Goal: Task Accomplishment & Management: Manage account settings

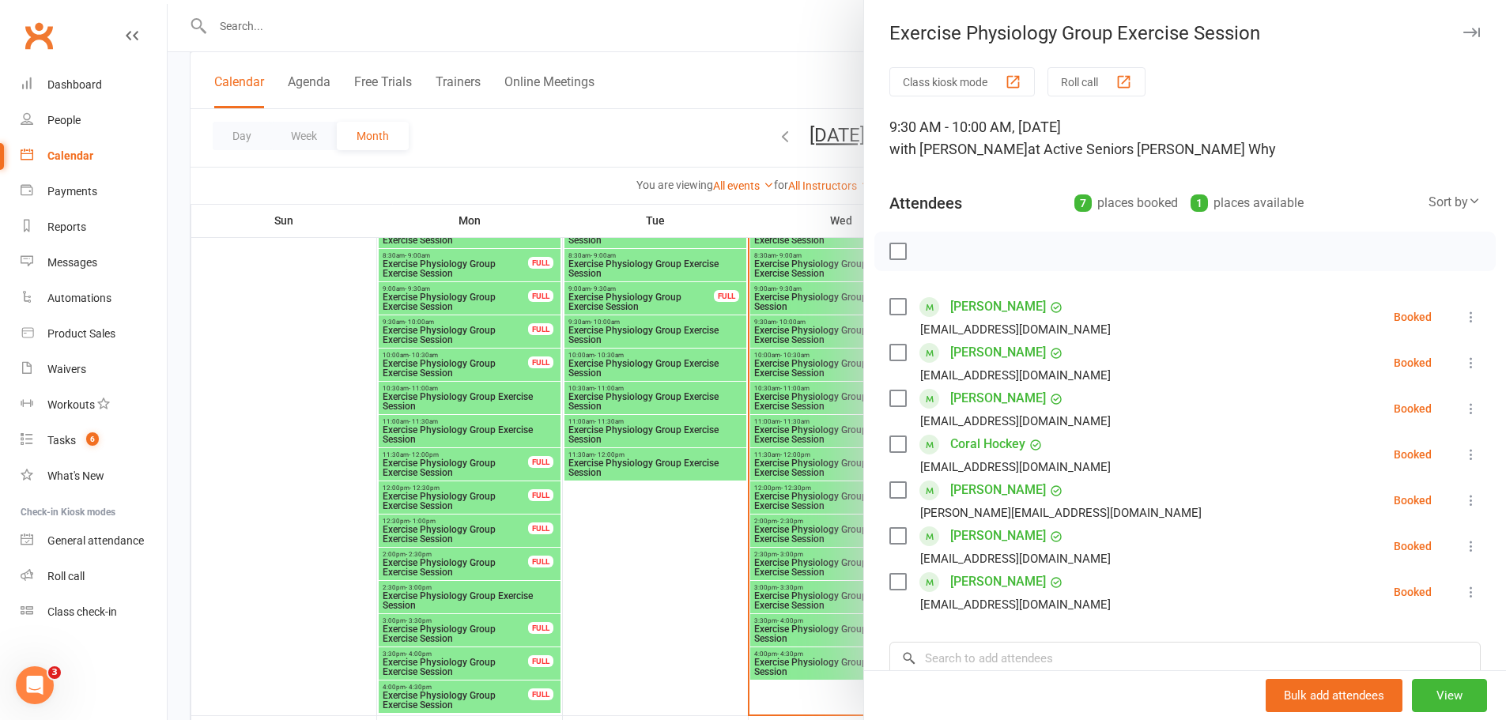
click at [1463, 32] on icon "button" at bounding box center [1471, 32] width 17 height 9
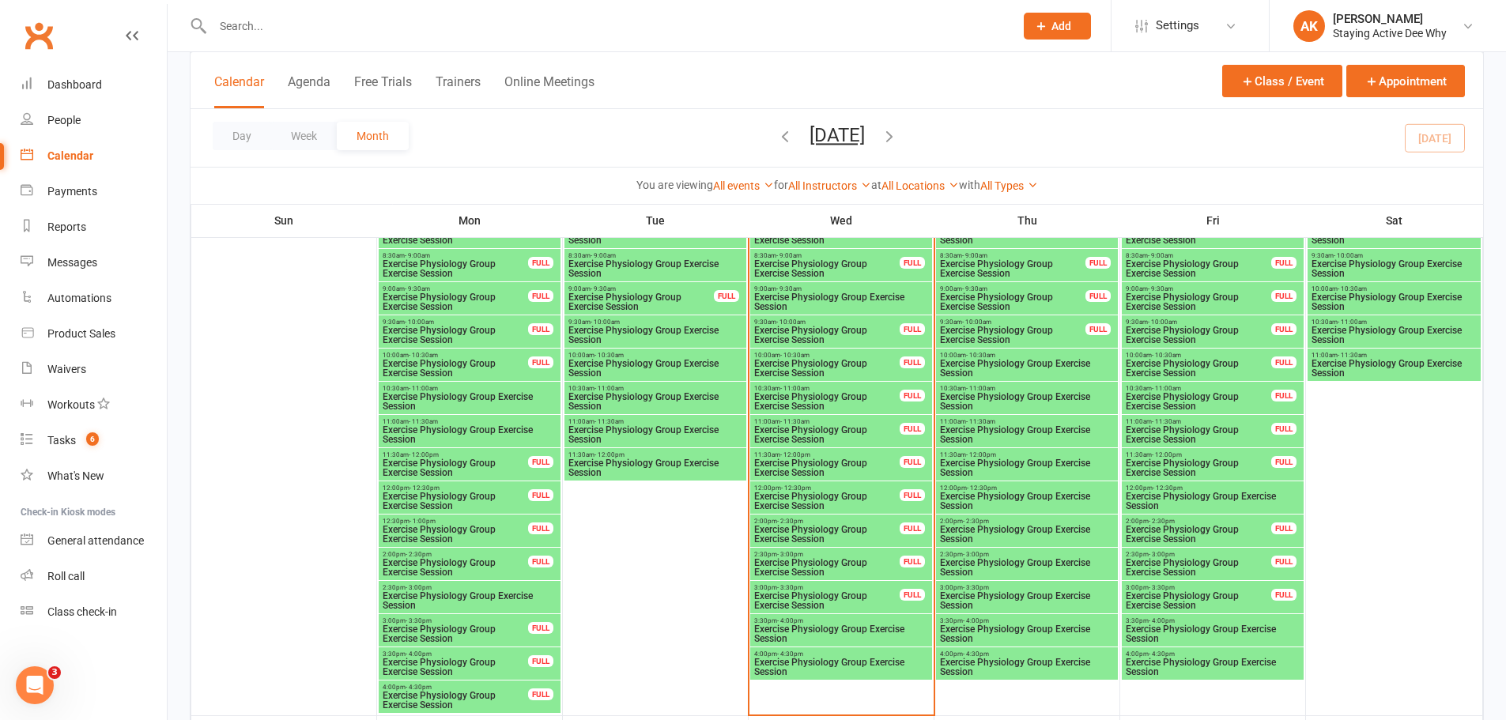
click at [512, 22] on input "text" at bounding box center [605, 26] width 795 height 22
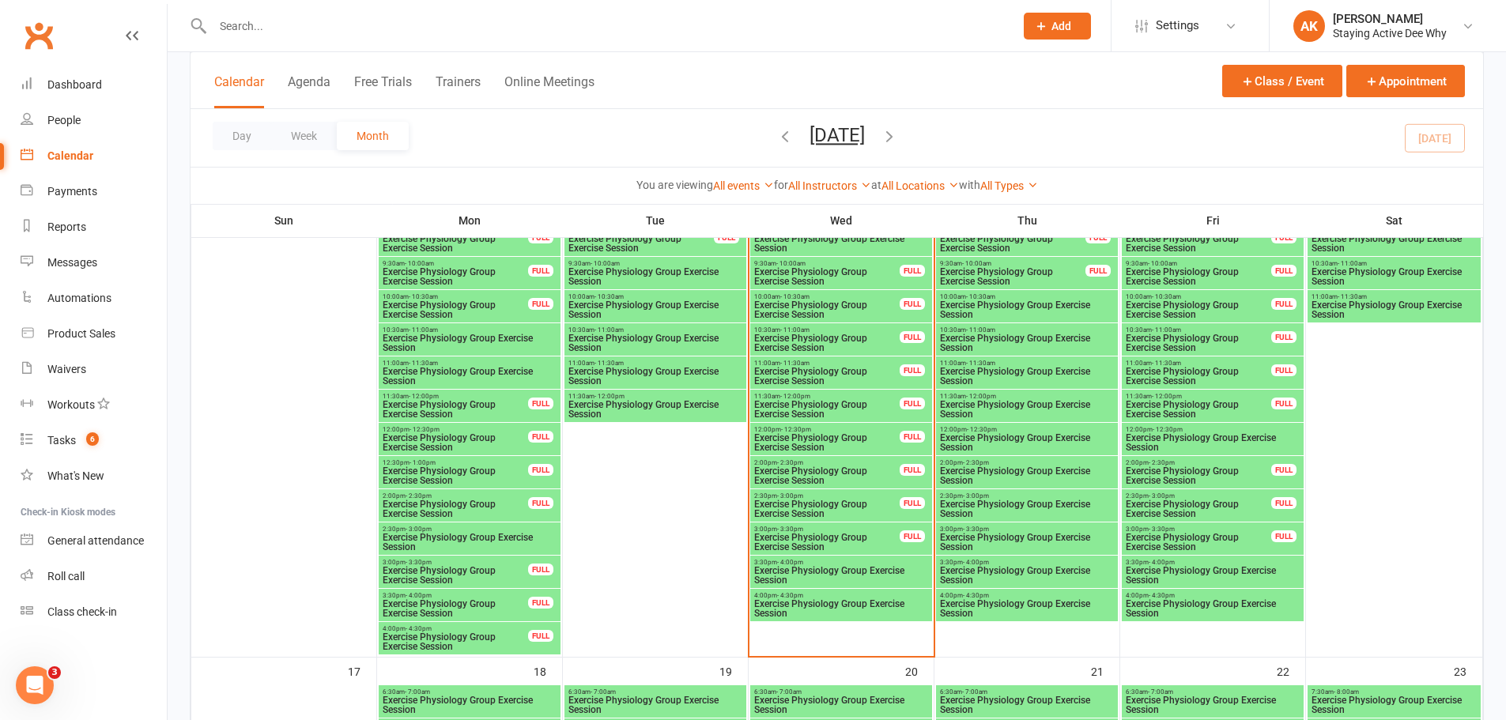
scroll to position [1581, 0]
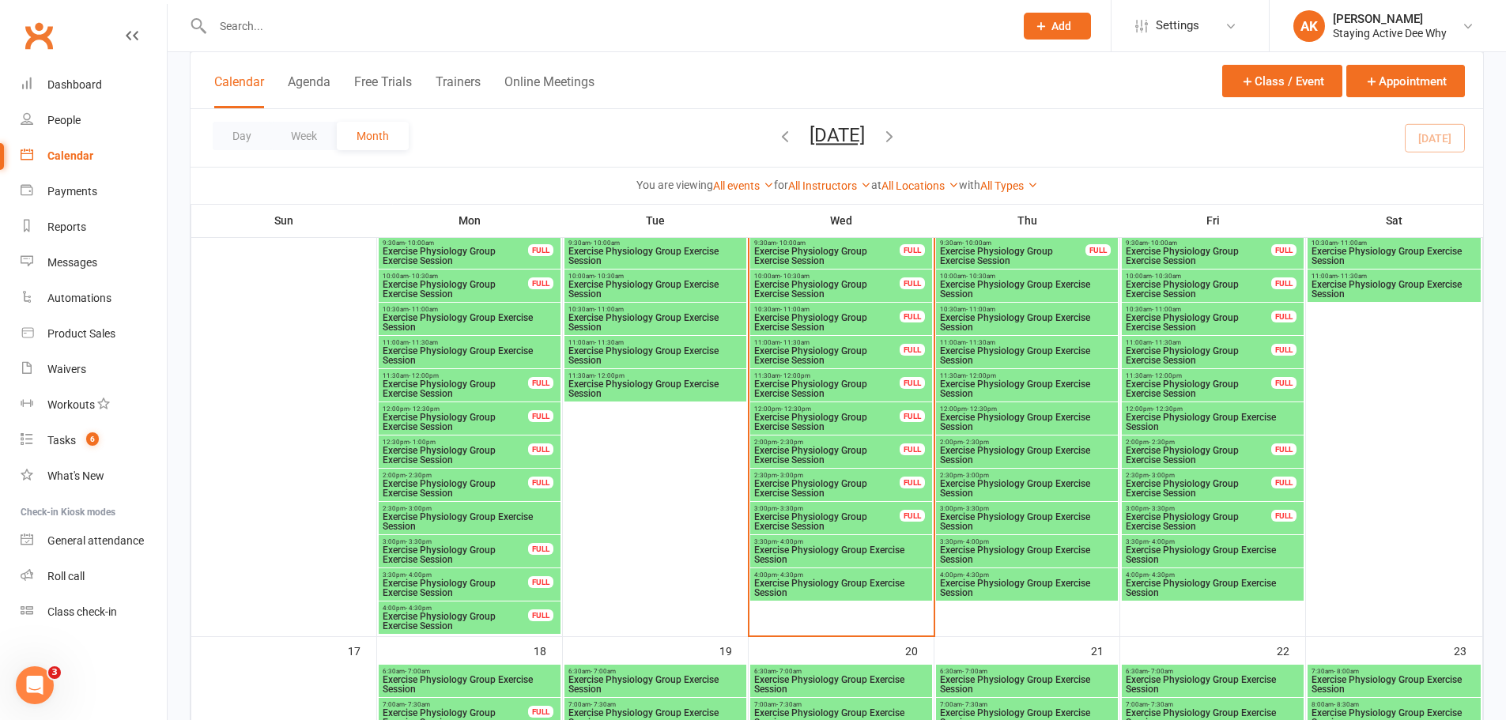
click at [1204, 536] on div "3:30pm - 4:00pm Exercise Physiology Group Exercise Session" at bounding box center [1213, 551] width 182 height 32
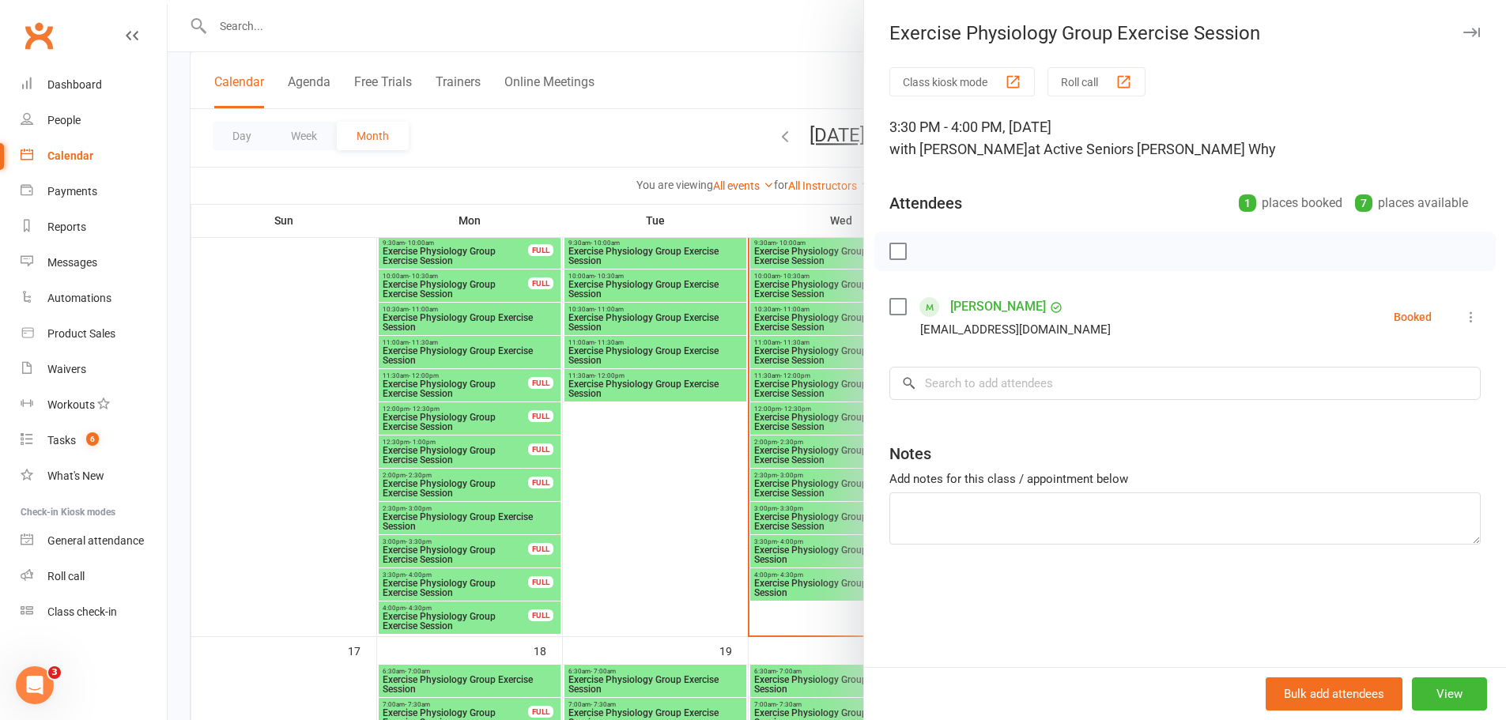
click at [734, 518] on div at bounding box center [837, 360] width 1338 height 720
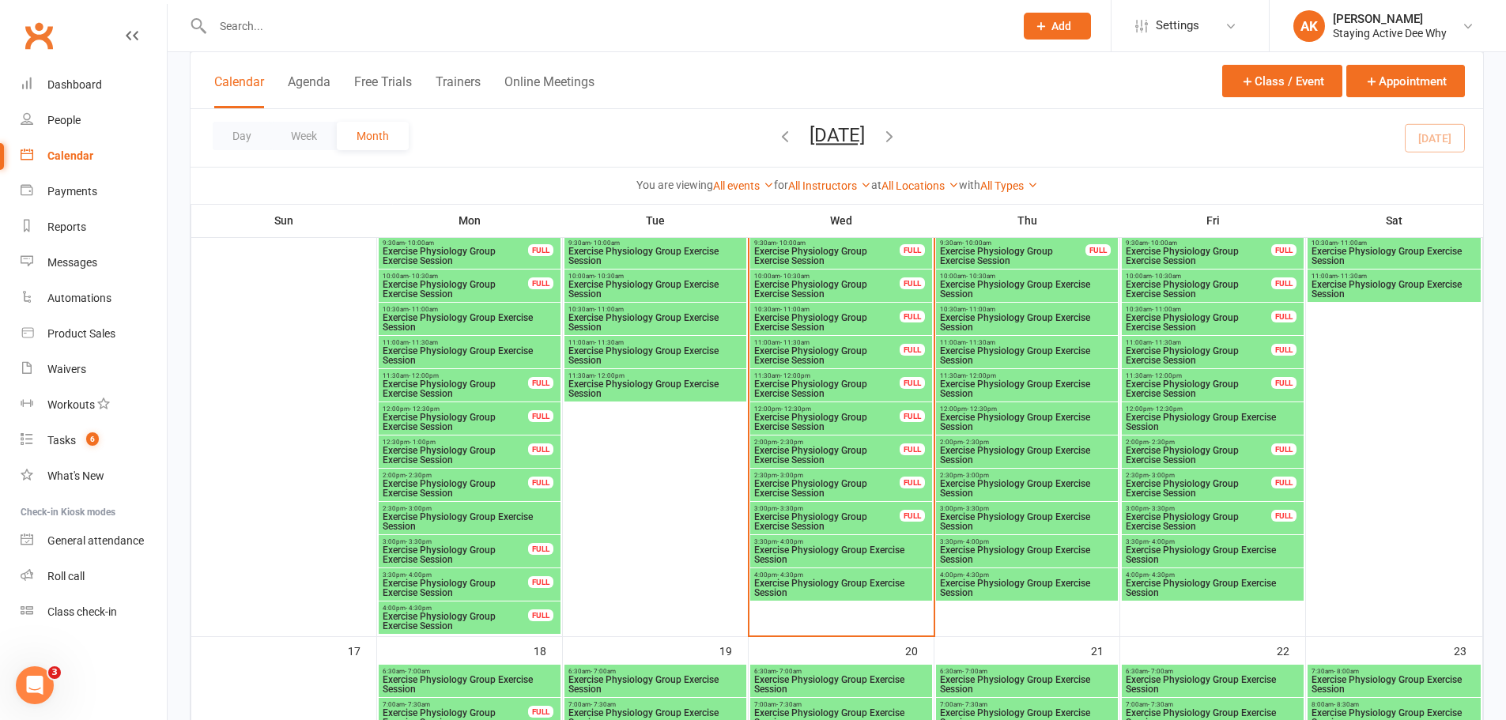
click at [232, 26] on input "text" at bounding box center [605, 26] width 795 height 22
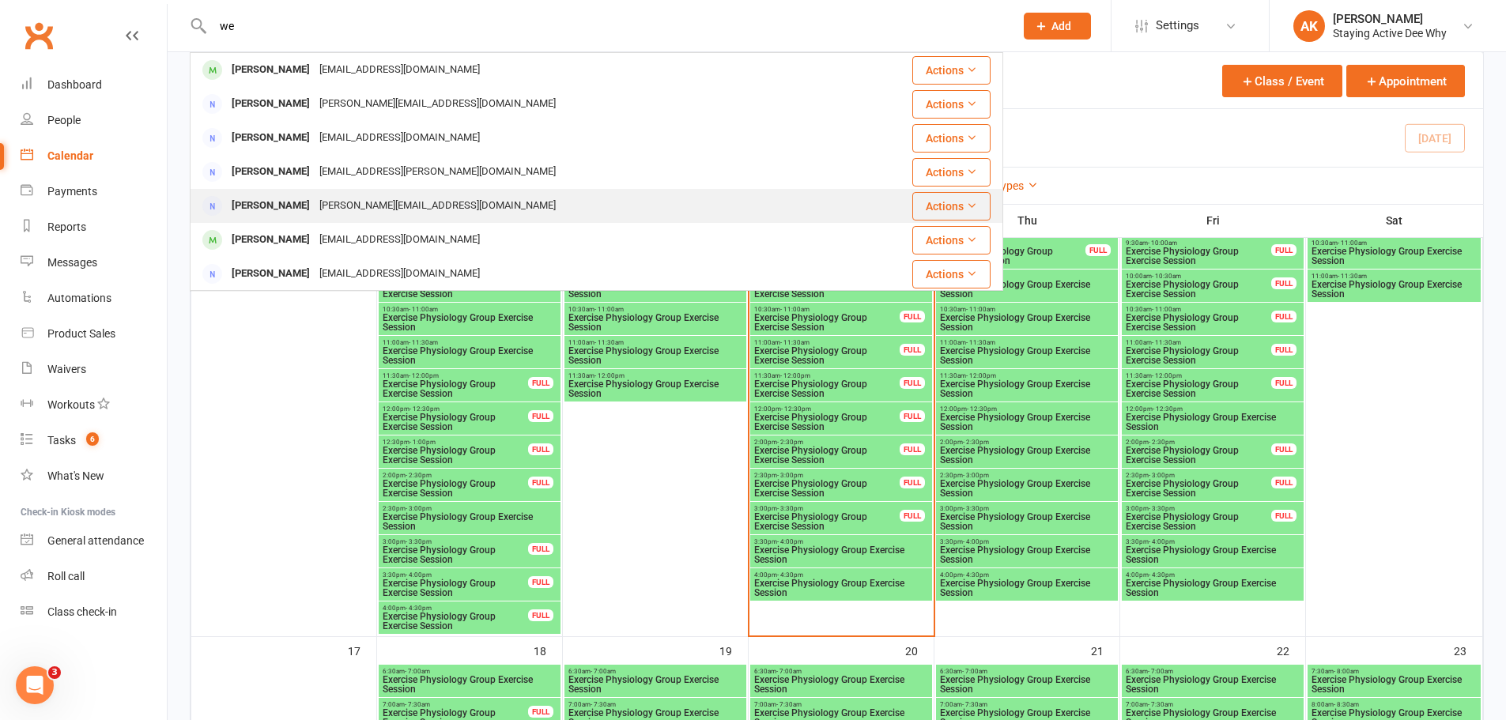
type input "w"
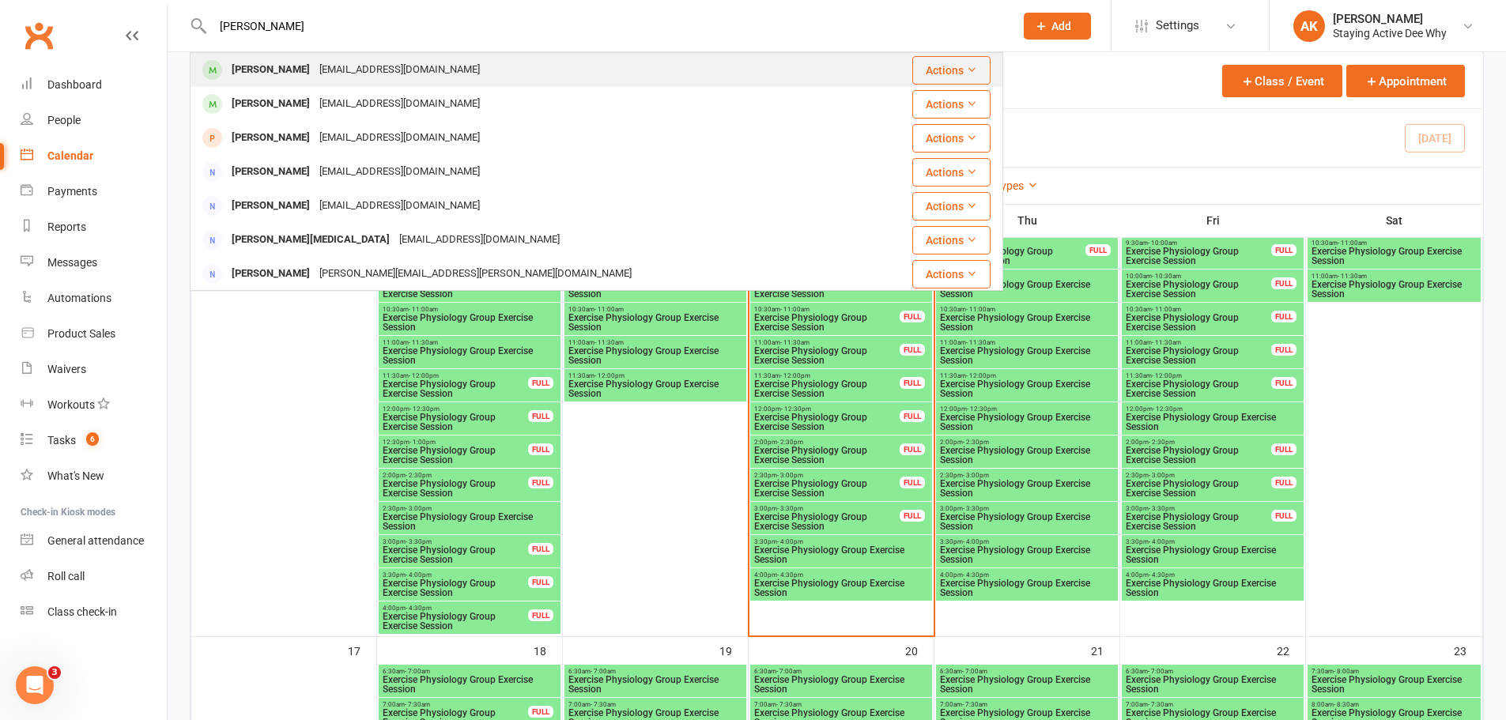
type input "[PERSON_NAME]"
click at [240, 74] on div "[PERSON_NAME]" at bounding box center [271, 70] width 88 height 23
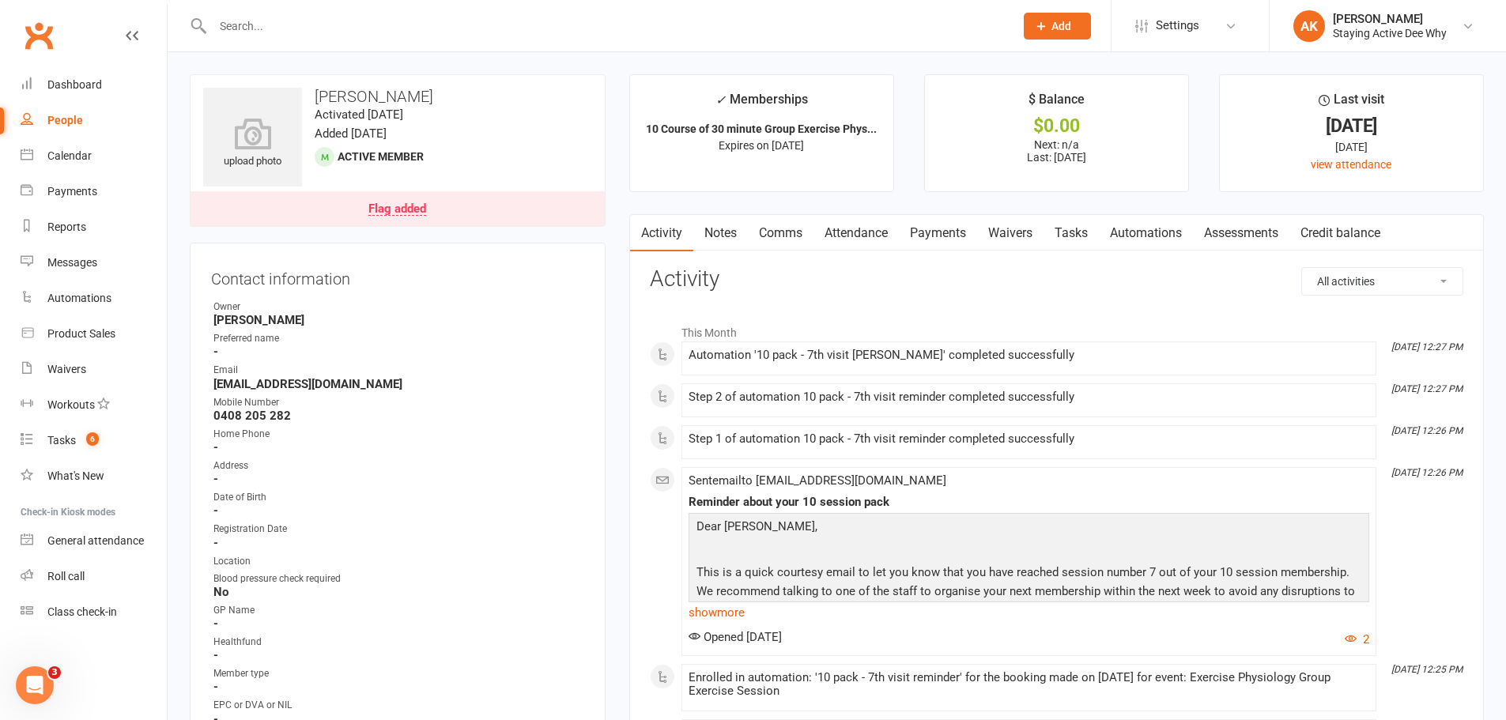
click at [879, 234] on link "Attendance" at bounding box center [856, 233] width 85 height 36
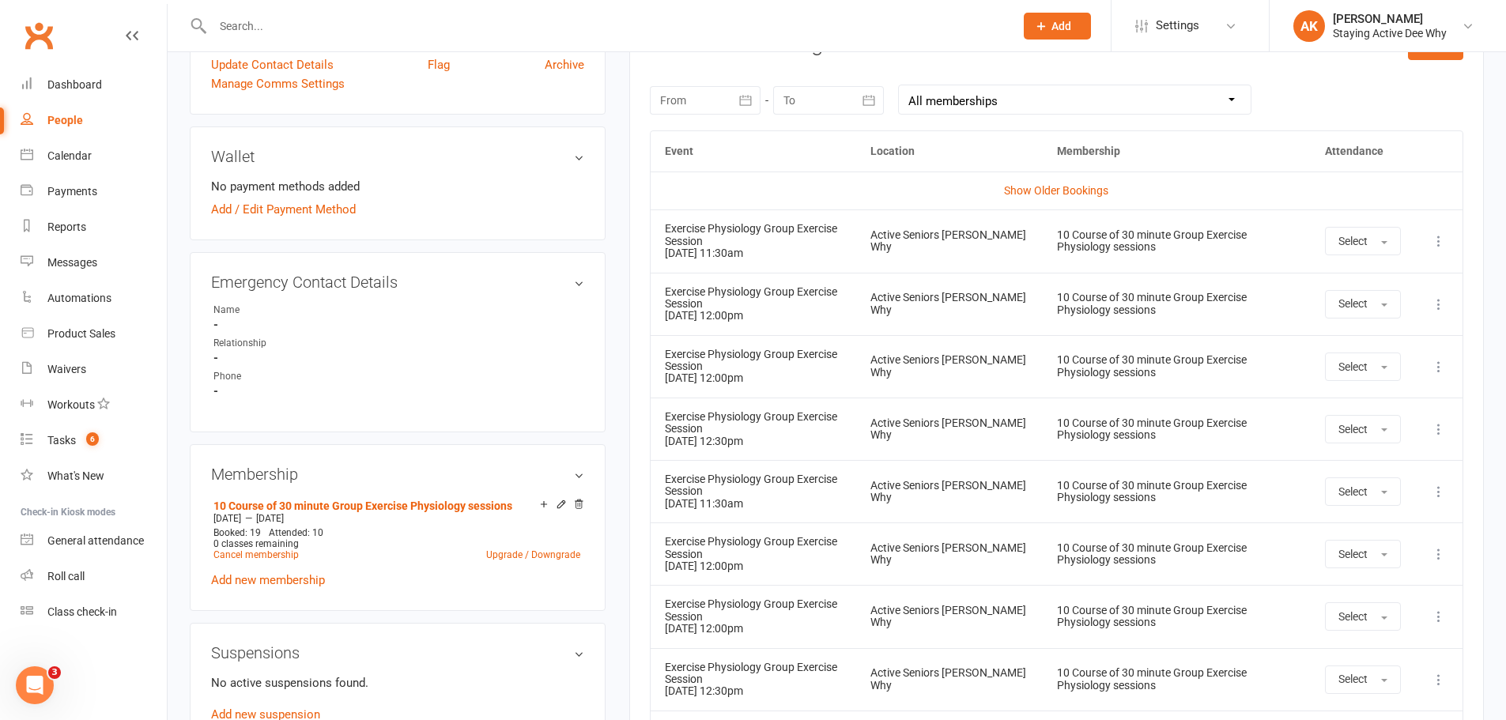
scroll to position [712, 0]
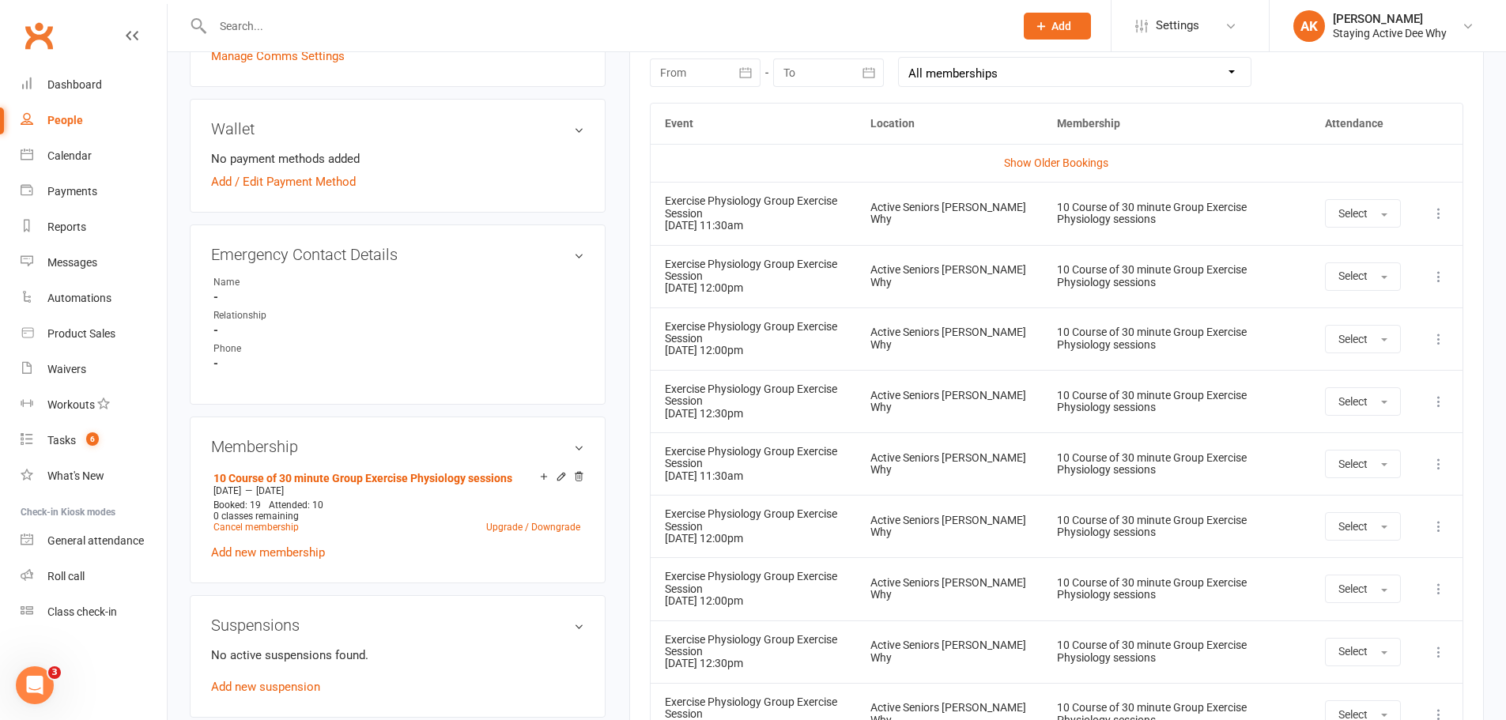
click at [1434, 211] on icon at bounding box center [1439, 214] width 16 height 16
click at [1339, 310] on link "Remove booking" at bounding box center [1369, 308] width 157 height 32
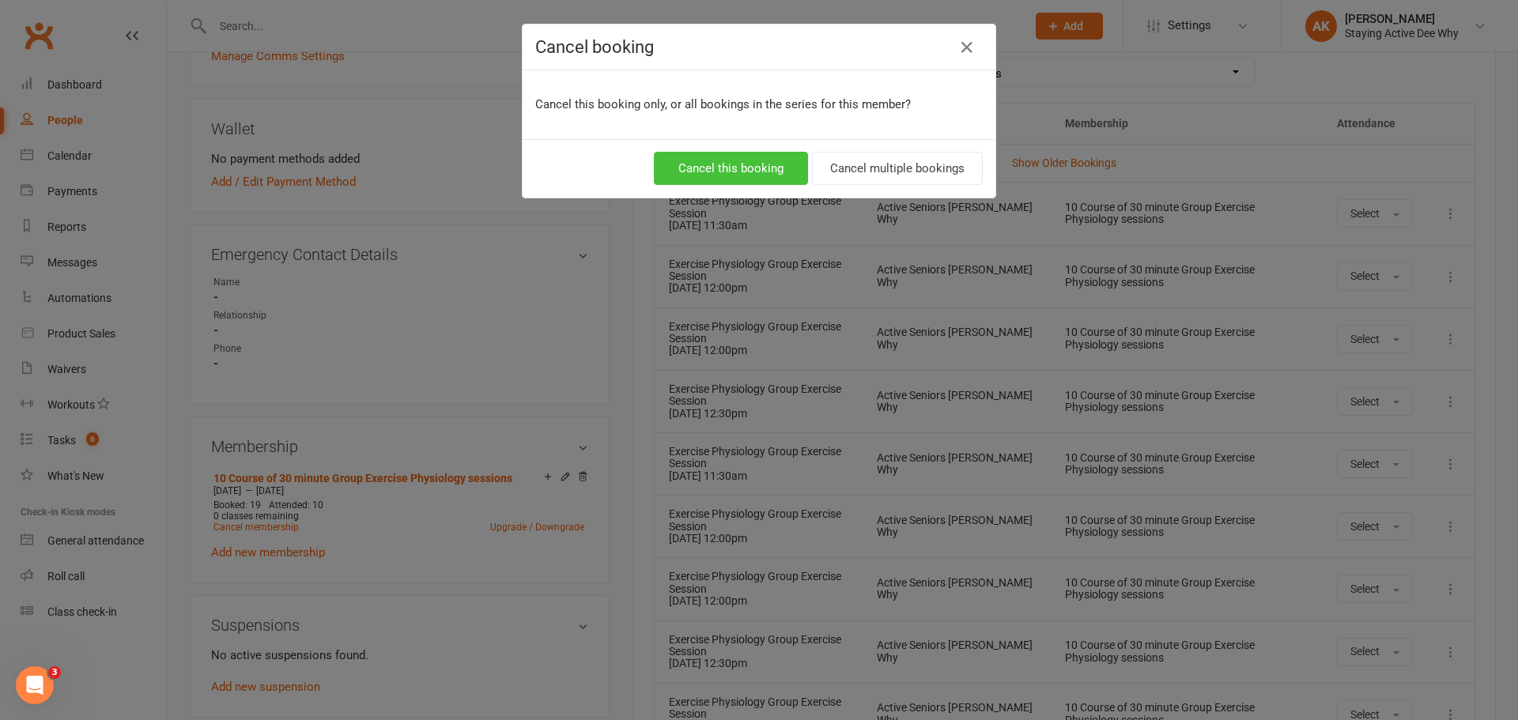
click at [761, 172] on button "Cancel this booking" at bounding box center [731, 168] width 154 height 33
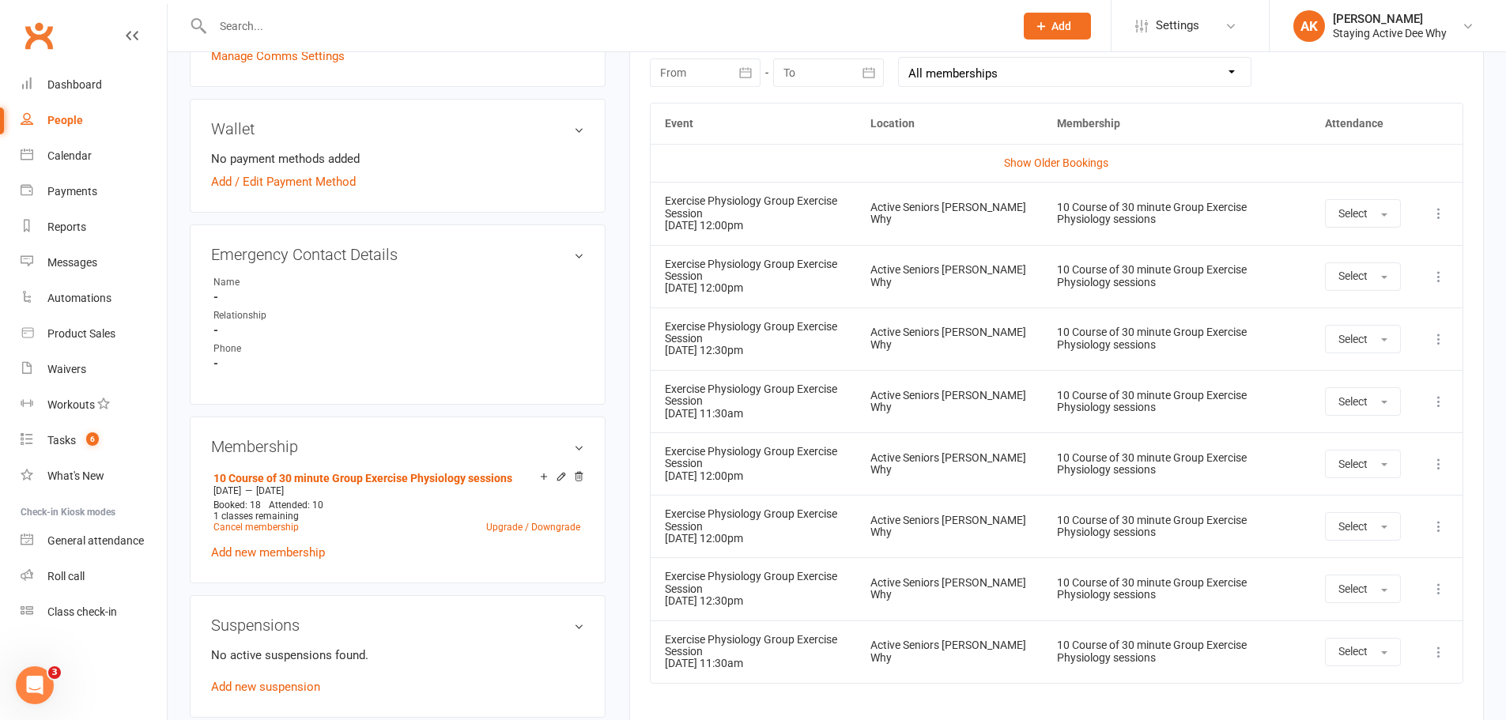
click at [1438, 210] on icon at bounding box center [1439, 214] width 16 height 16
click at [1313, 310] on link "Remove booking" at bounding box center [1369, 308] width 157 height 32
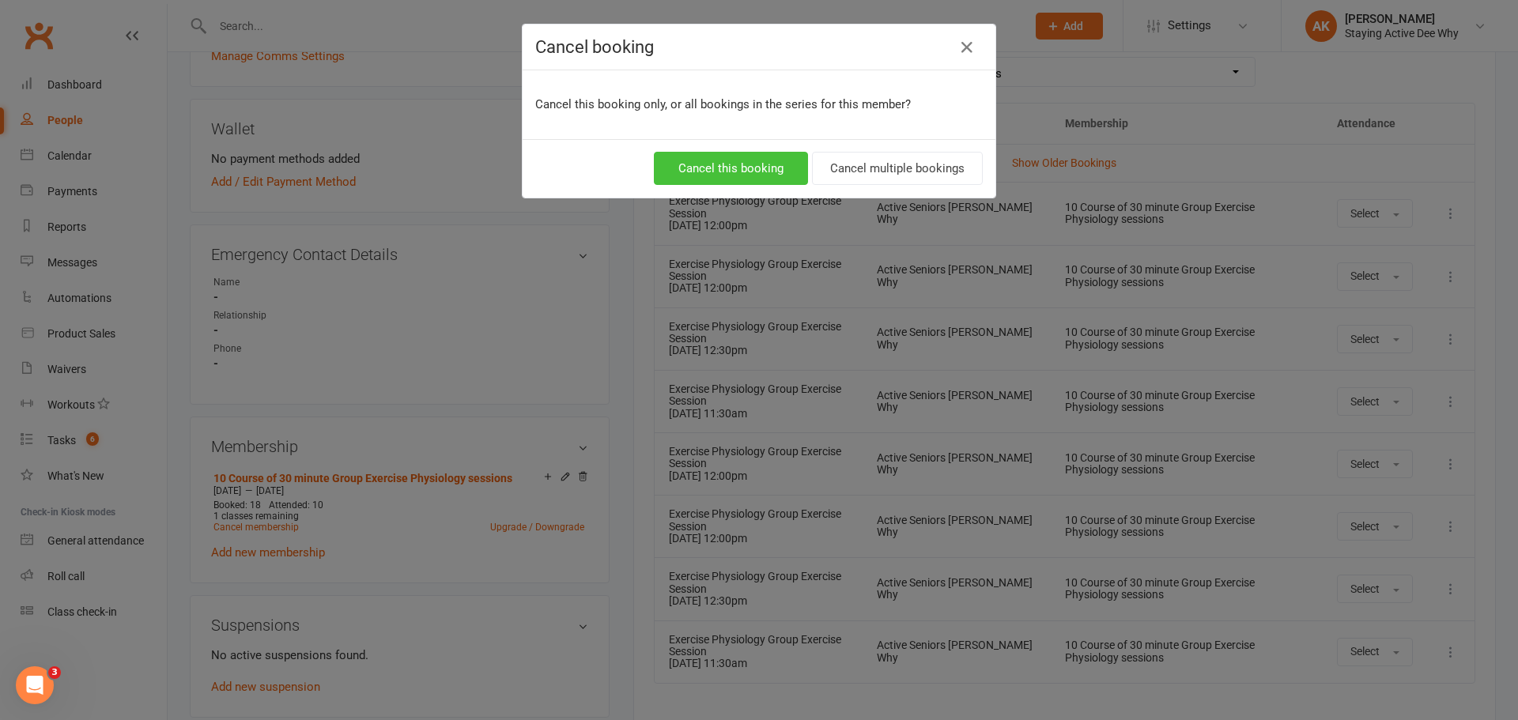
click at [738, 168] on button "Cancel this booking" at bounding box center [731, 168] width 154 height 33
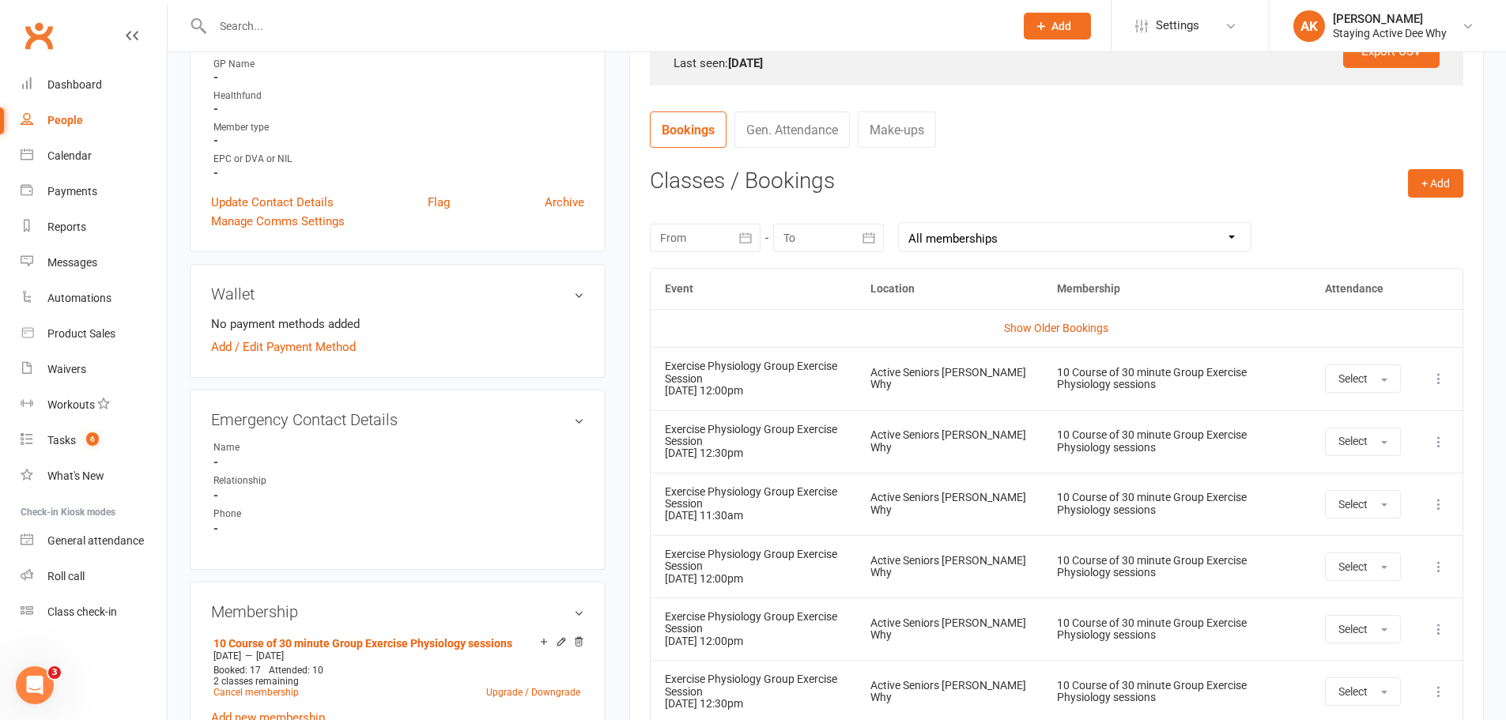
scroll to position [474, 0]
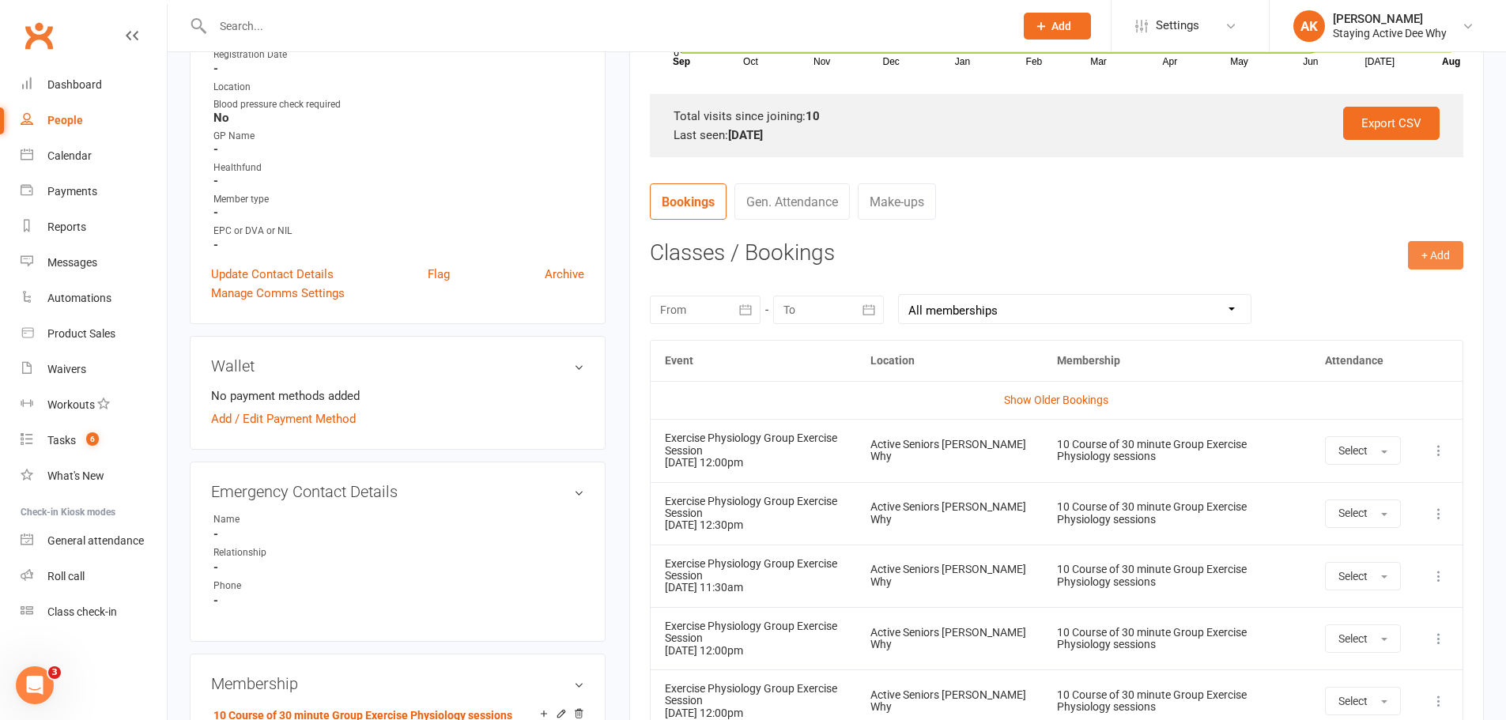
click at [1436, 248] on button "+ Add" at bounding box center [1435, 255] width 55 height 28
drag, startPoint x: 1395, startPoint y: 283, endPoint x: 1387, endPoint y: 286, distance: 8.5
click at [1393, 285] on link "Book Event" at bounding box center [1384, 291] width 157 height 32
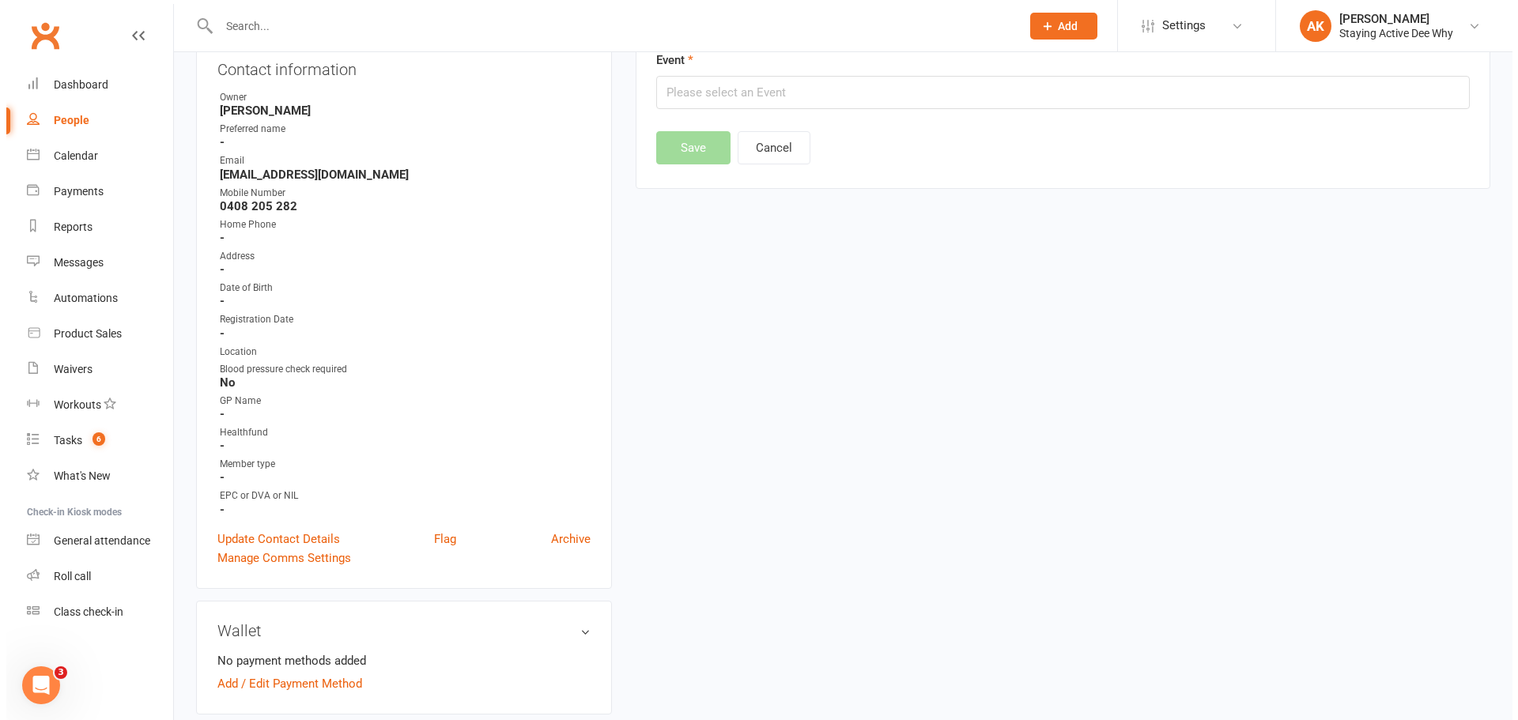
scroll to position [135, 0]
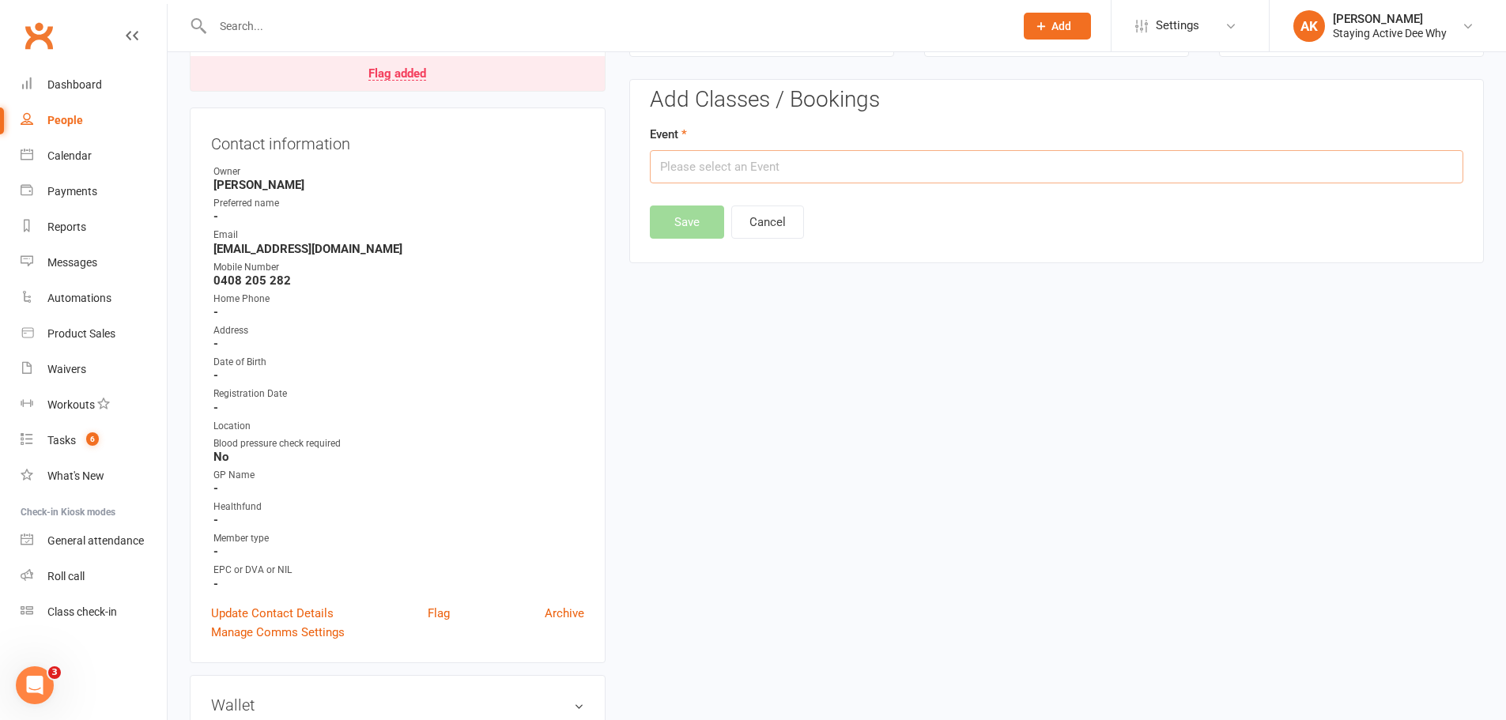
click at [814, 160] on input "text" at bounding box center [1057, 166] width 814 height 33
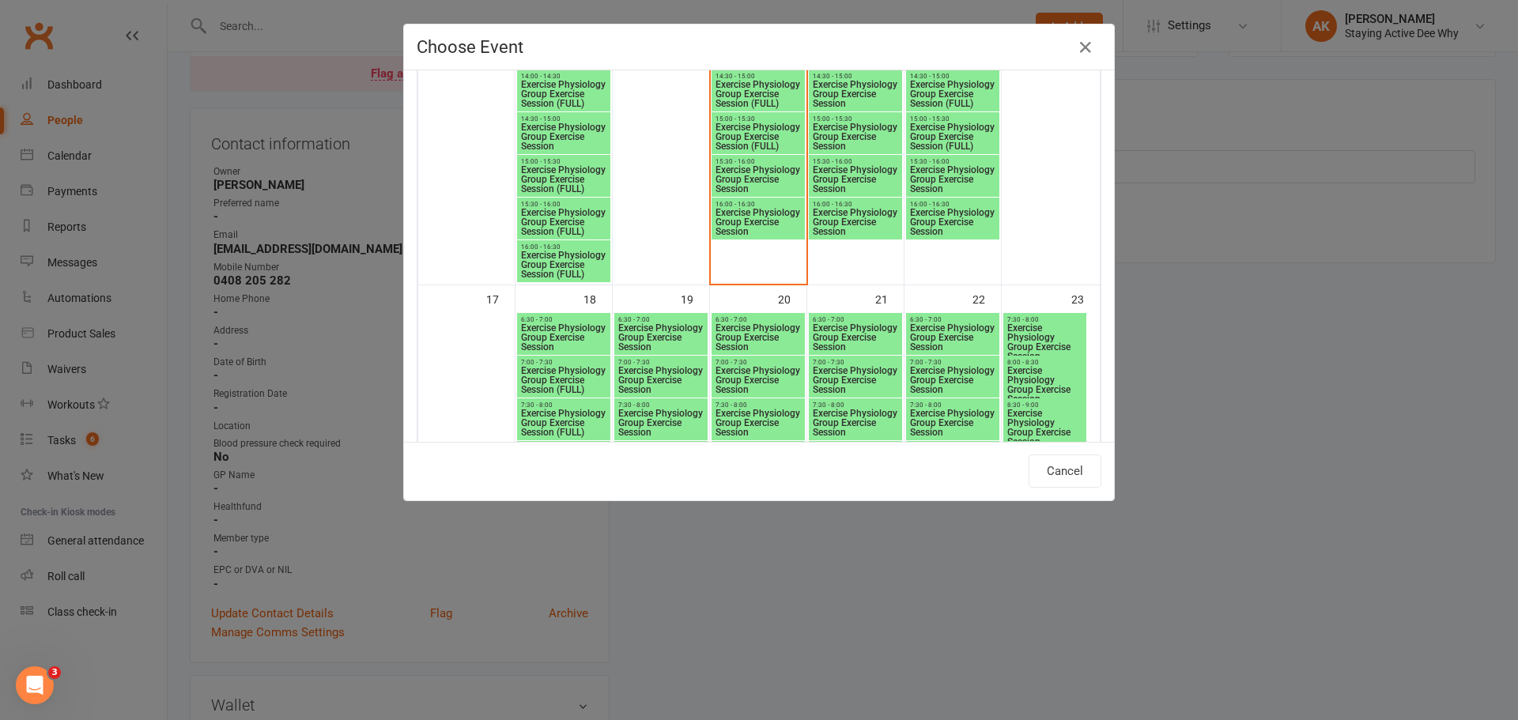
scroll to position [2293, 0]
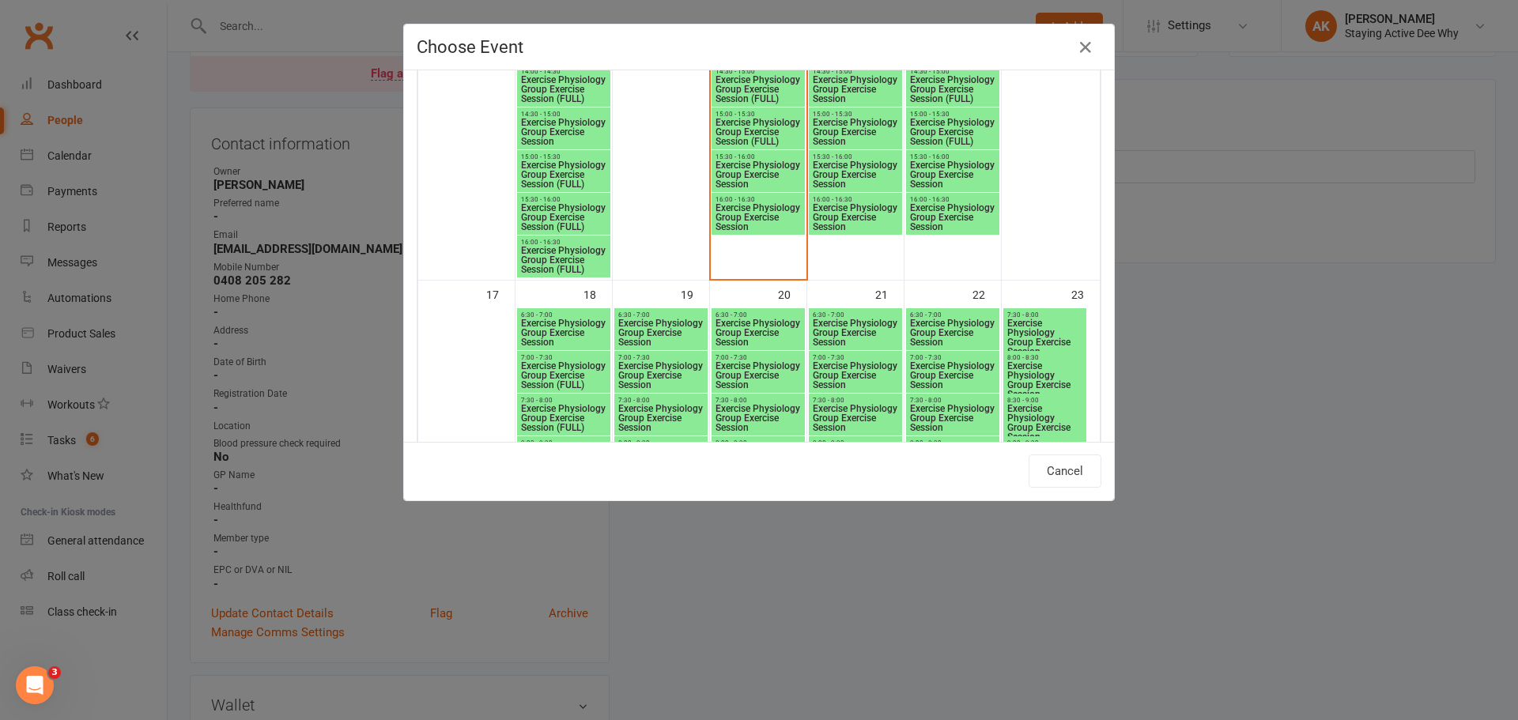
click at [940, 172] on span "Exercise Physiology Group Exercise Session" at bounding box center [952, 174] width 87 height 28
type input "Exercise Physiology Group Exercise Session - [DATE] 3:30:00 PM"
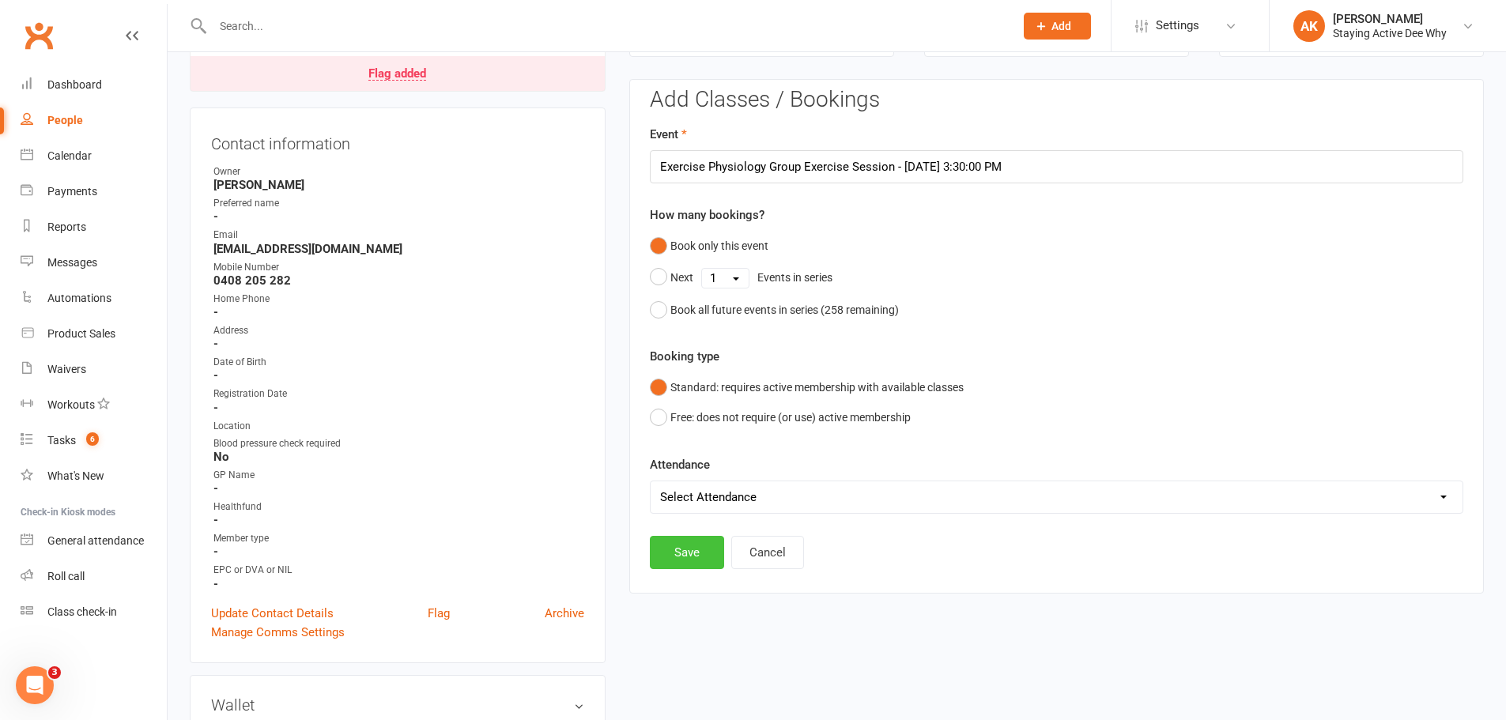
click at [666, 561] on button "Save" at bounding box center [687, 552] width 74 height 33
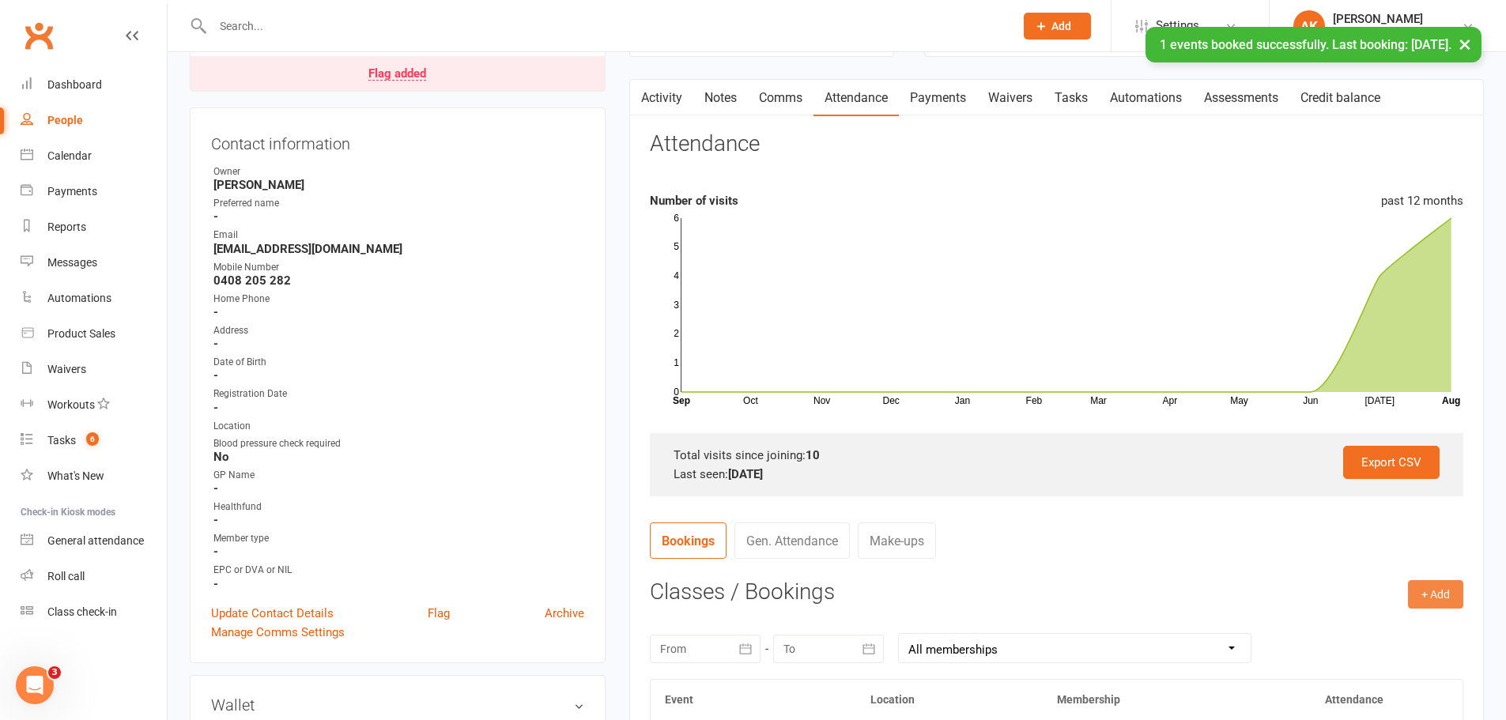
drag, startPoint x: 1435, startPoint y: 598, endPoint x: 1395, endPoint y: 608, distance: 41.6
click at [1432, 598] on button "+ Add" at bounding box center [1435, 594] width 55 height 28
drag, startPoint x: 1351, startPoint y: 626, endPoint x: 1339, endPoint y: 616, distance: 15.7
click at [1350, 626] on link "Book Event" at bounding box center [1384, 630] width 157 height 32
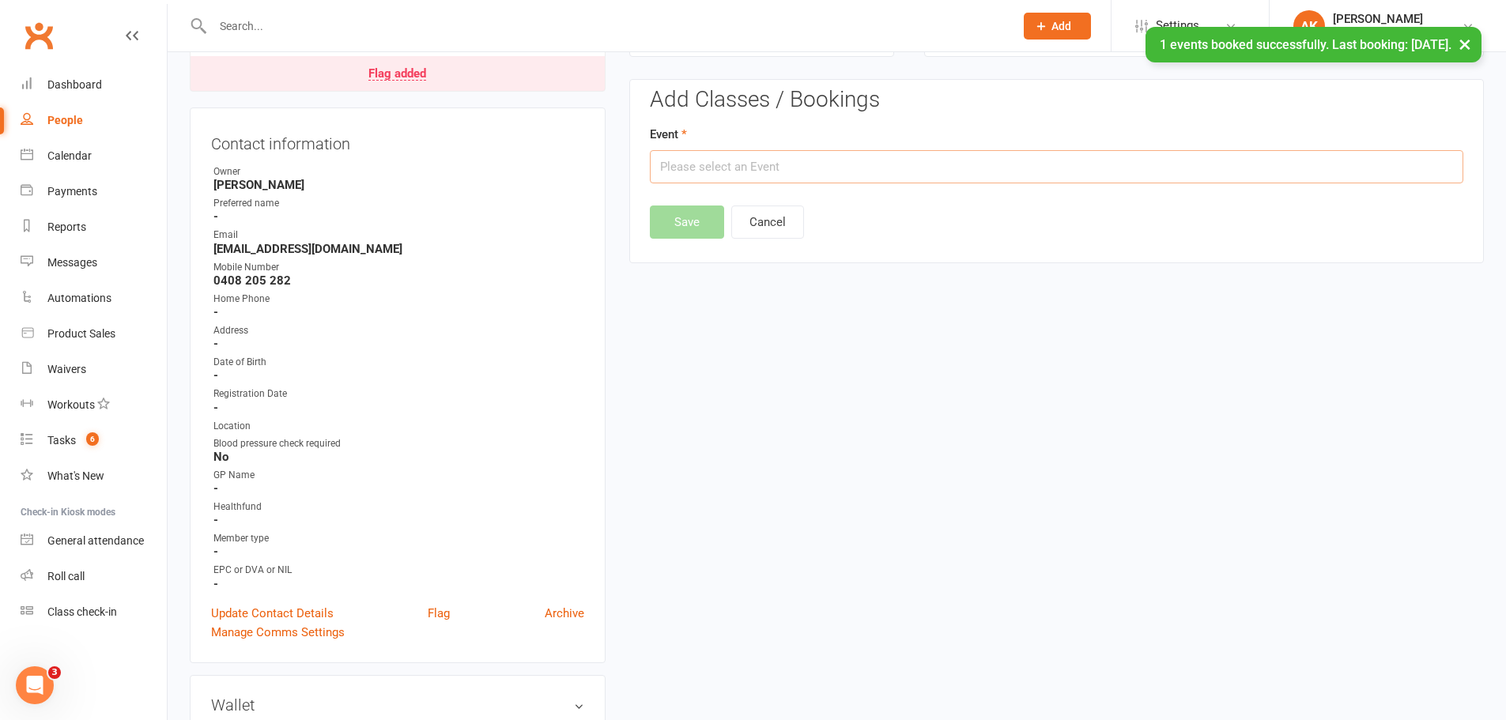
click at [917, 169] on input "text" at bounding box center [1057, 166] width 814 height 33
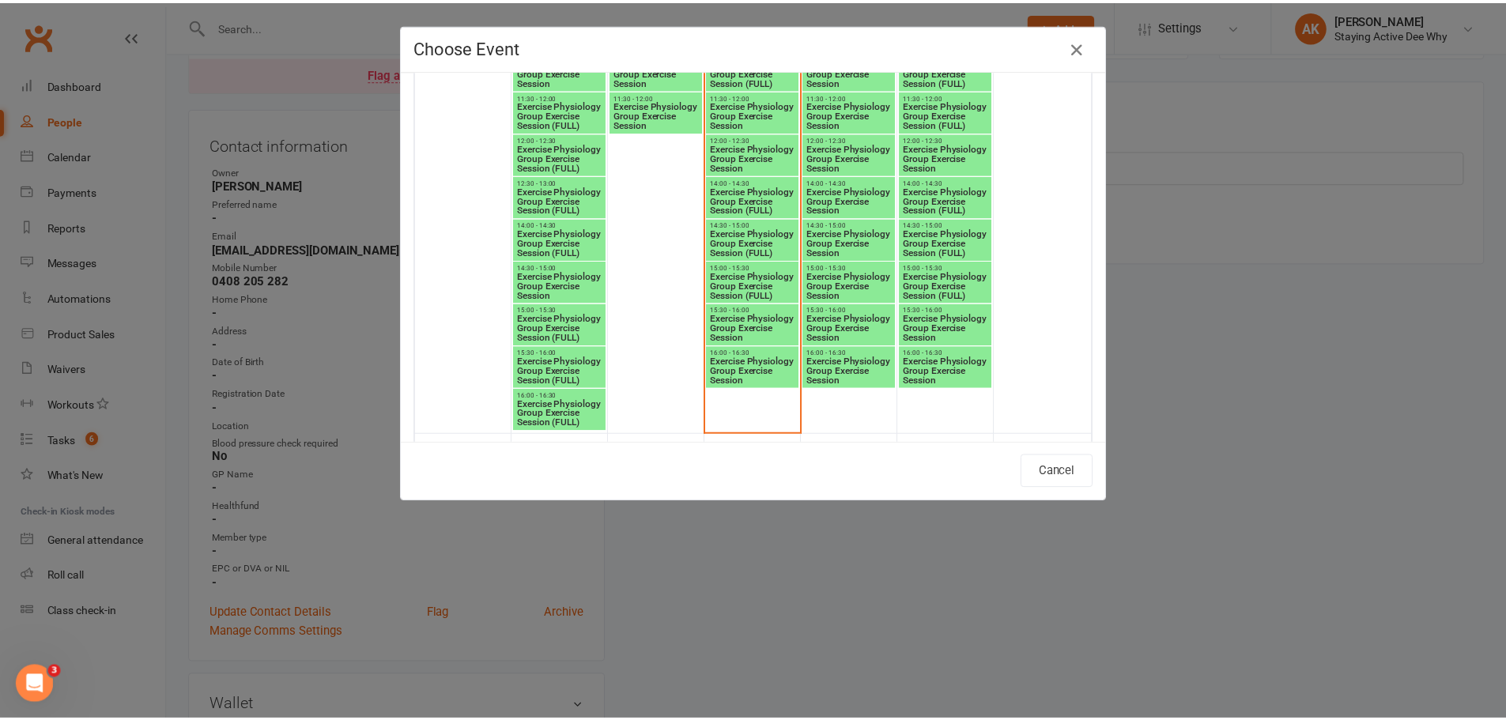
scroll to position [2214, 0]
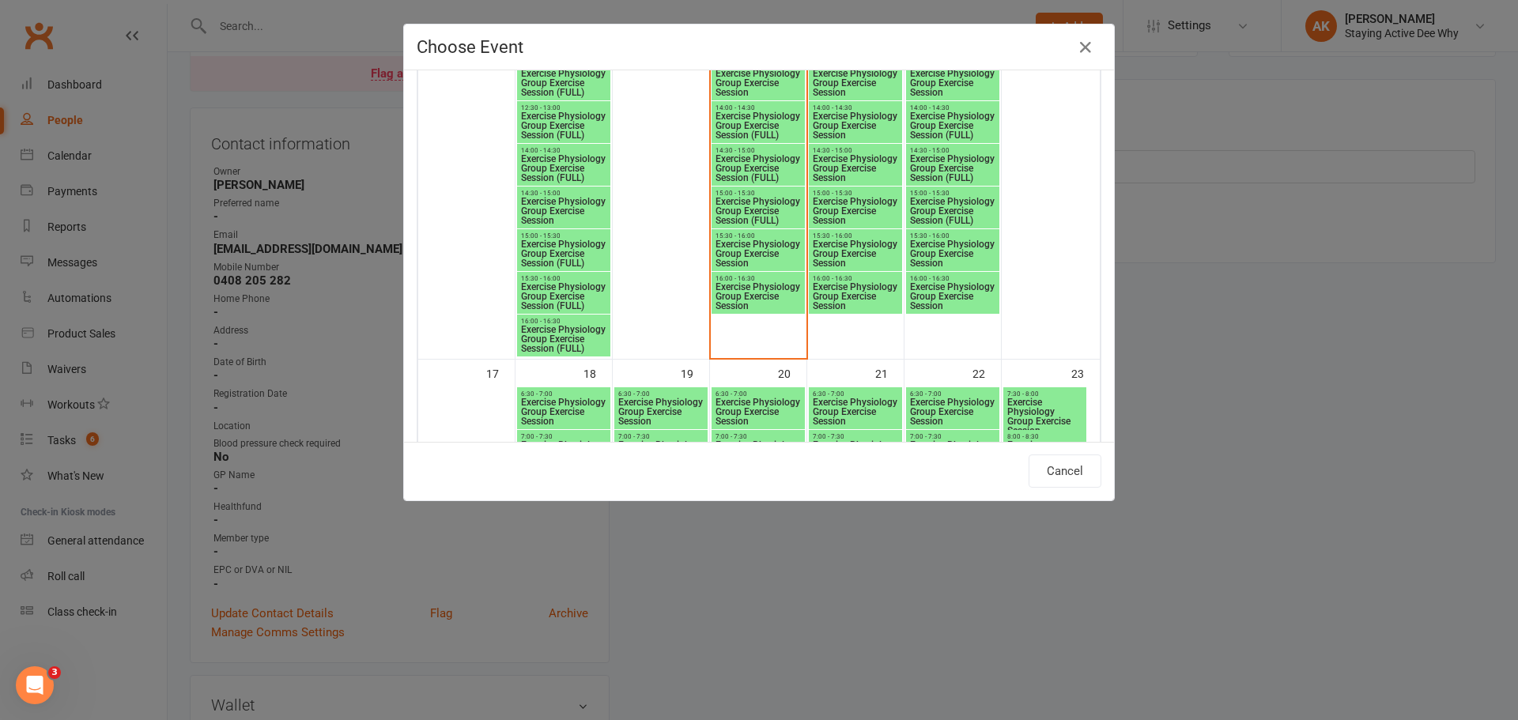
click at [928, 289] on span "Exercise Physiology Group Exercise Session" at bounding box center [952, 296] width 87 height 28
type input "Exercise Physiology Group Exercise Session - [DATE] 4:00:00 PM"
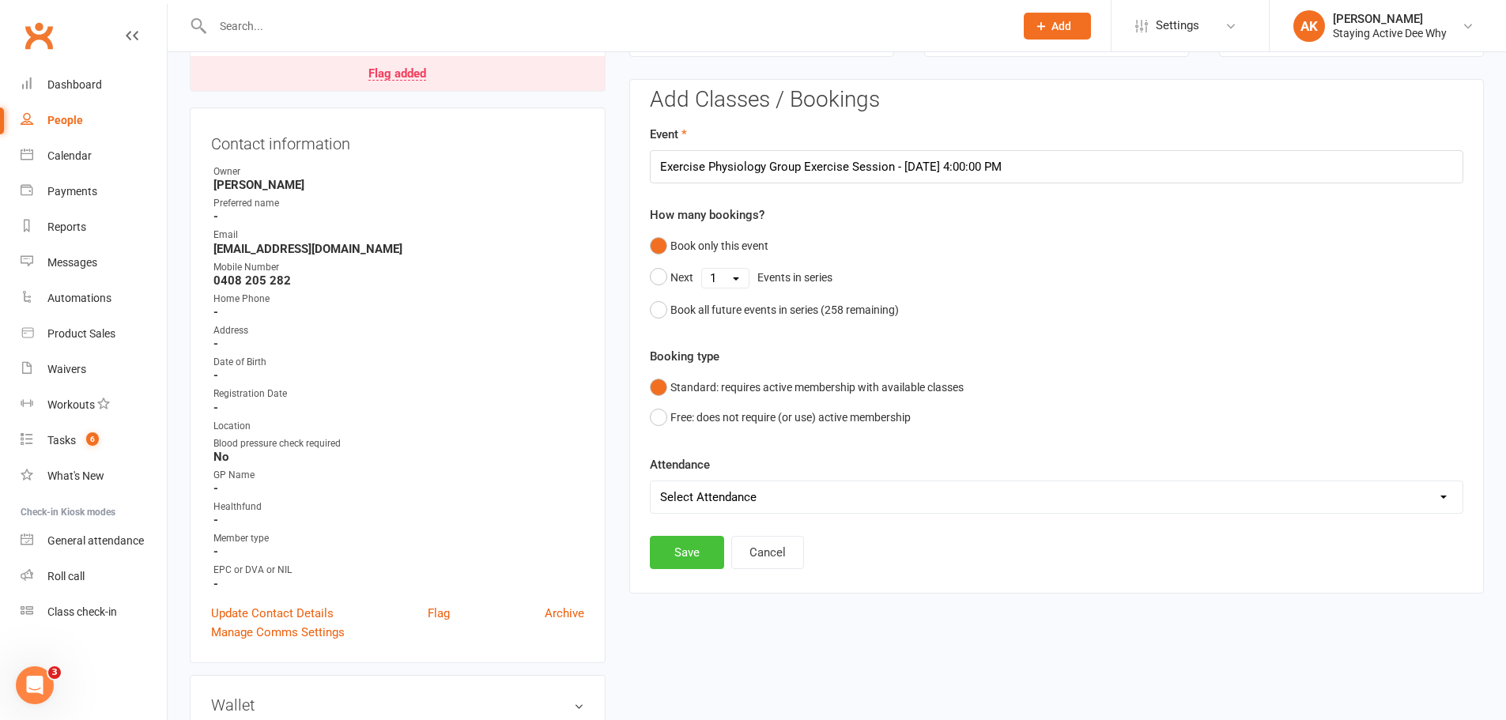
click at [674, 562] on button "Save" at bounding box center [687, 552] width 74 height 33
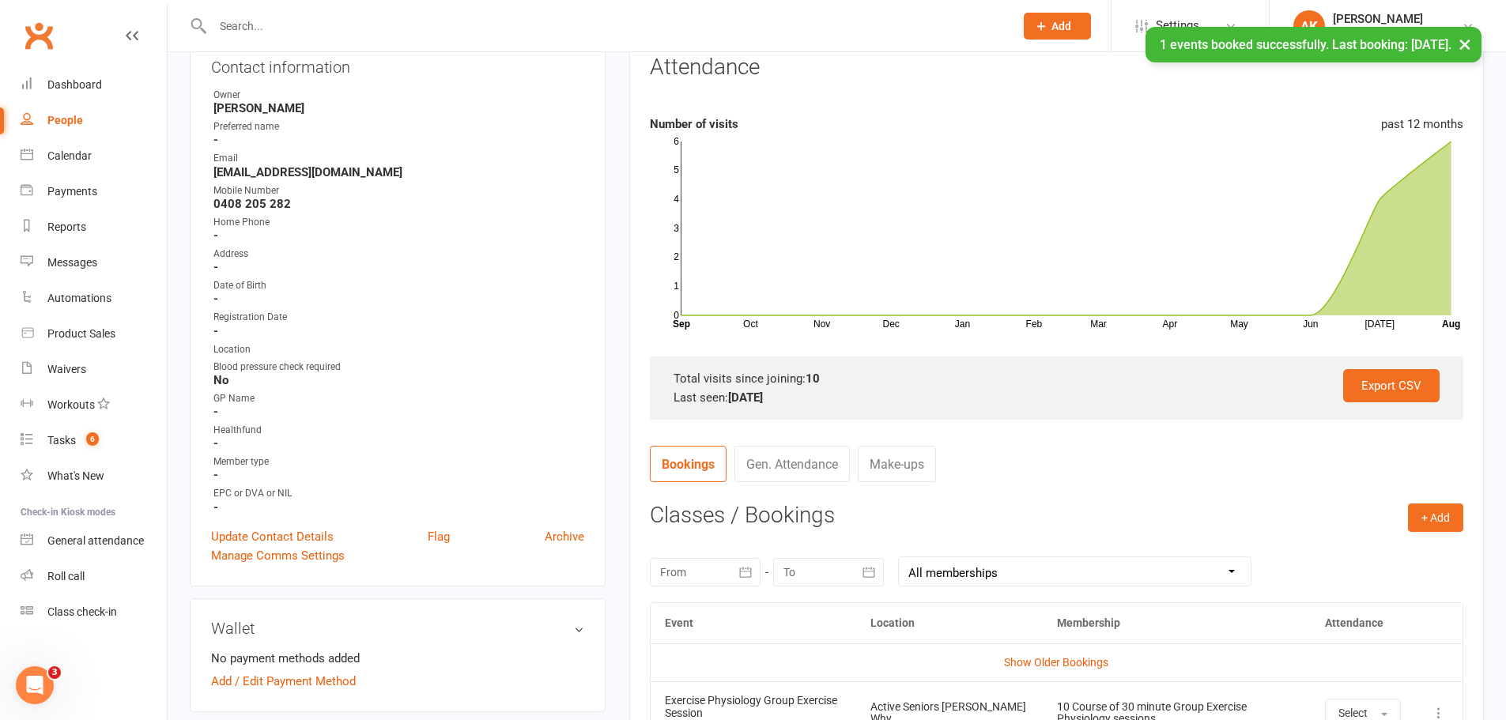
scroll to position [56, 0]
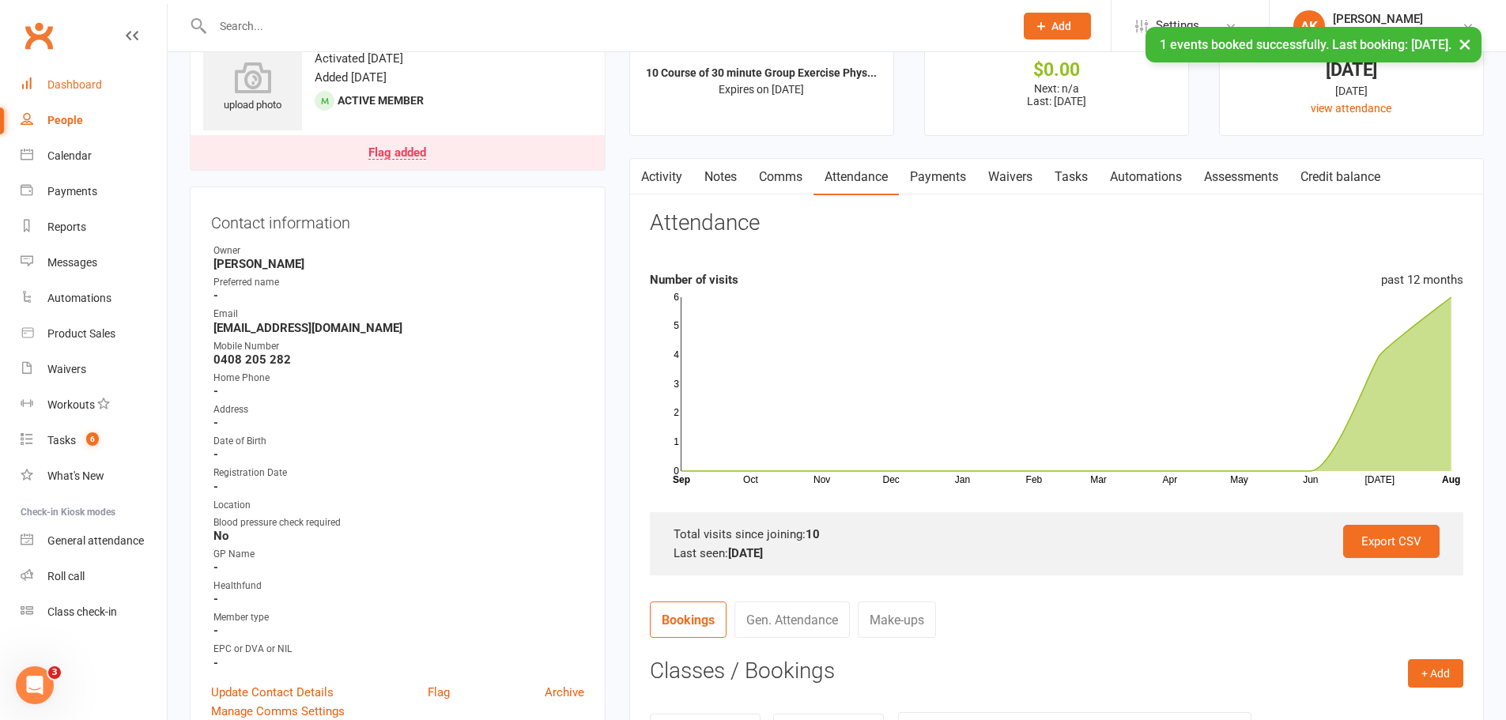
click at [80, 81] on div "Dashboard" at bounding box center [74, 84] width 55 height 13
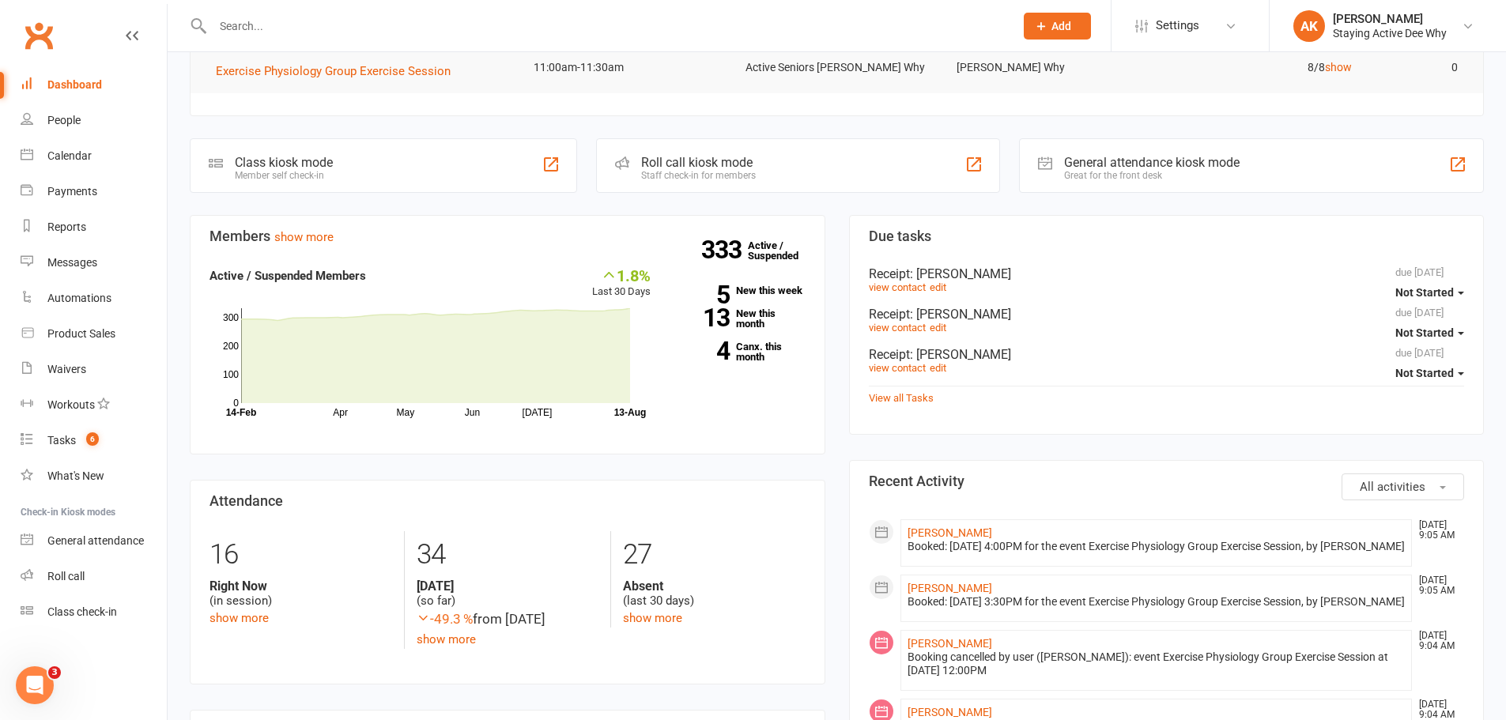
scroll to position [395, 0]
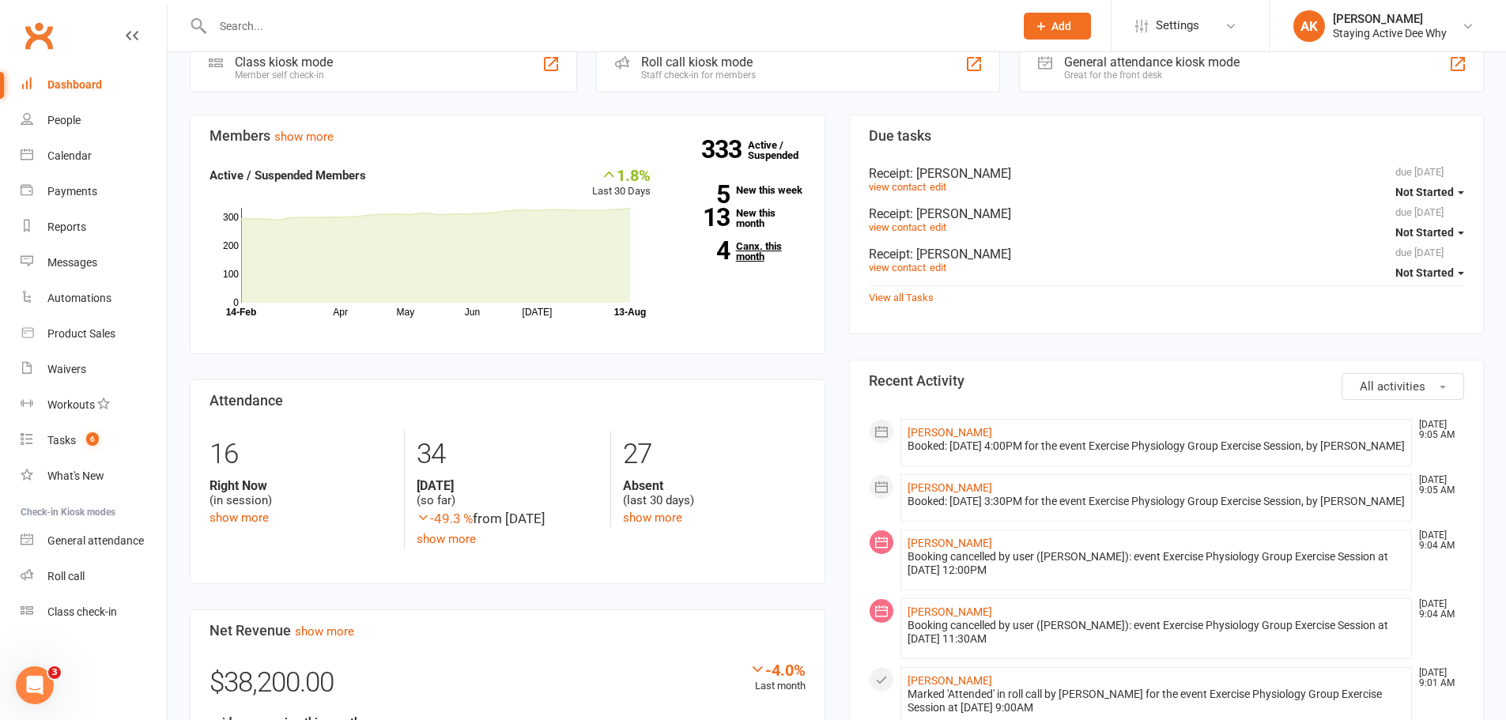
click at [757, 255] on link "4 Canx. this month" at bounding box center [739, 251] width 131 height 21
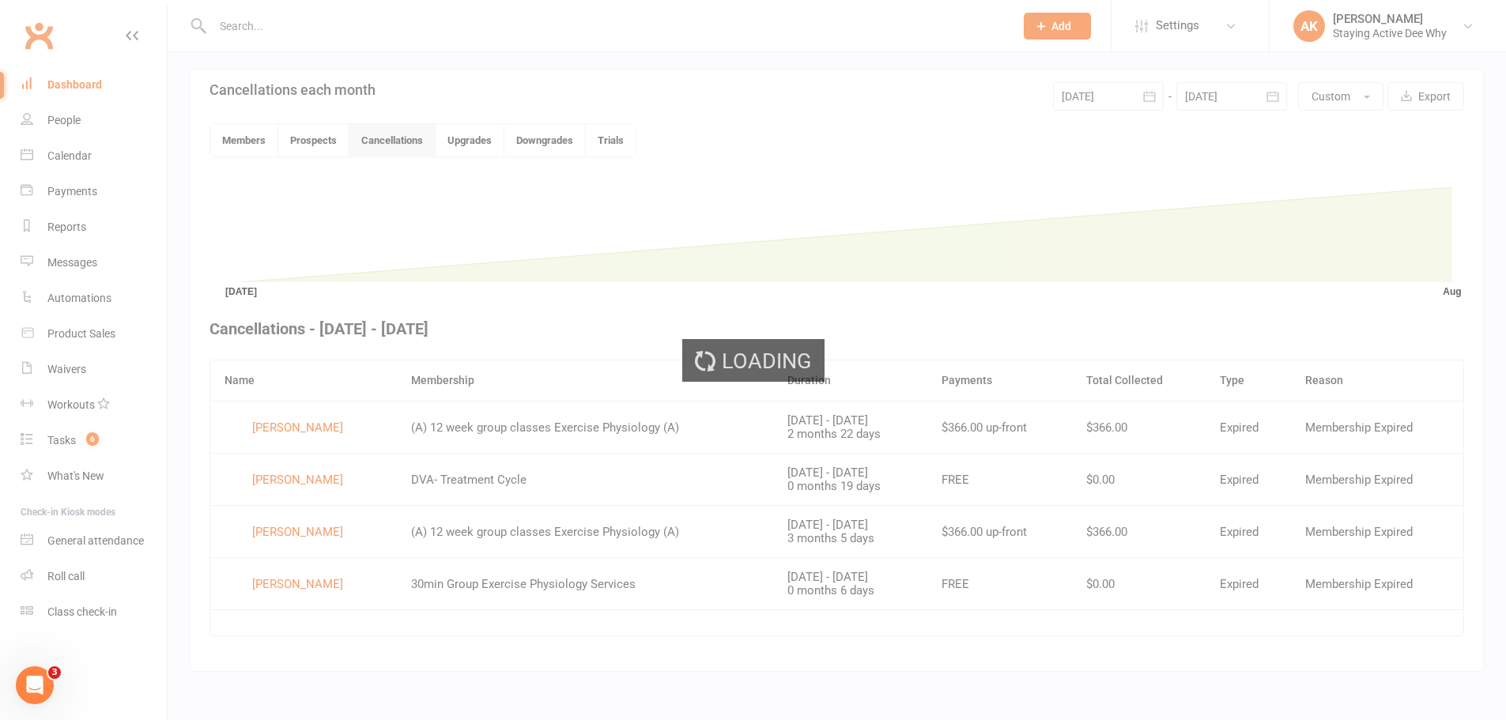
scroll to position [342, 0]
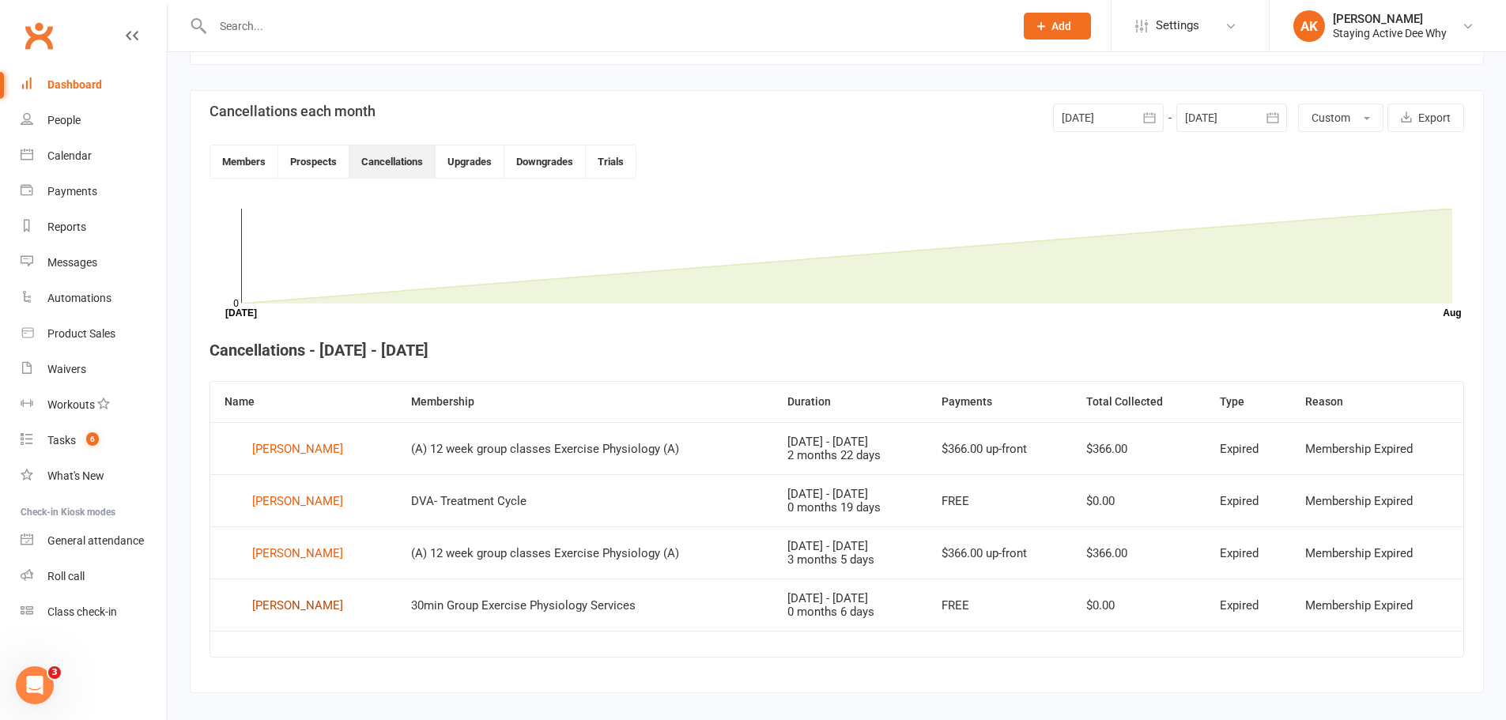
click at [294, 613] on div "[PERSON_NAME]" at bounding box center [297, 606] width 91 height 24
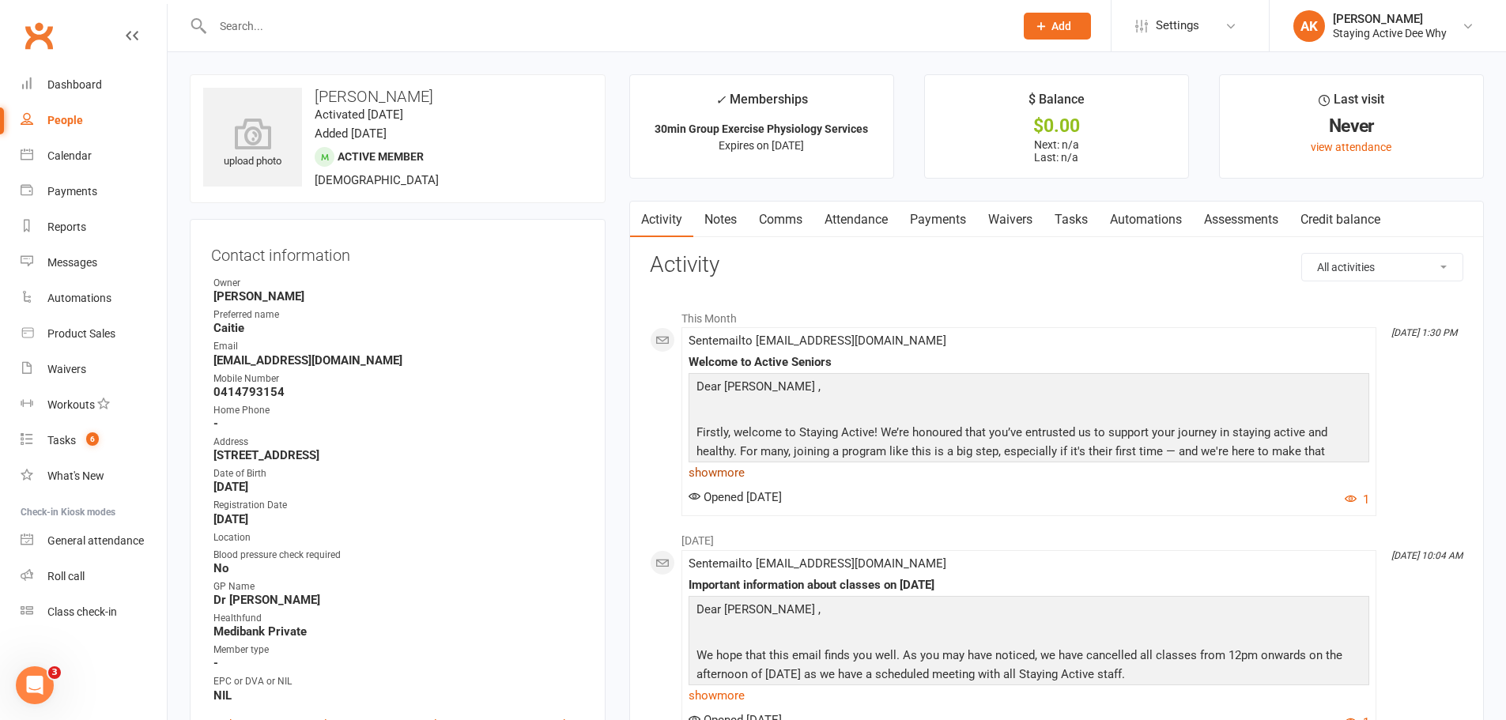
click at [712, 472] on link "show more" at bounding box center [1029, 473] width 681 height 22
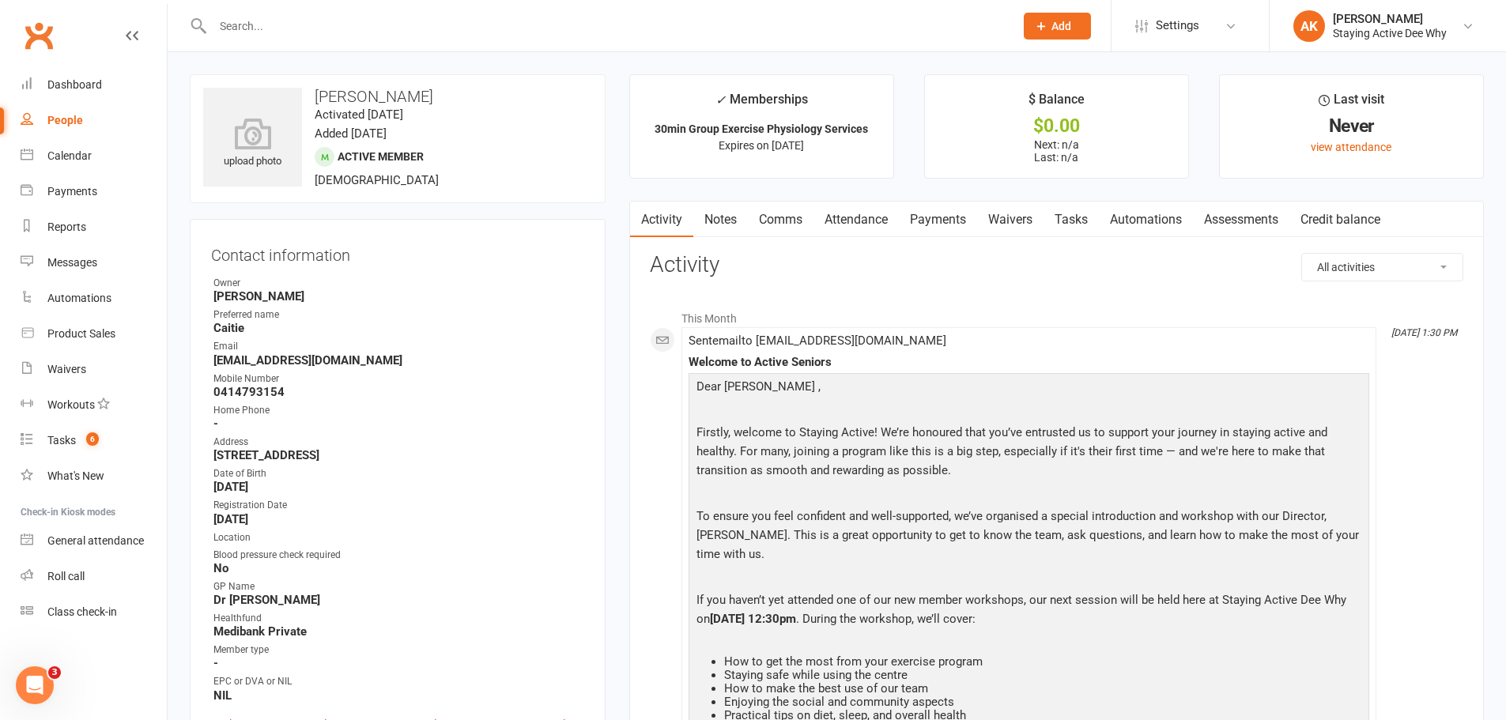
click at [272, 29] on input "text" at bounding box center [605, 26] width 795 height 22
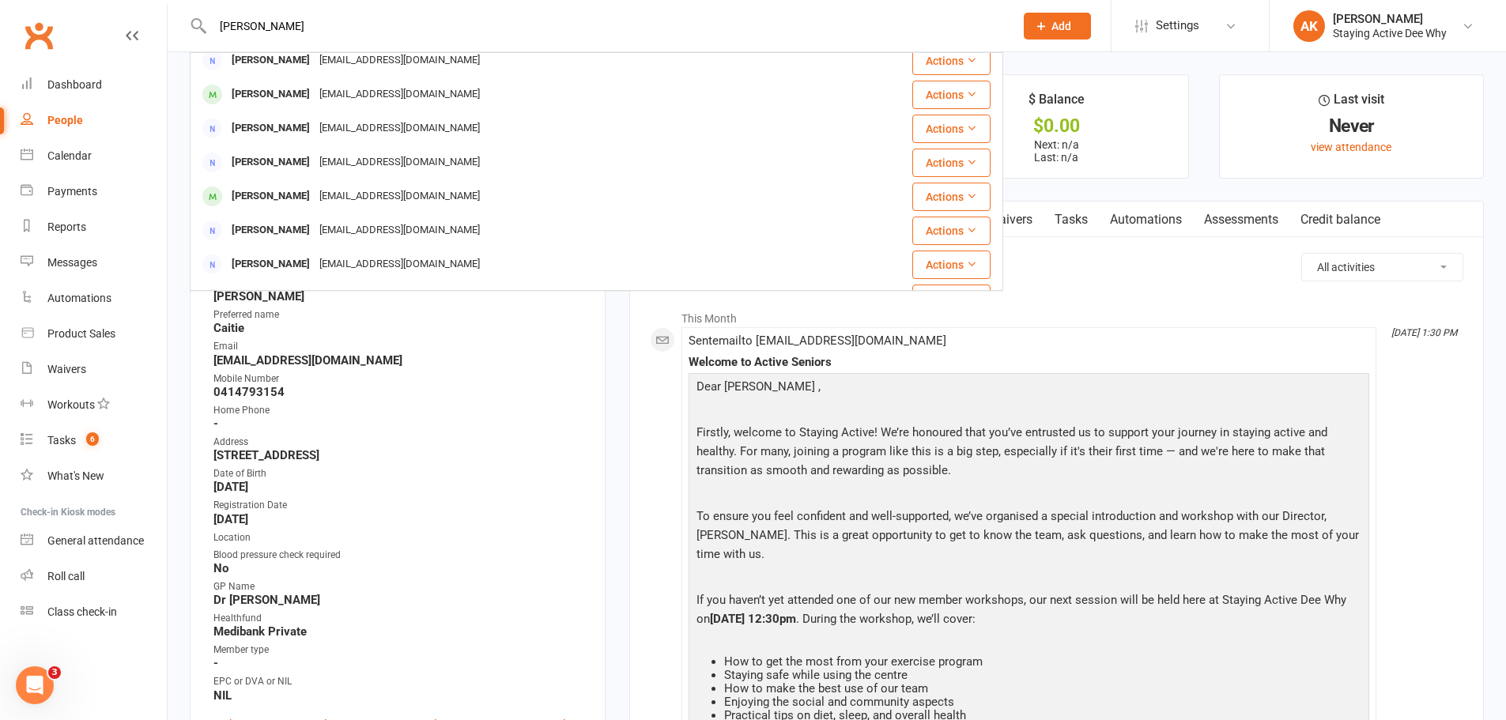
scroll to position [237, 0]
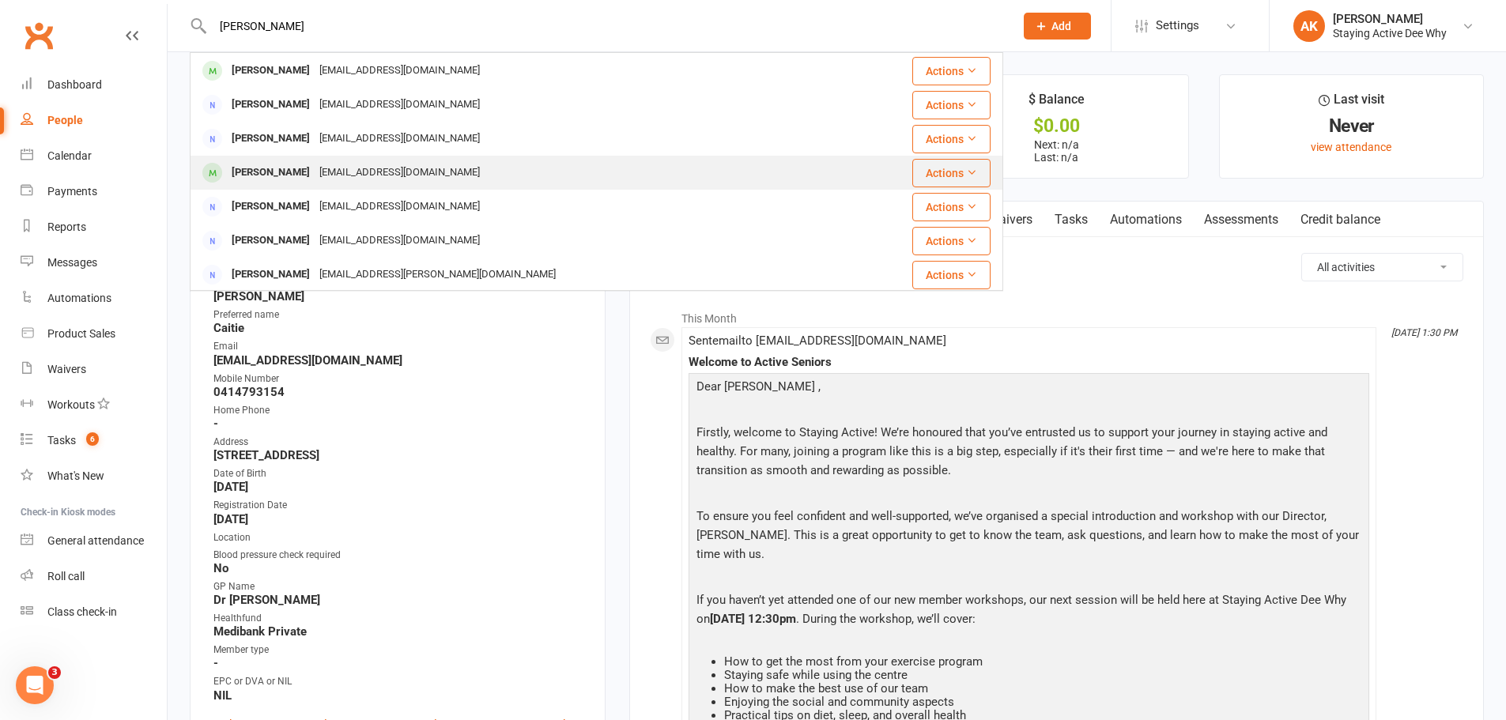
type input "[PERSON_NAME]"
click at [315, 176] on div "[EMAIL_ADDRESS][DOMAIN_NAME]" at bounding box center [400, 172] width 170 height 23
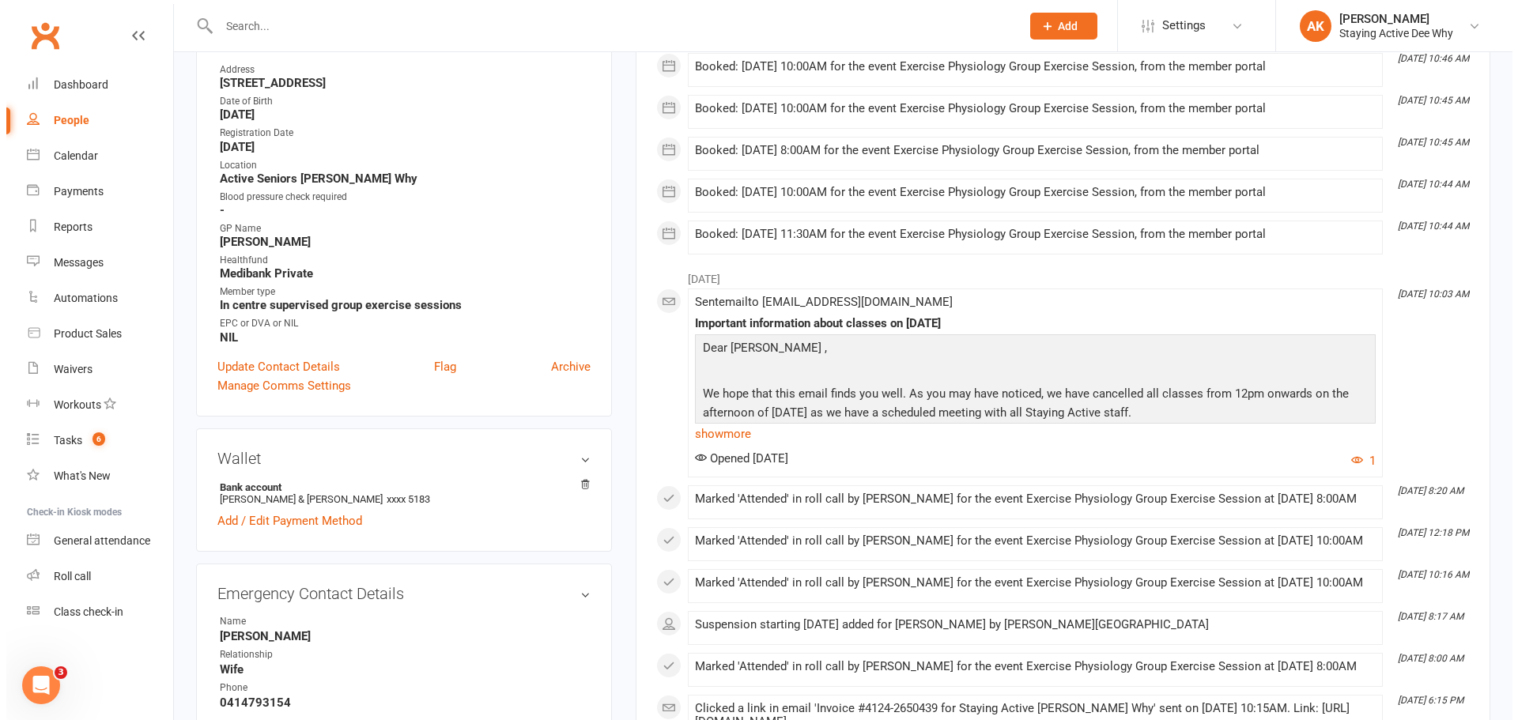
scroll to position [395, 0]
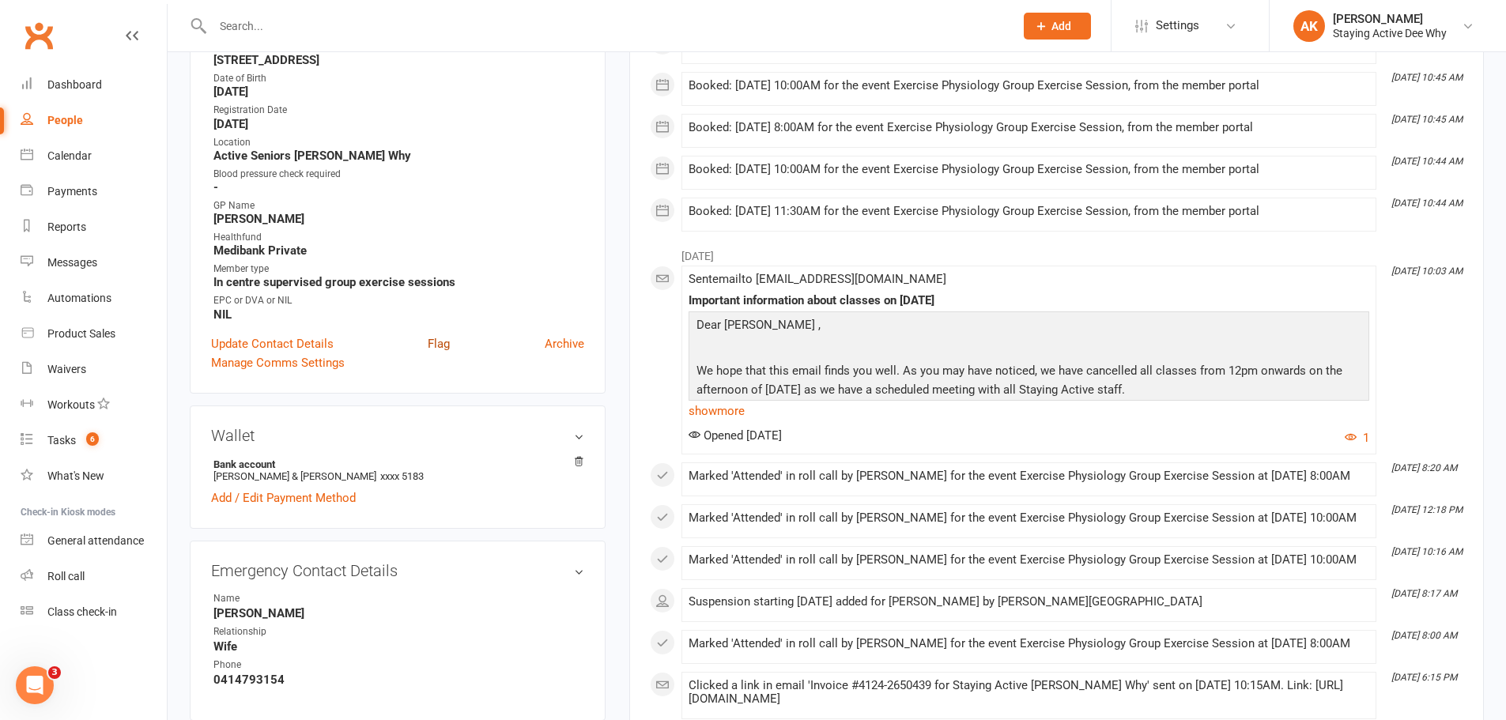
click at [434, 345] on link "Flag" at bounding box center [439, 343] width 22 height 19
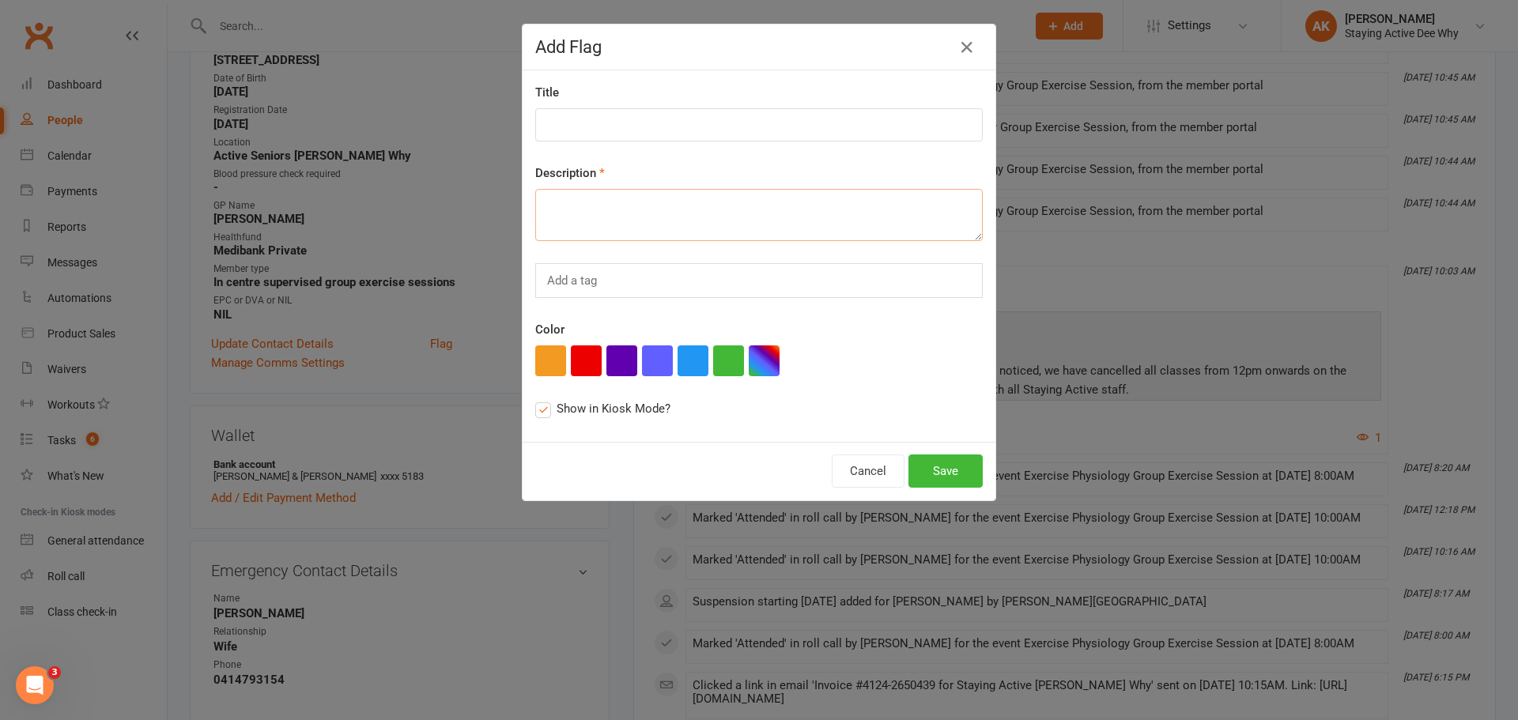
click at [555, 202] on textarea at bounding box center [758, 215] width 447 height 52
type textarea "Please check in with how wife [PERSON_NAME] is going, as she was supposed to do…"
click at [941, 467] on button "Save" at bounding box center [945, 471] width 74 height 33
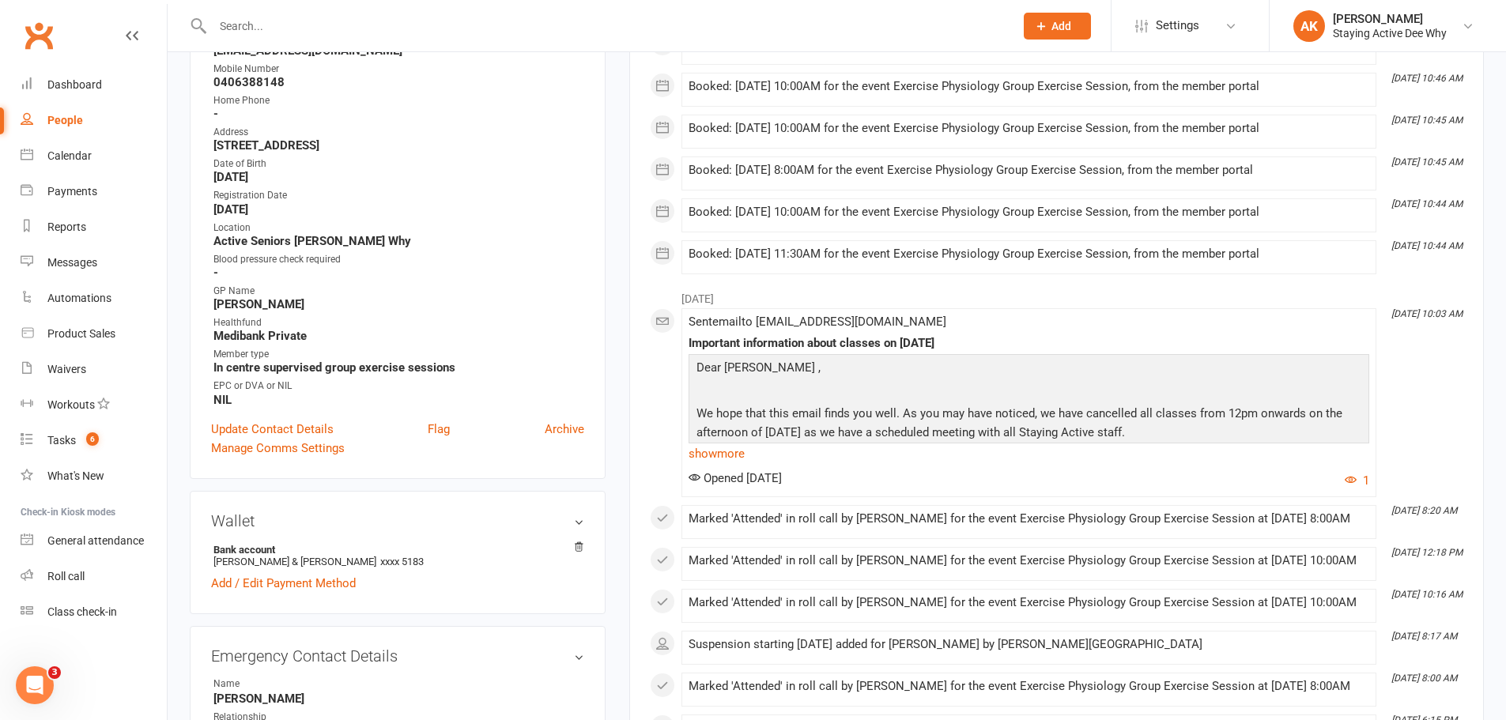
scroll to position [43, 0]
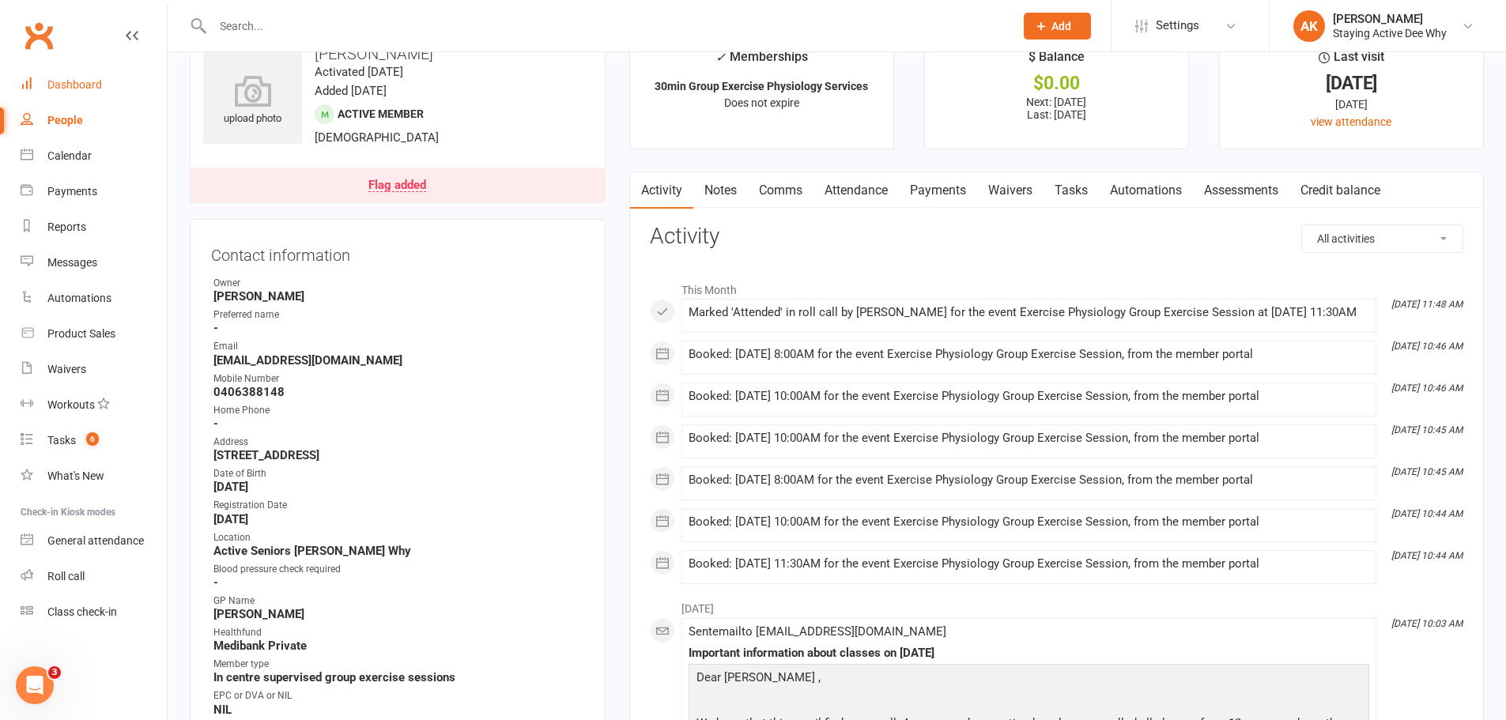
click at [96, 77] on link "Dashboard" at bounding box center [94, 85] width 146 height 36
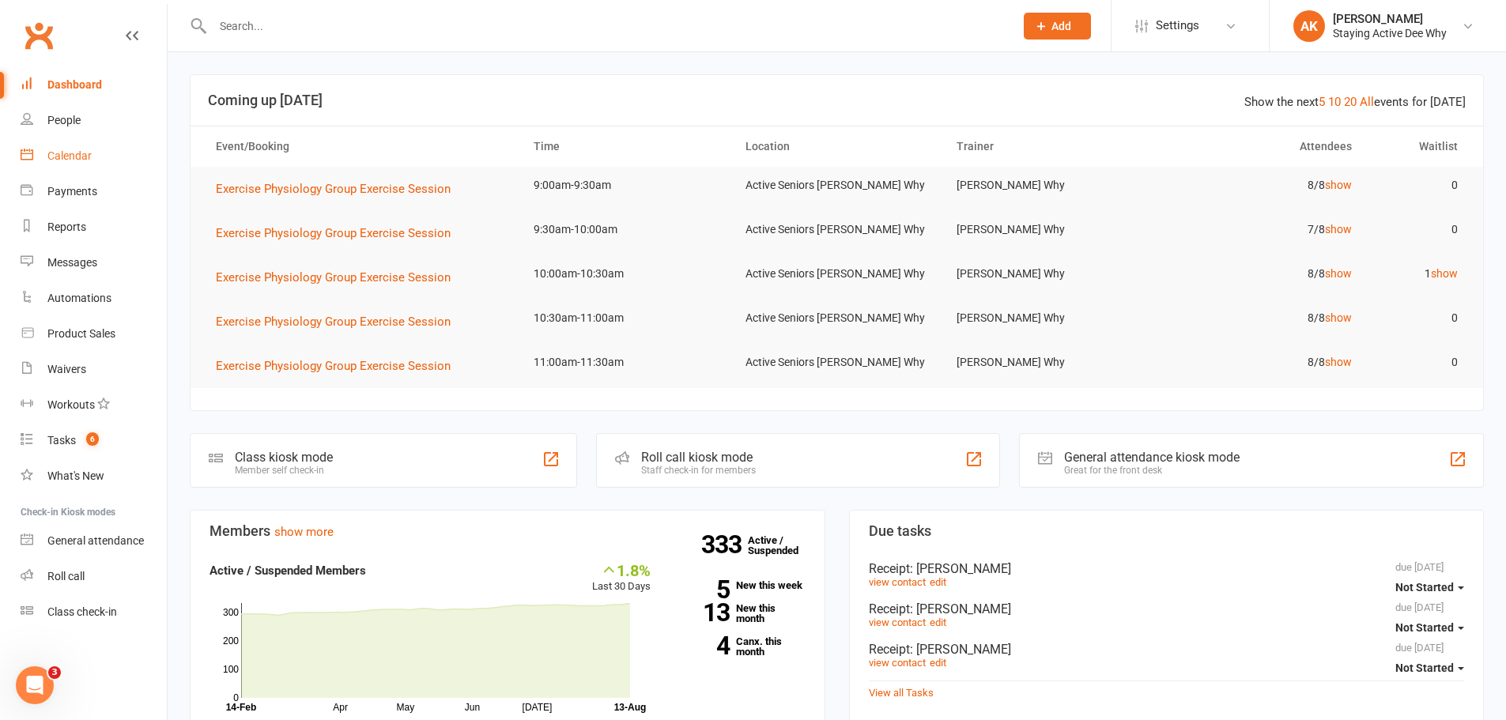
click at [89, 150] on div "Calendar" at bounding box center [69, 155] width 44 height 13
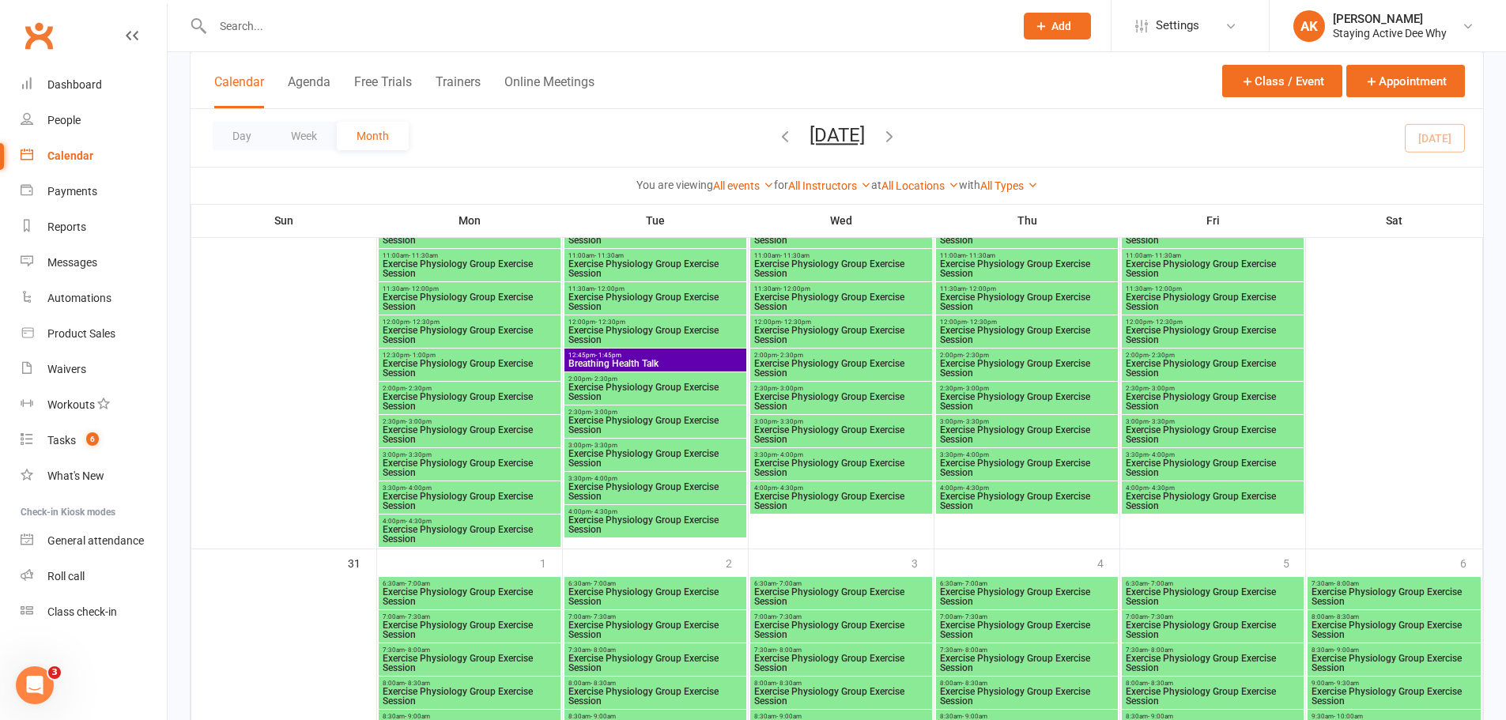
scroll to position [3004, 0]
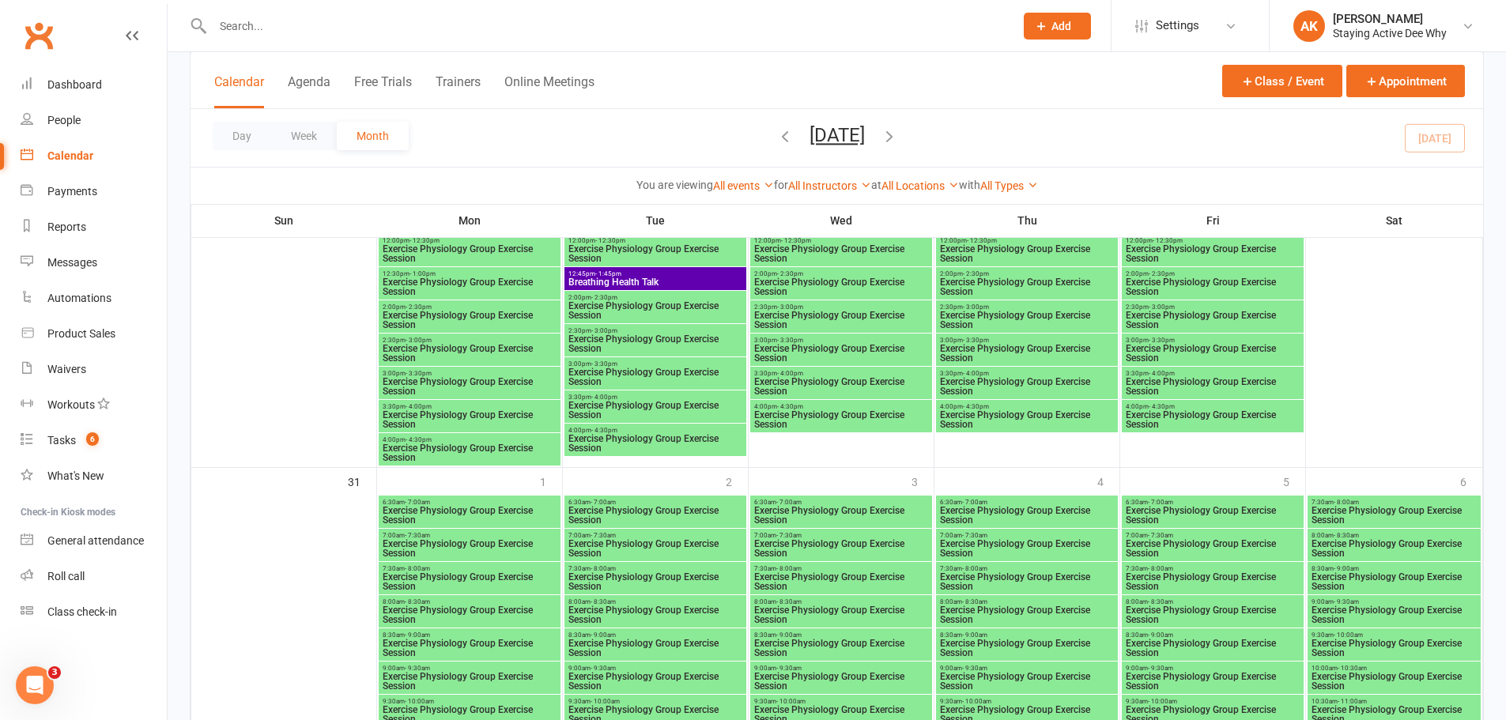
click at [651, 280] on span "Breathing Health Talk" at bounding box center [656, 281] width 176 height 9
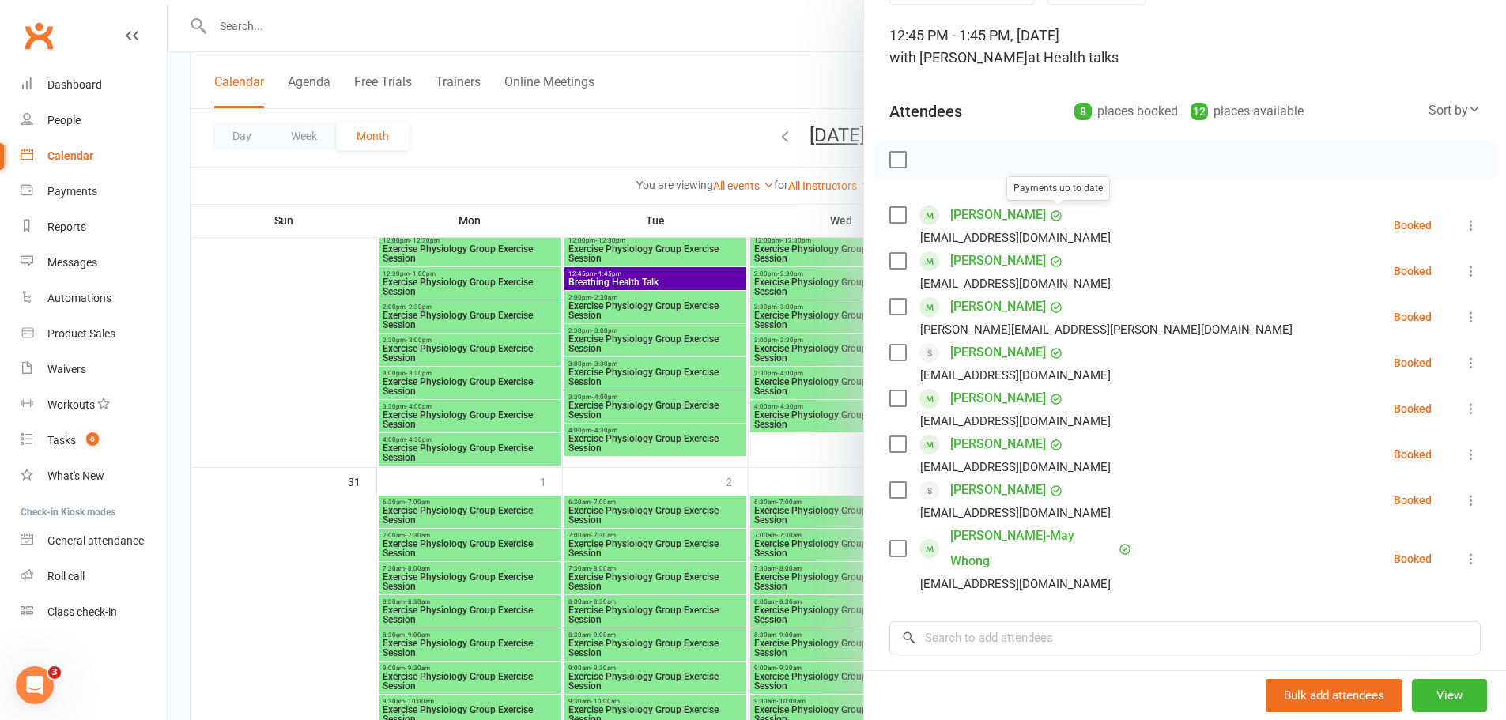
scroll to position [237, 0]
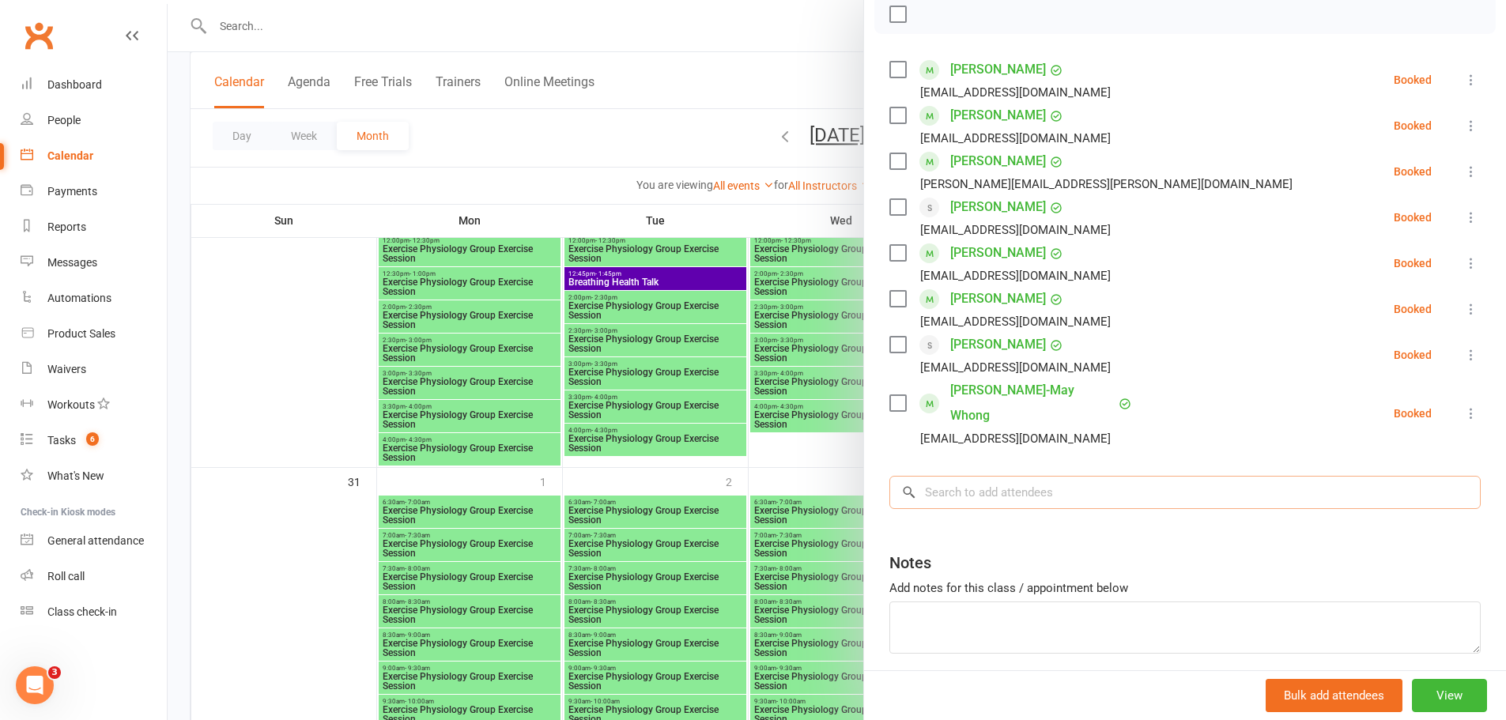
click at [1015, 476] on input "search" at bounding box center [1184, 492] width 591 height 33
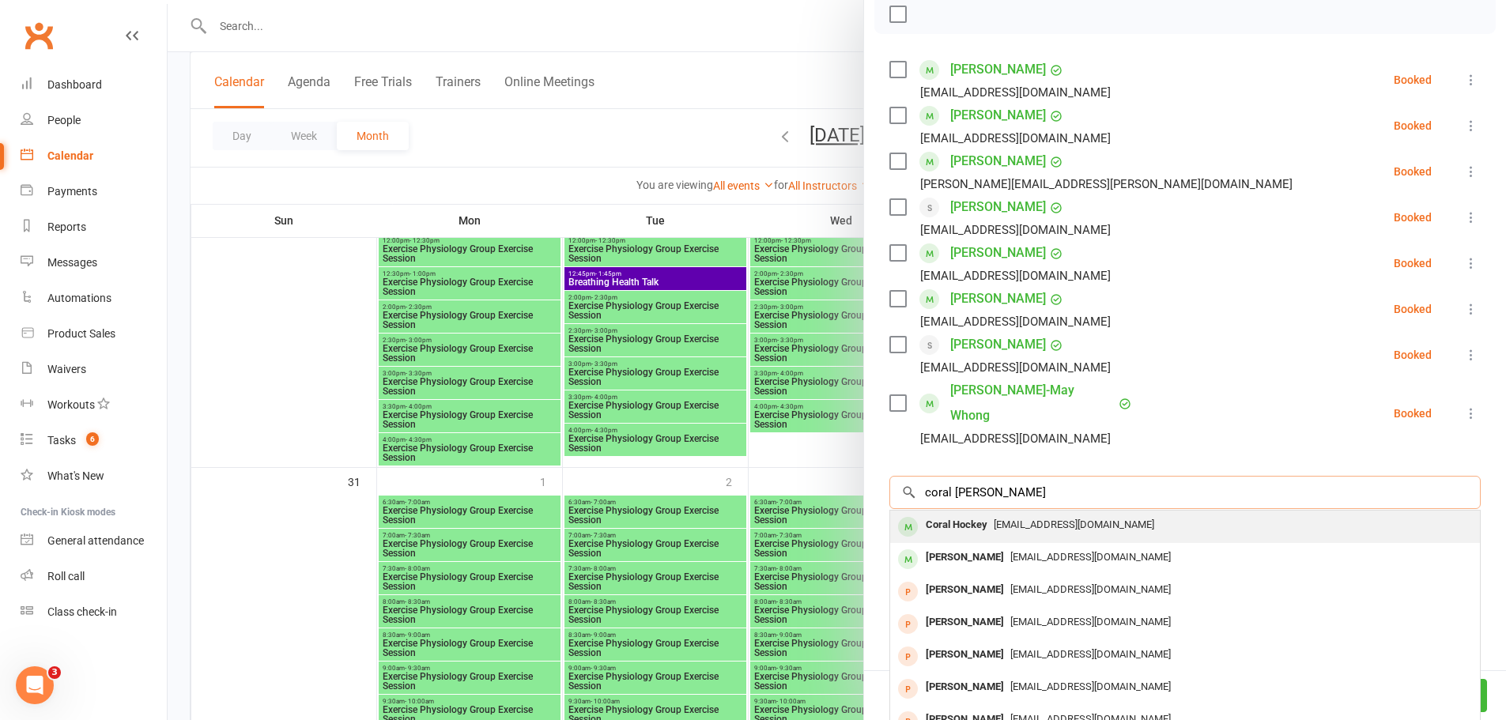
type input "coral [PERSON_NAME]"
click at [1007, 519] on span "[EMAIL_ADDRESS][DOMAIN_NAME]" at bounding box center [1074, 525] width 160 height 12
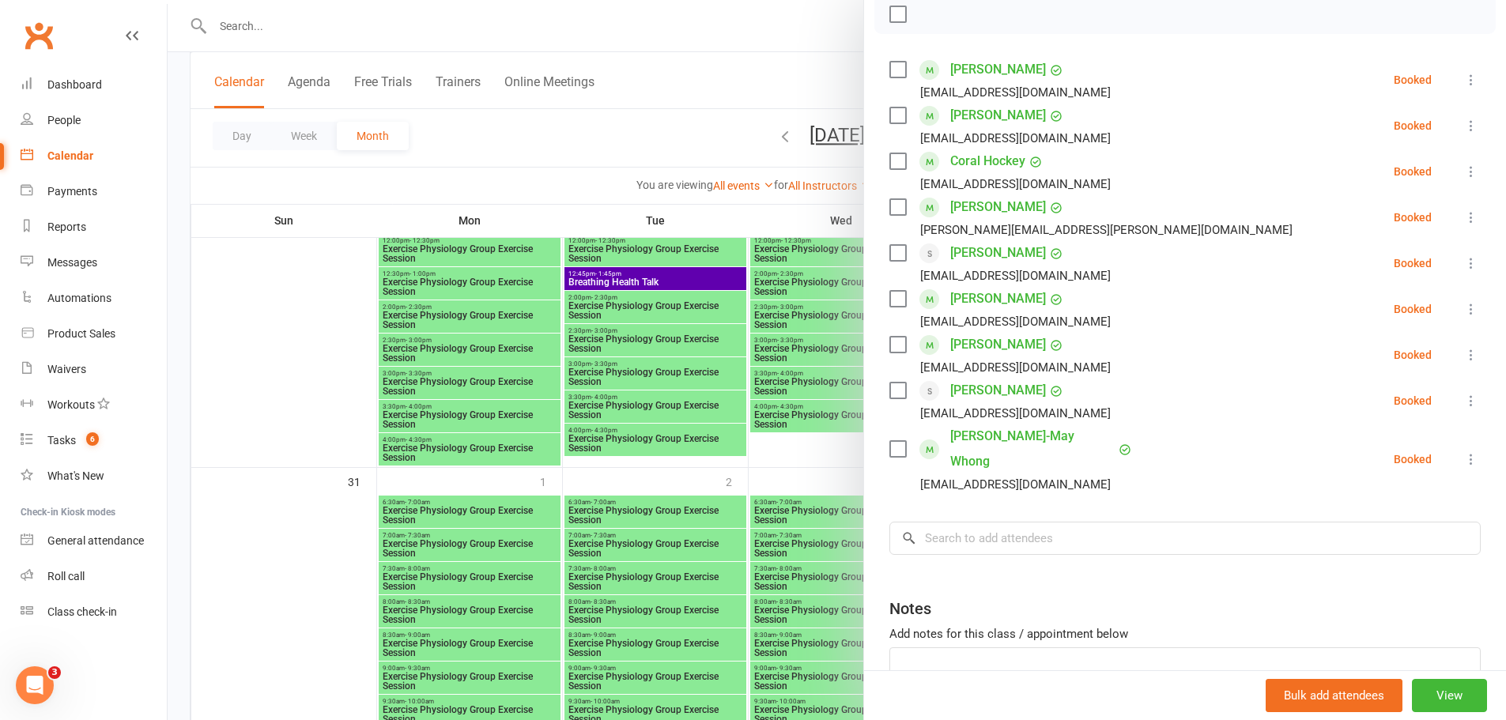
click at [595, 161] on div at bounding box center [837, 360] width 1338 height 720
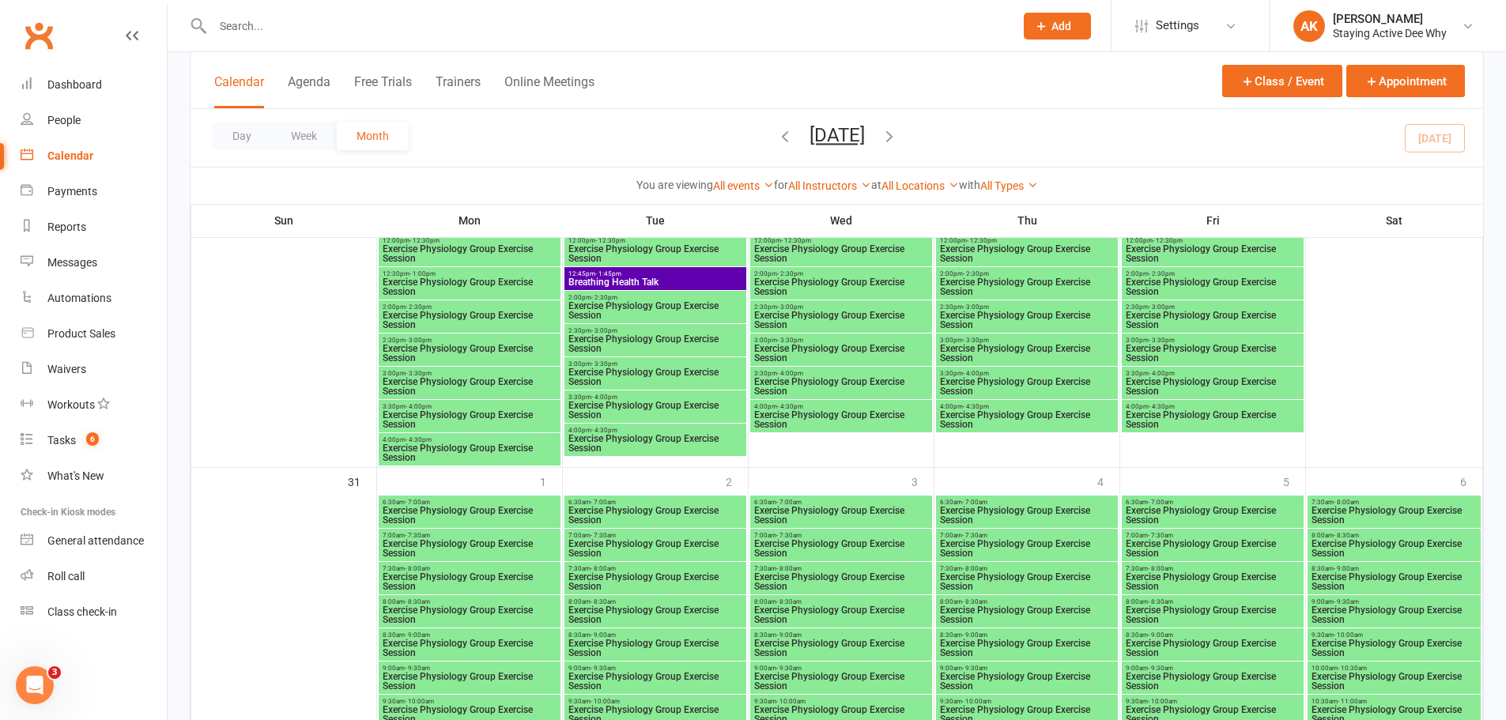
click at [391, 27] on input "text" at bounding box center [605, 26] width 795 height 22
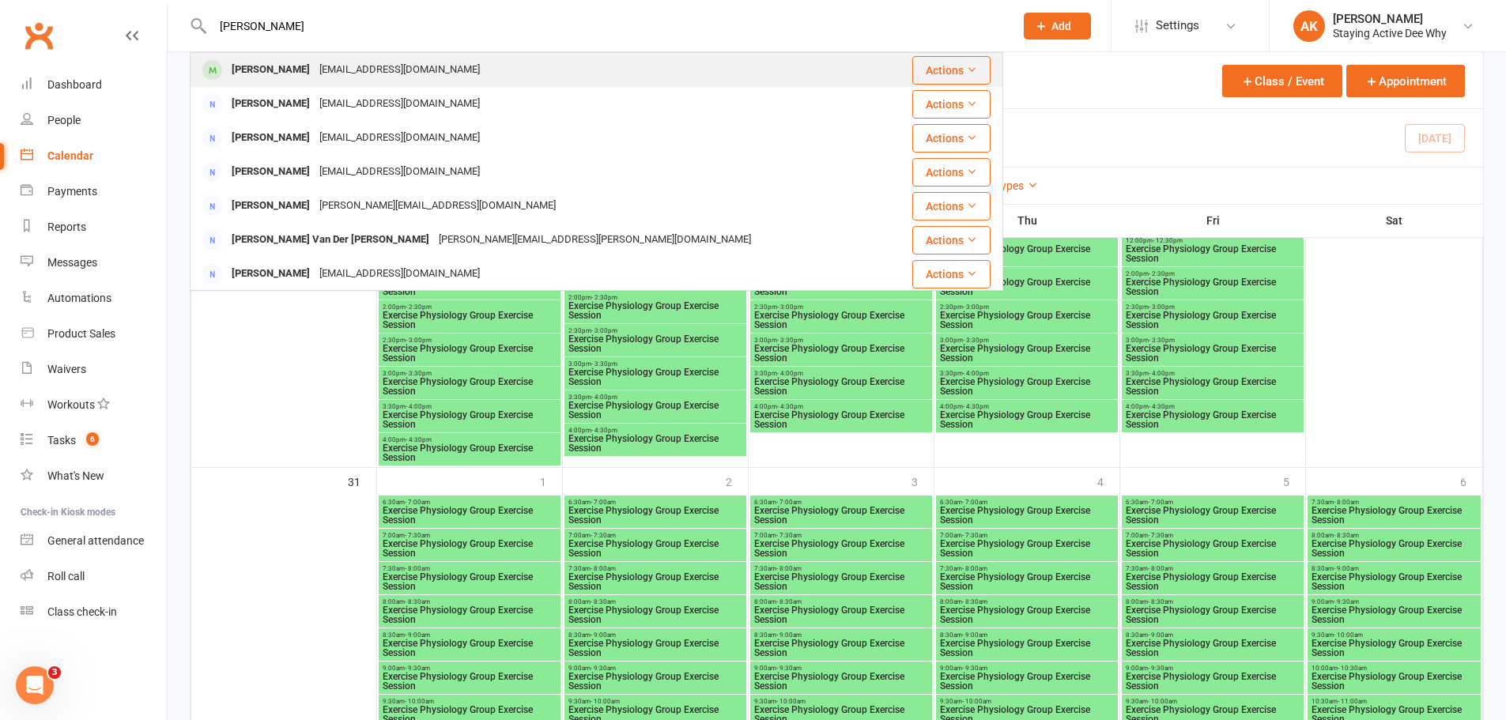
type input "[PERSON_NAME]"
click at [386, 55] on div "[PERSON_NAME] [EMAIL_ADDRESS][DOMAIN_NAME]" at bounding box center [540, 70] width 699 height 32
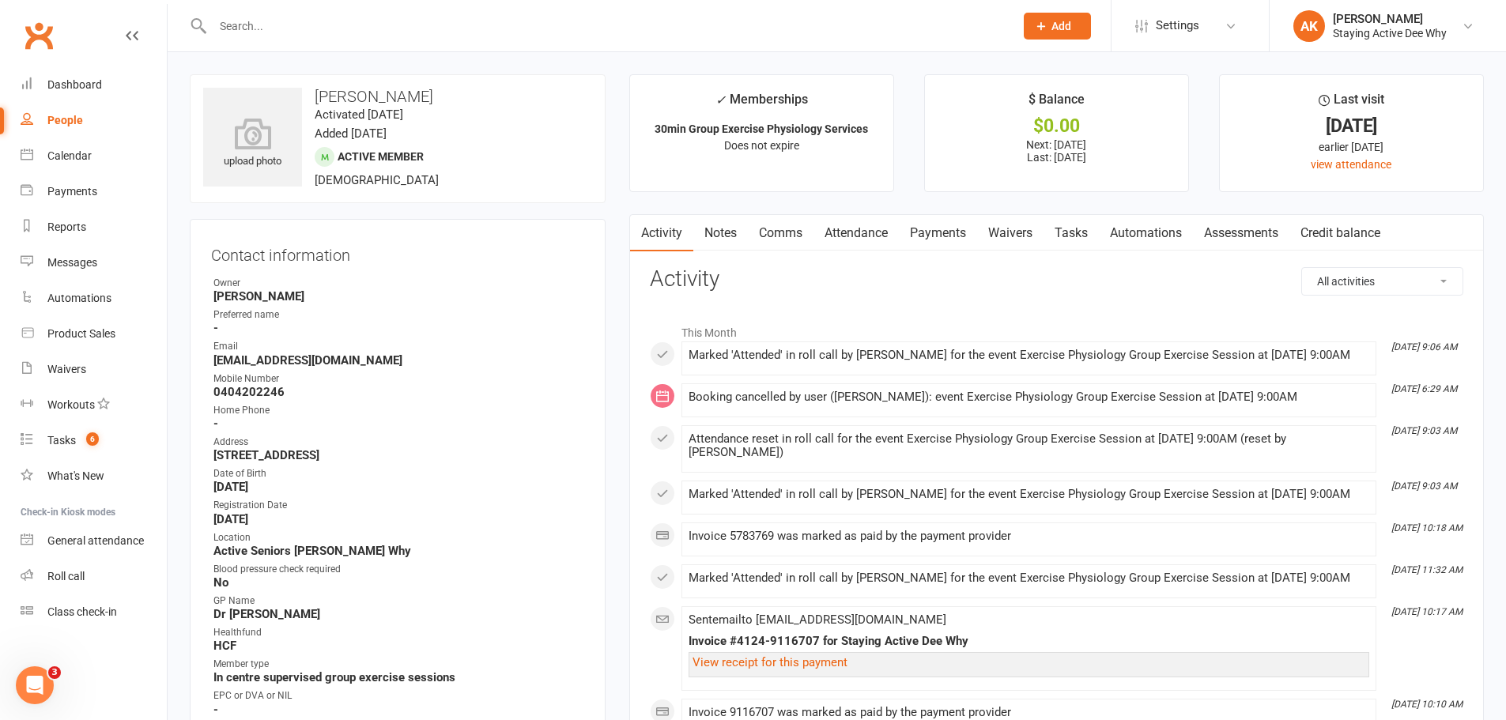
click at [949, 234] on link "Payments" at bounding box center [938, 233] width 78 height 36
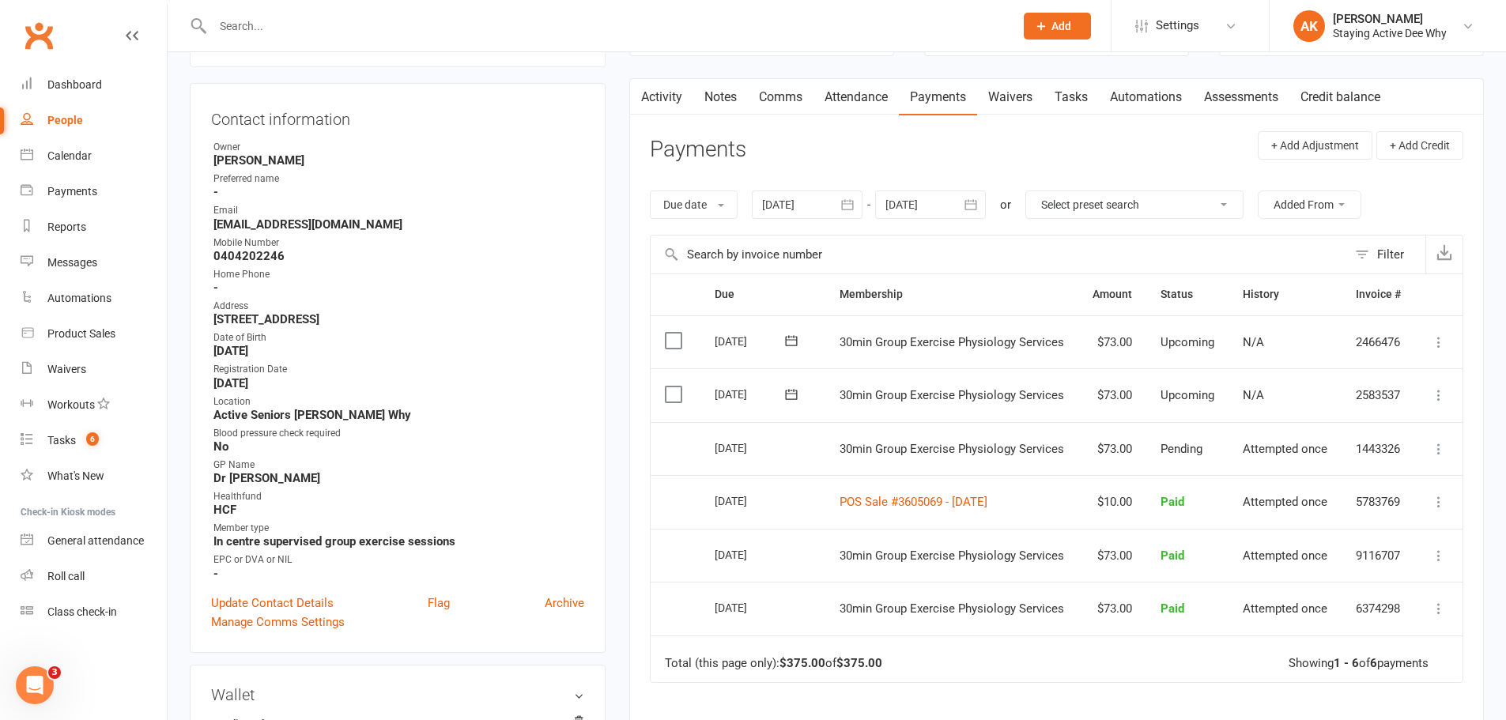
scroll to position [158, 0]
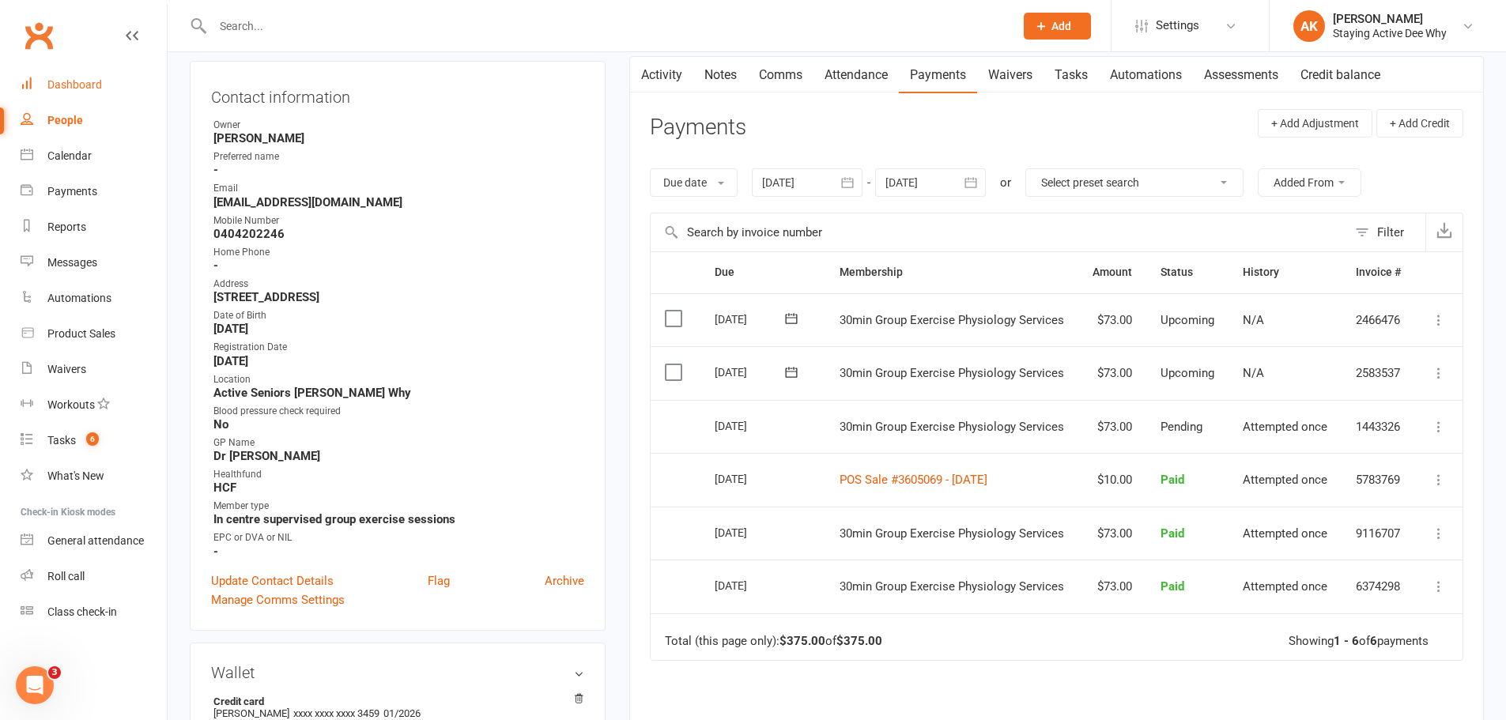
click at [92, 96] on link "Dashboard" at bounding box center [94, 85] width 146 height 36
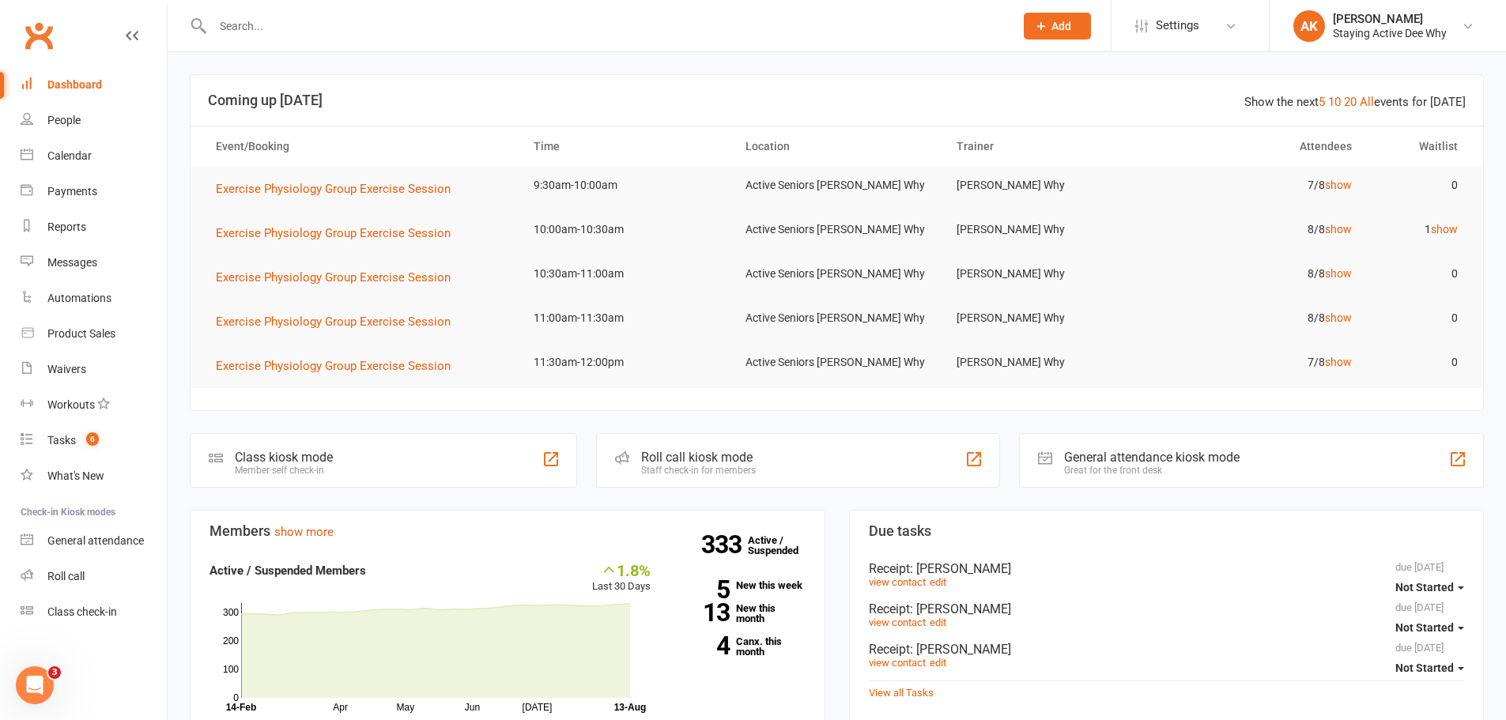
click at [269, 22] on input "text" at bounding box center [605, 26] width 795 height 22
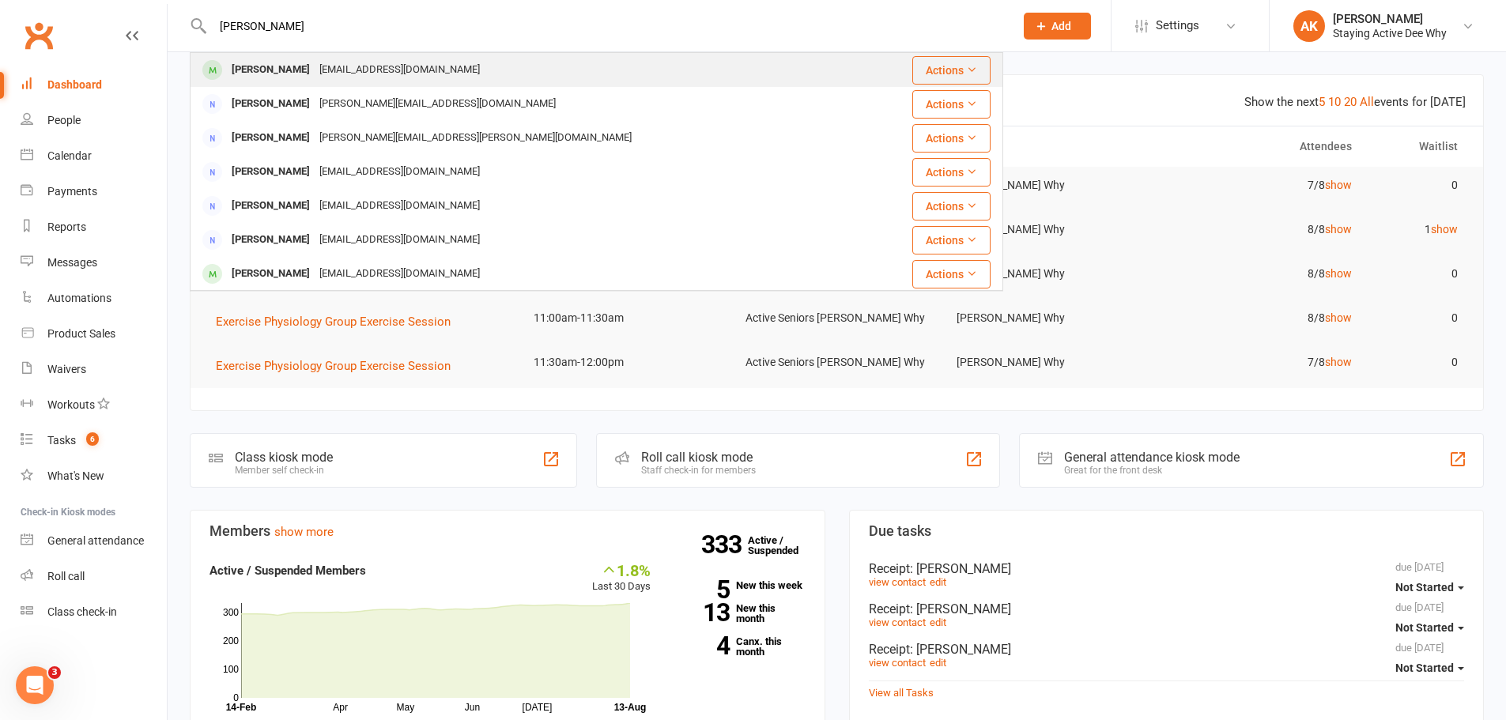
type input "[PERSON_NAME]"
click at [274, 59] on div "[PERSON_NAME]" at bounding box center [271, 70] width 88 height 23
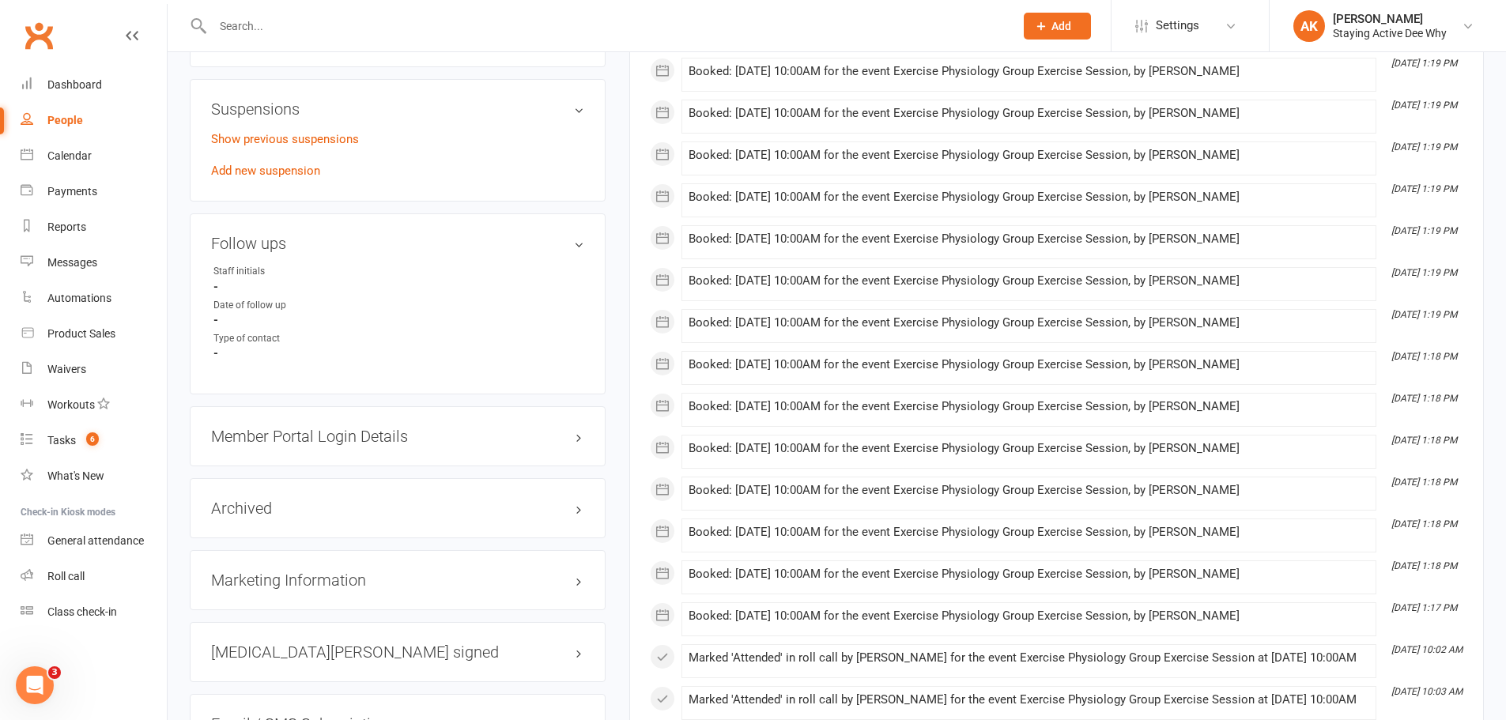
scroll to position [1028, 0]
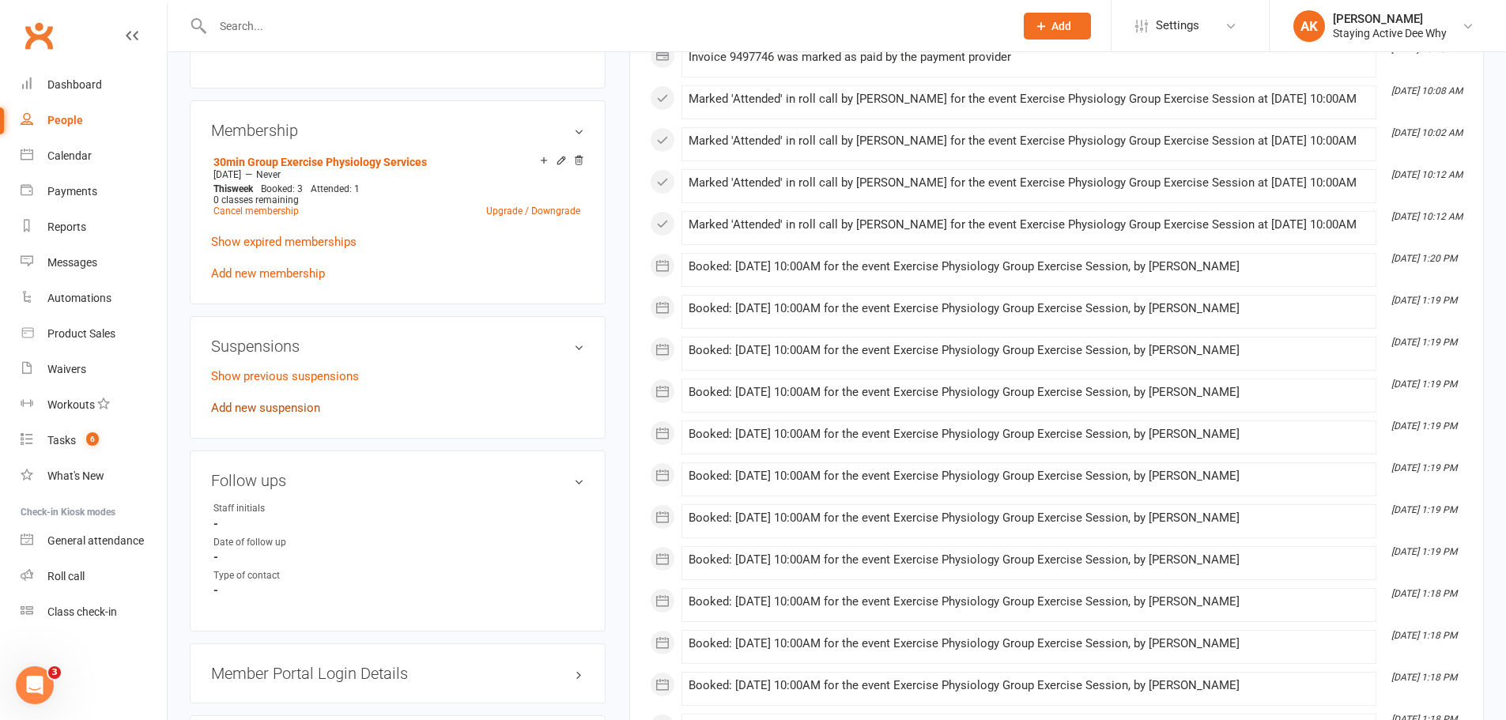
click at [275, 410] on link "Add new suspension" at bounding box center [265, 408] width 109 height 14
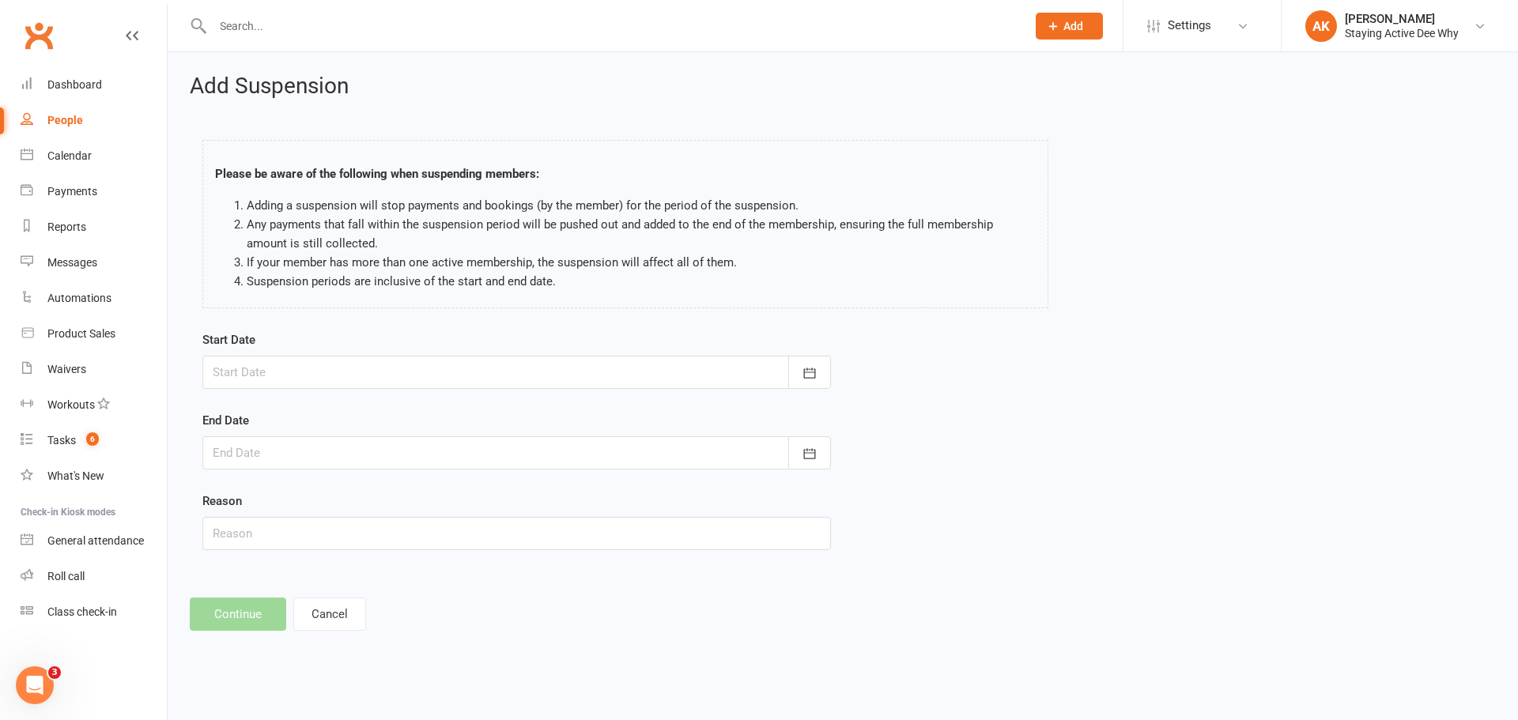
click at [250, 365] on div at bounding box center [516, 372] width 629 height 33
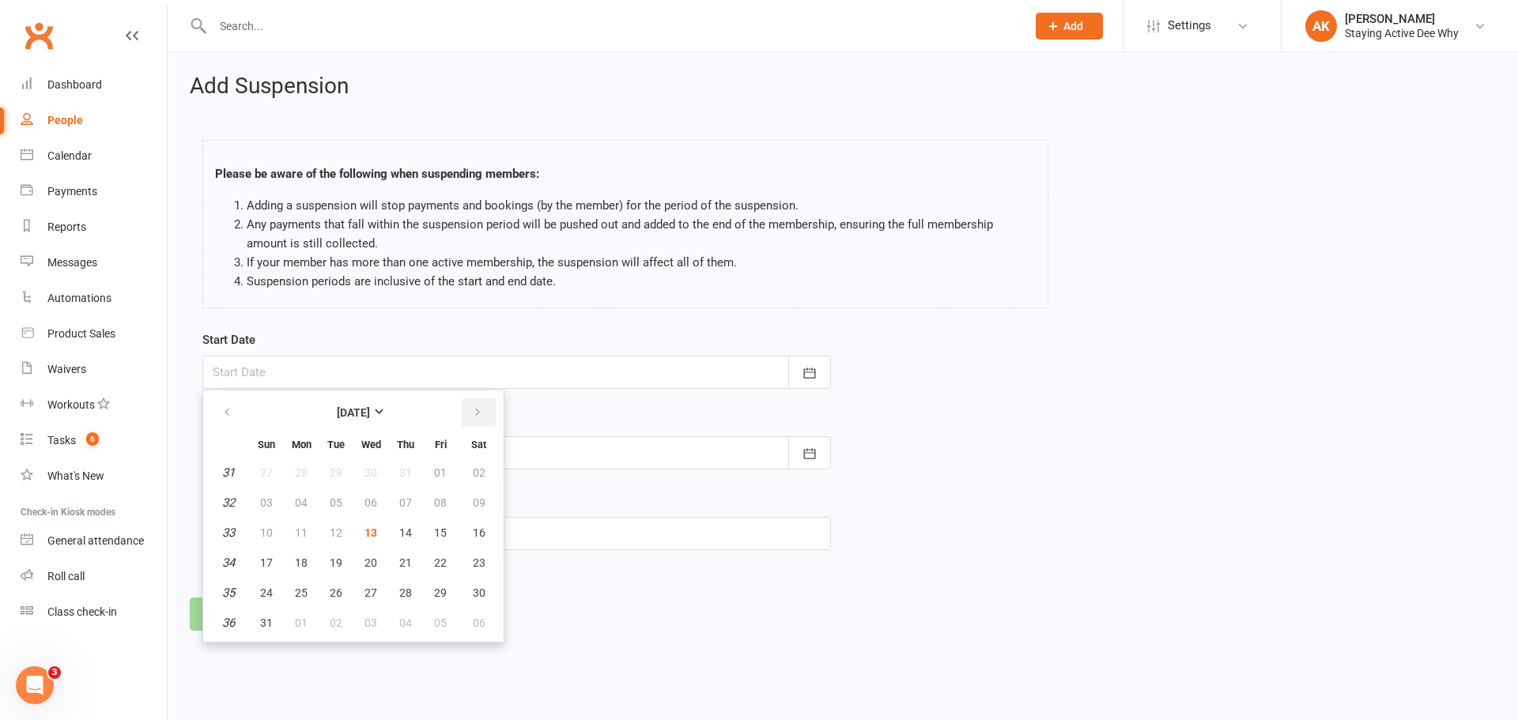
click at [468, 411] on button "button" at bounding box center [479, 412] width 34 height 28
click at [361, 474] on button "01" at bounding box center [370, 473] width 33 height 28
type input "[DATE]"
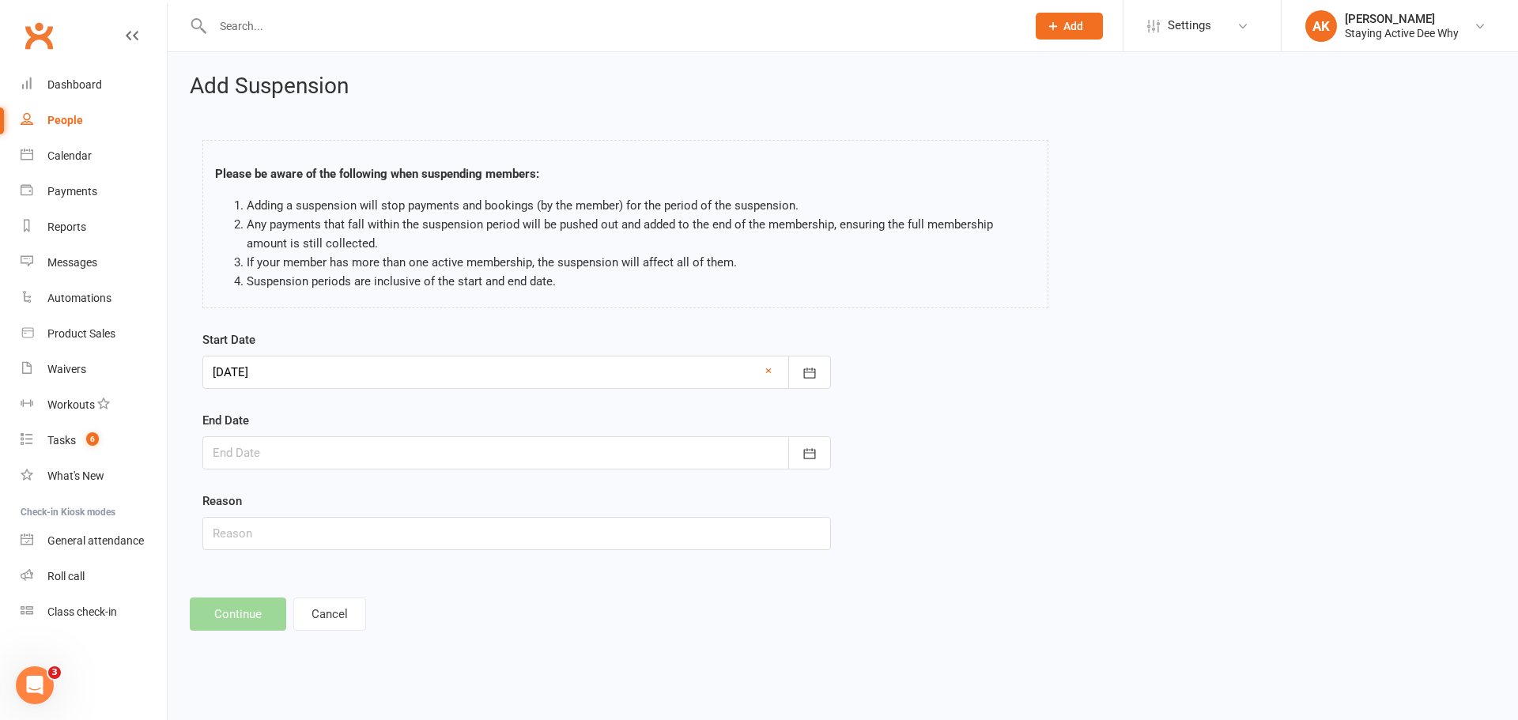
click at [296, 458] on div at bounding box center [516, 452] width 629 height 33
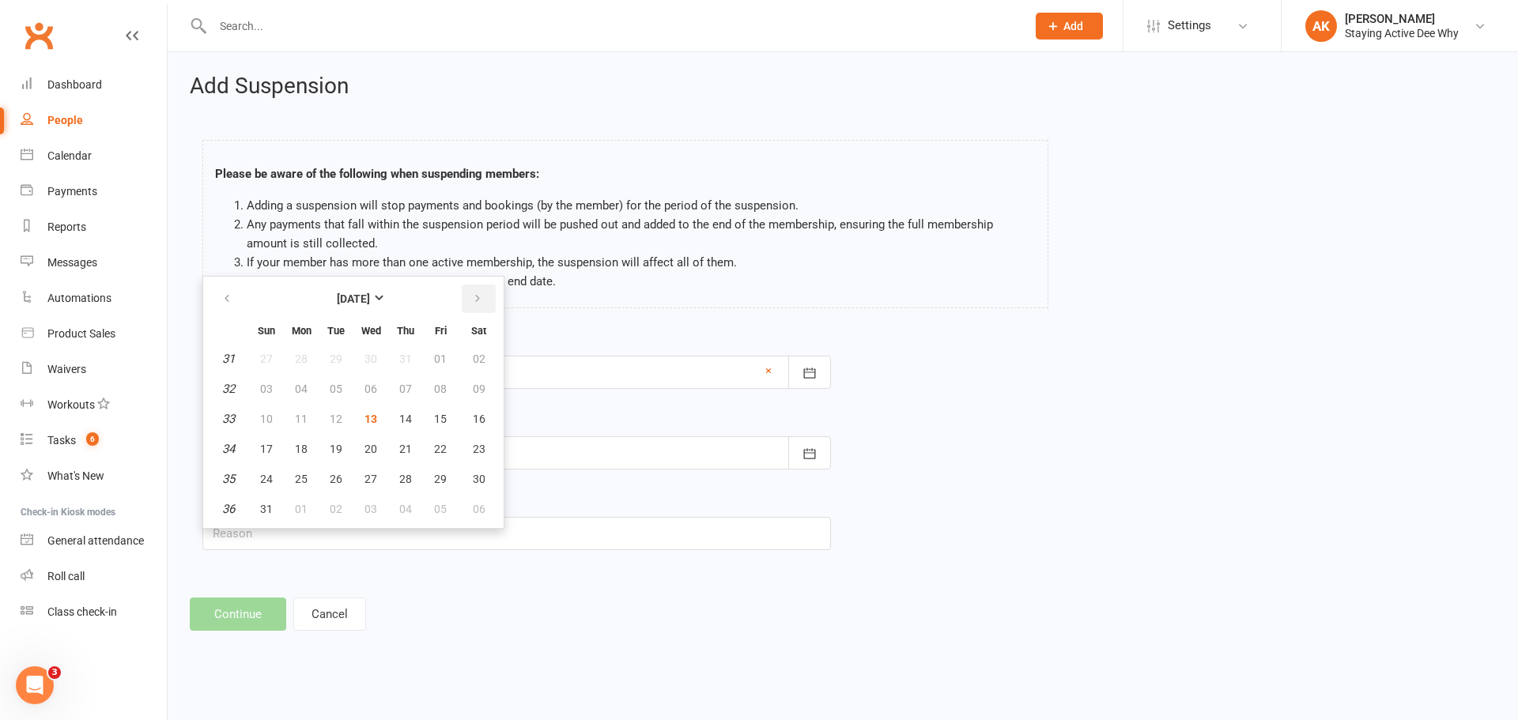
click at [476, 301] on icon "button" at bounding box center [477, 299] width 11 height 13
click at [350, 480] on button "28" at bounding box center [335, 479] width 33 height 28
type input "[DATE]"
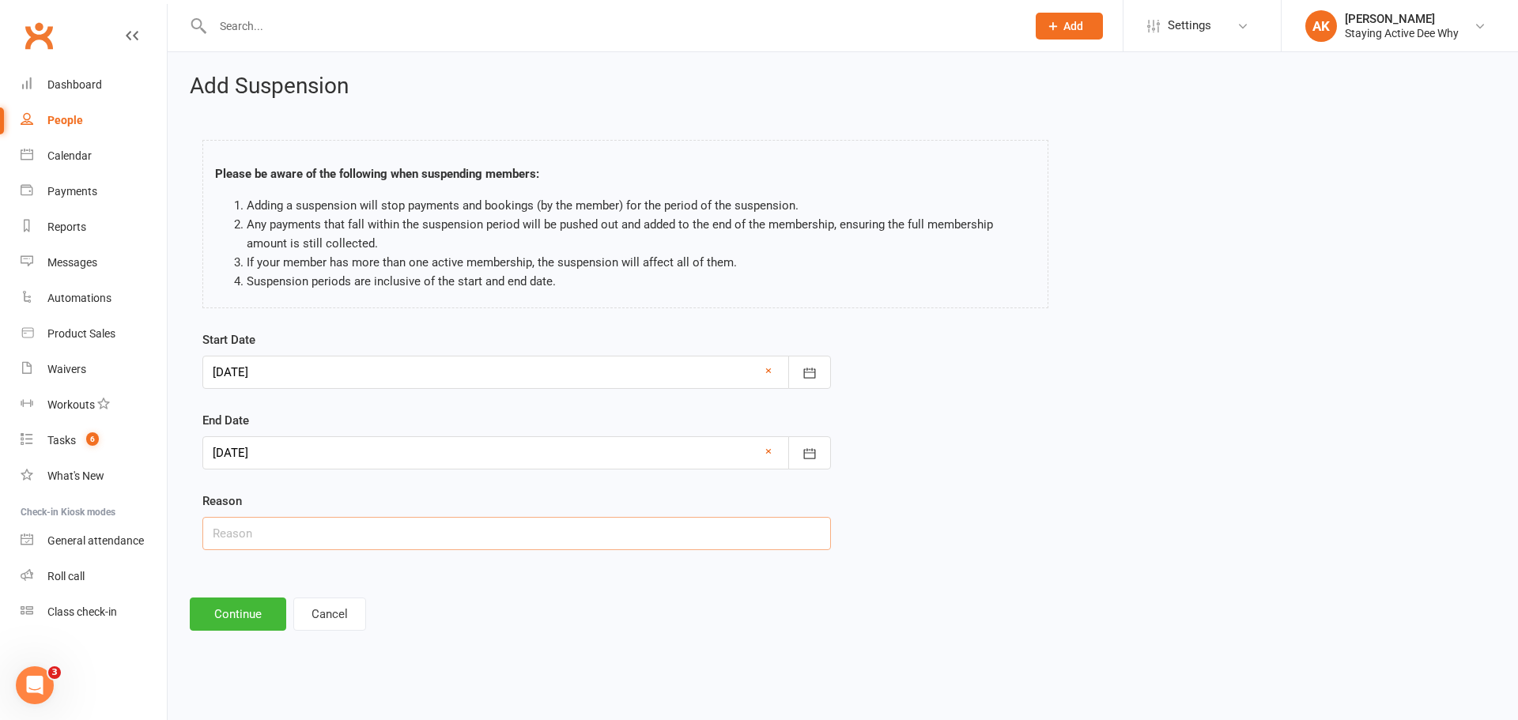
click at [293, 517] on input "text" at bounding box center [516, 533] width 629 height 33
type input "Holiday"
click at [266, 623] on button "Continue" at bounding box center [238, 614] width 96 height 33
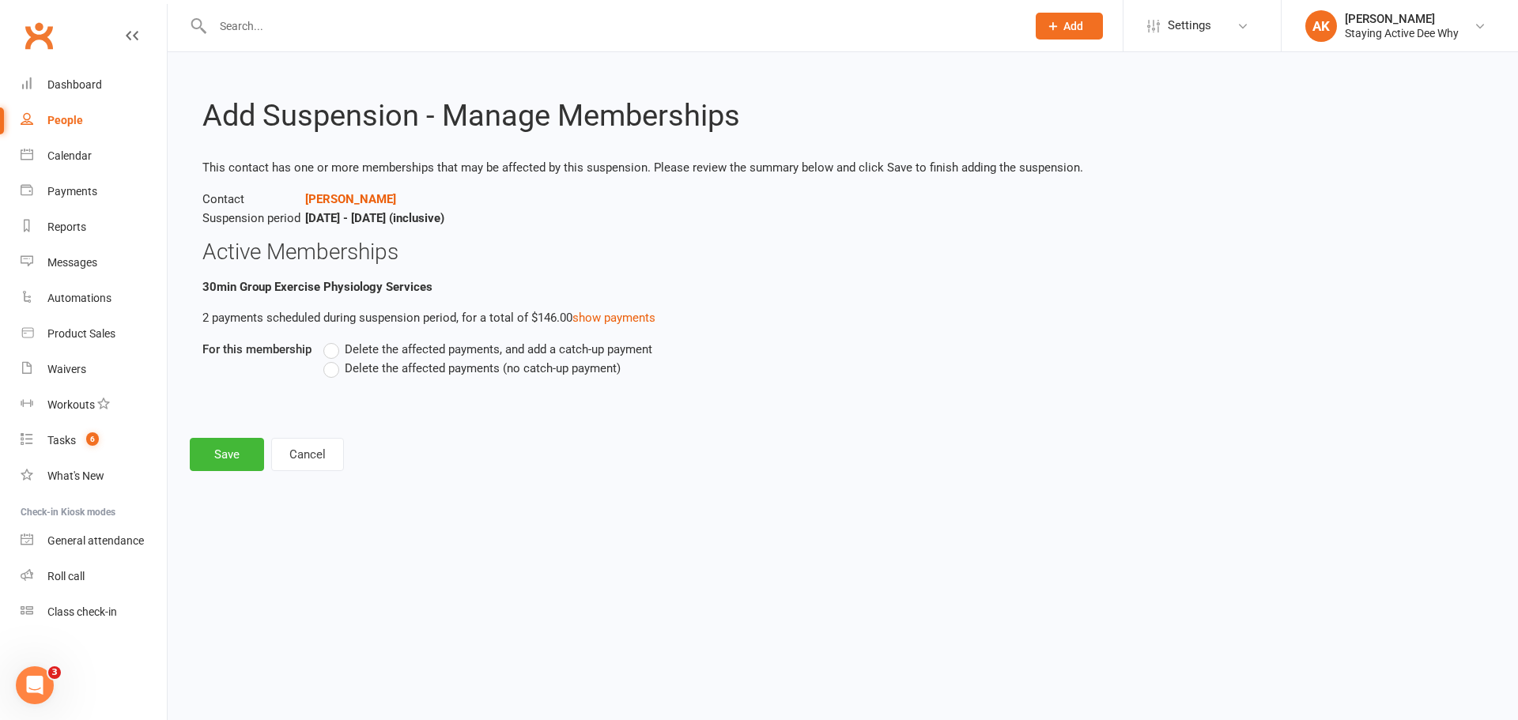
click at [368, 370] on span "Delete the affected payments (no catch-up payment)" at bounding box center [483, 367] width 276 height 17
click at [334, 359] on input "Delete the affected payments (no catch-up payment)" at bounding box center [328, 359] width 10 height 0
click at [220, 449] on button "Save" at bounding box center [227, 454] width 74 height 33
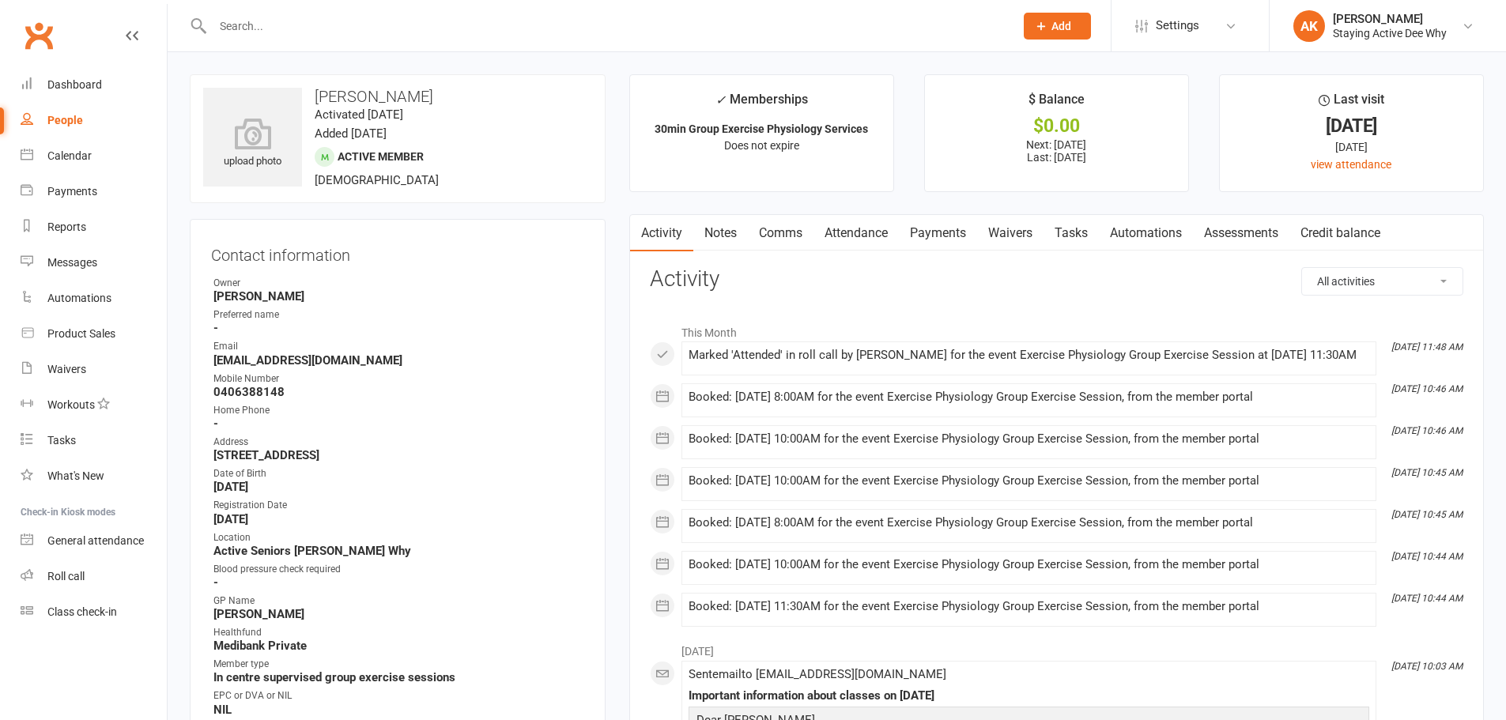
scroll to position [395, 0]
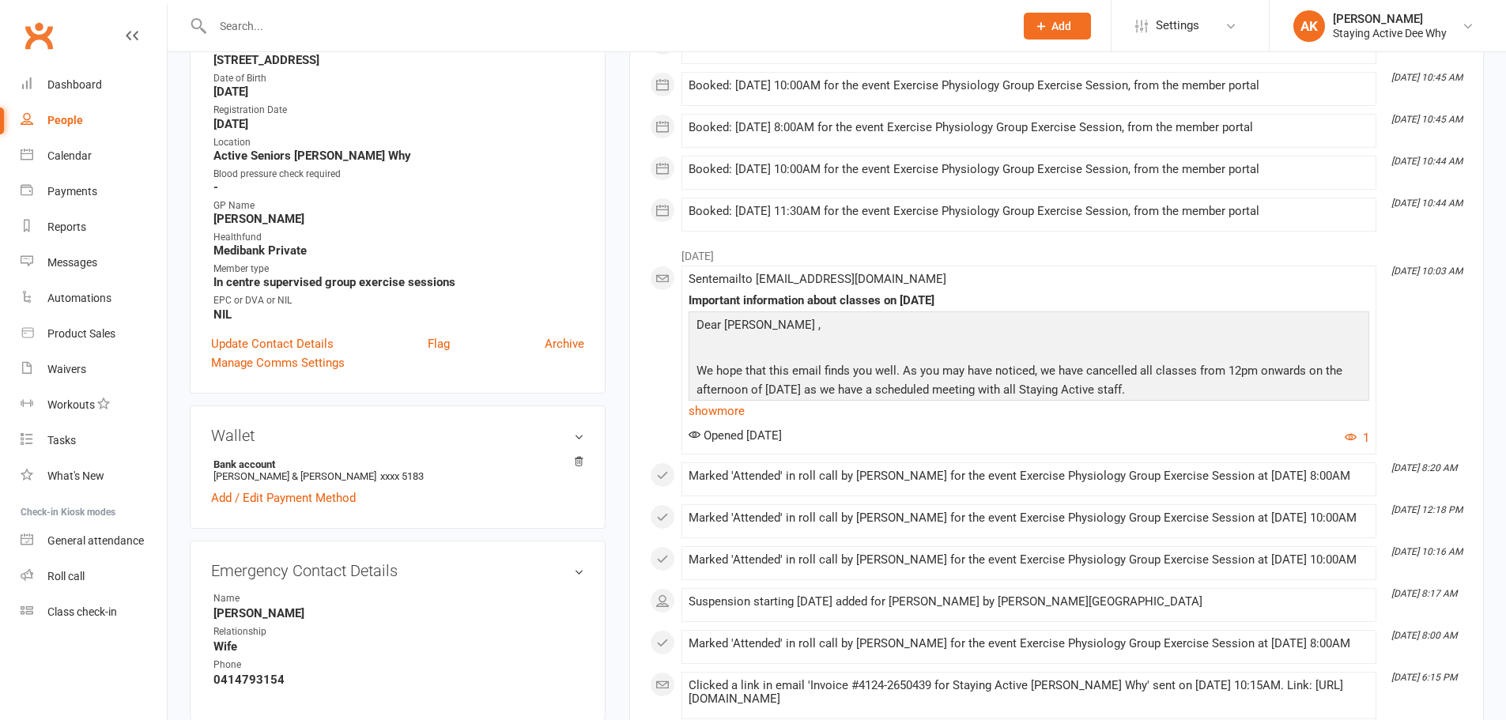
drag, startPoint x: 0, startPoint y: 0, endPoint x: 253, endPoint y: 26, distance: 254.3
click at [235, 21] on input "text" at bounding box center [605, 26] width 795 height 22
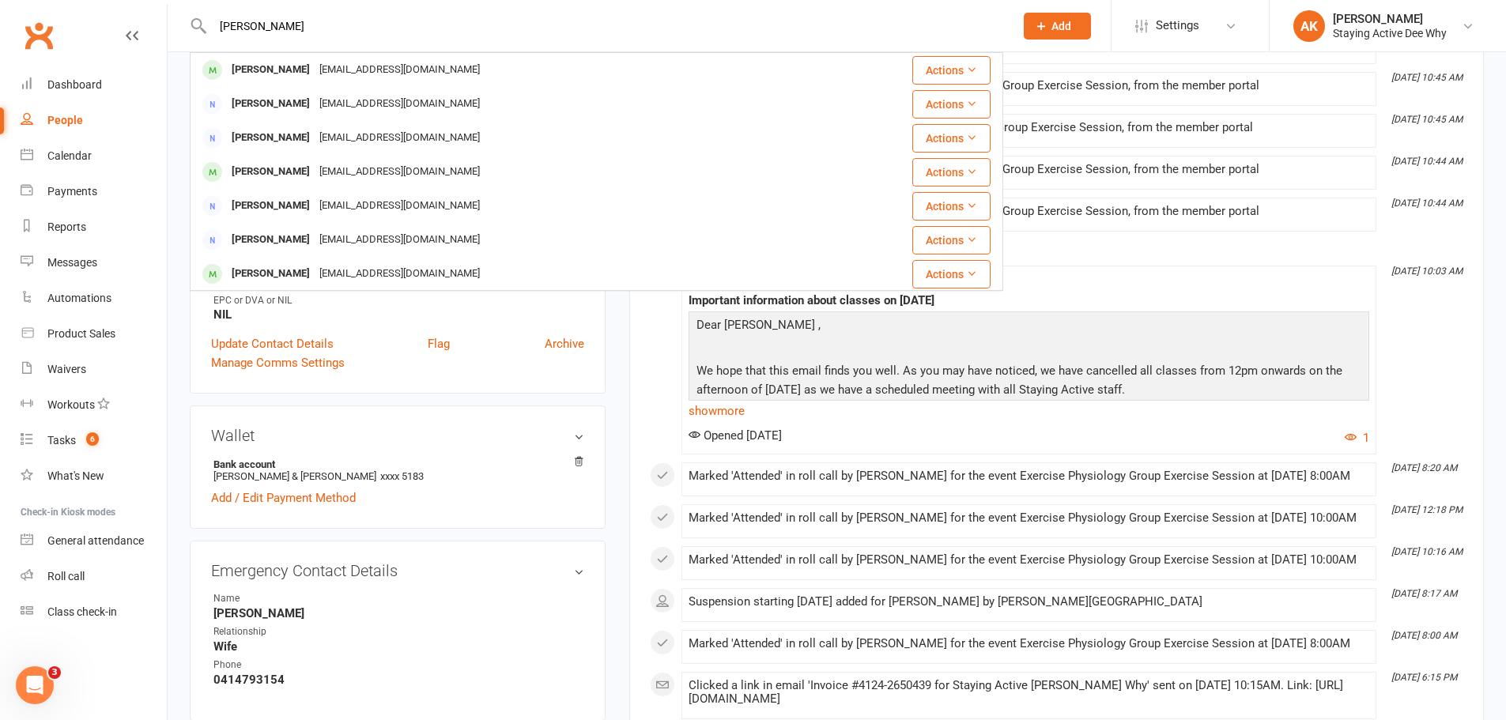
type input "[PERSON_NAME]"
click at [259, 70] on div "[PERSON_NAME]" at bounding box center [271, 70] width 88 height 23
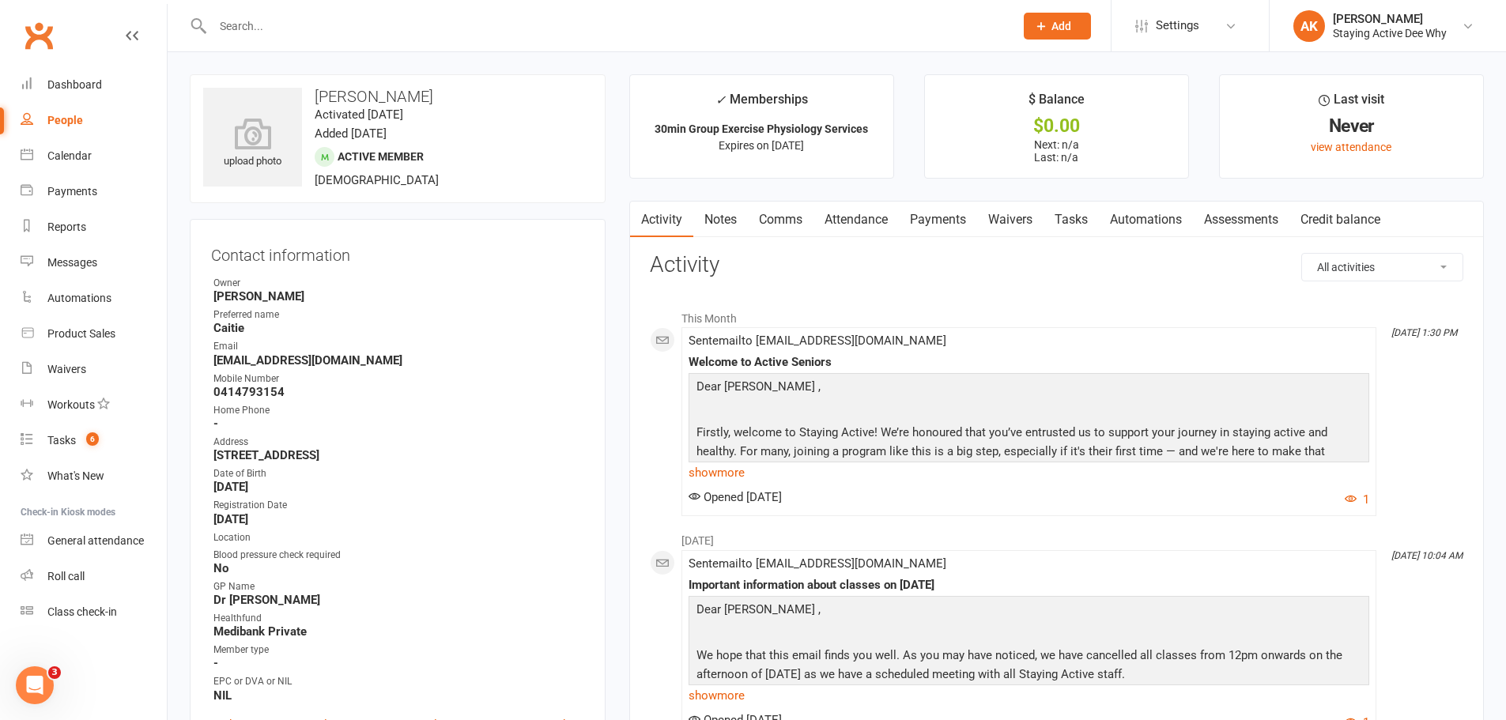
click at [866, 225] on link "Attendance" at bounding box center [856, 220] width 85 height 36
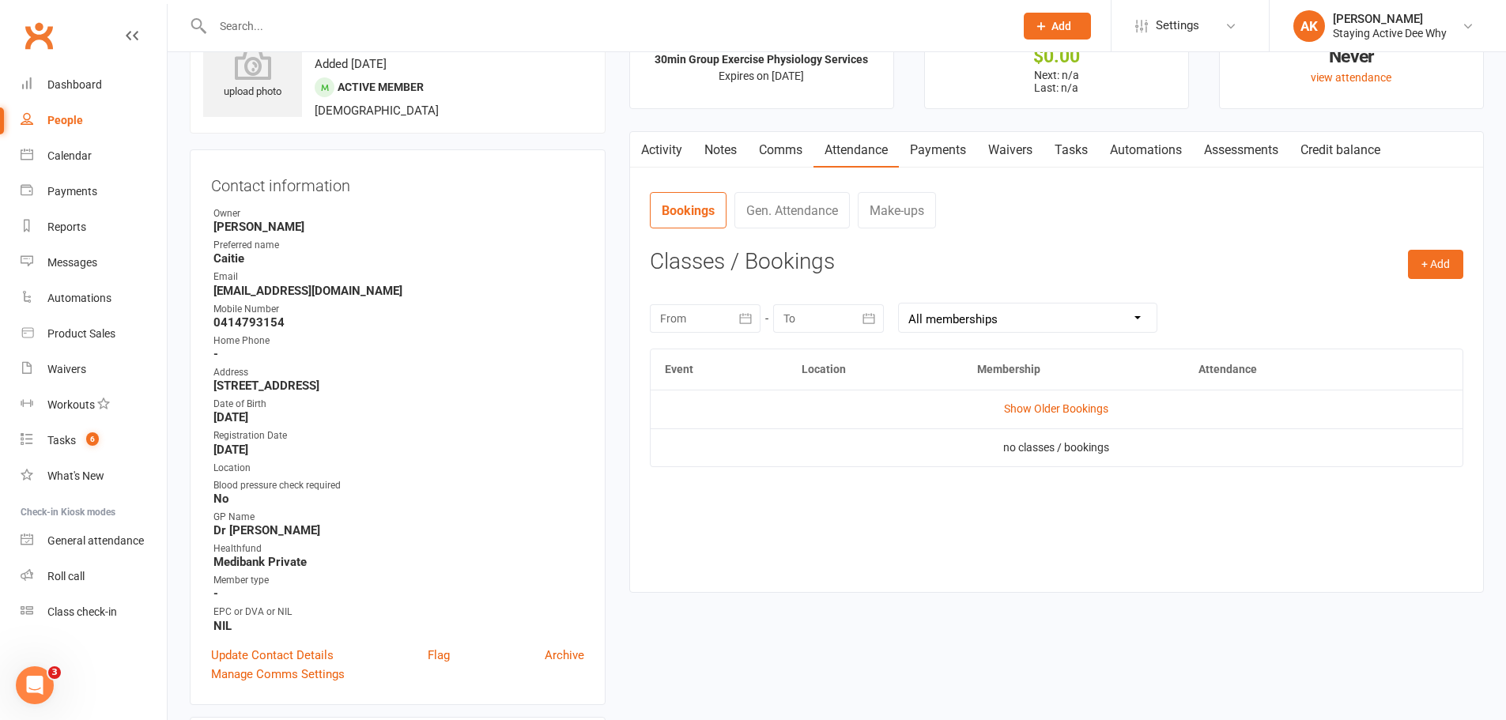
scroll to position [158, 0]
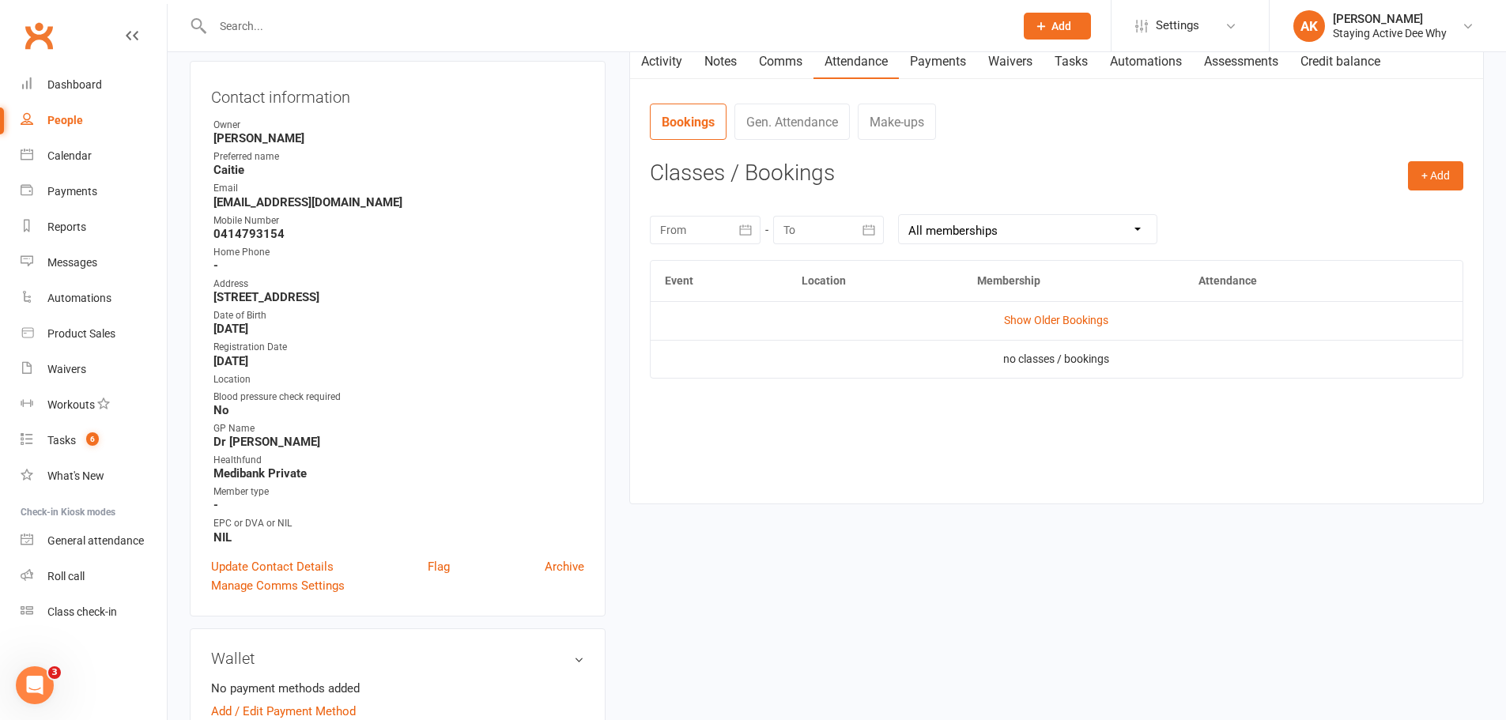
click at [656, 57] on link "Activity" at bounding box center [661, 61] width 63 height 36
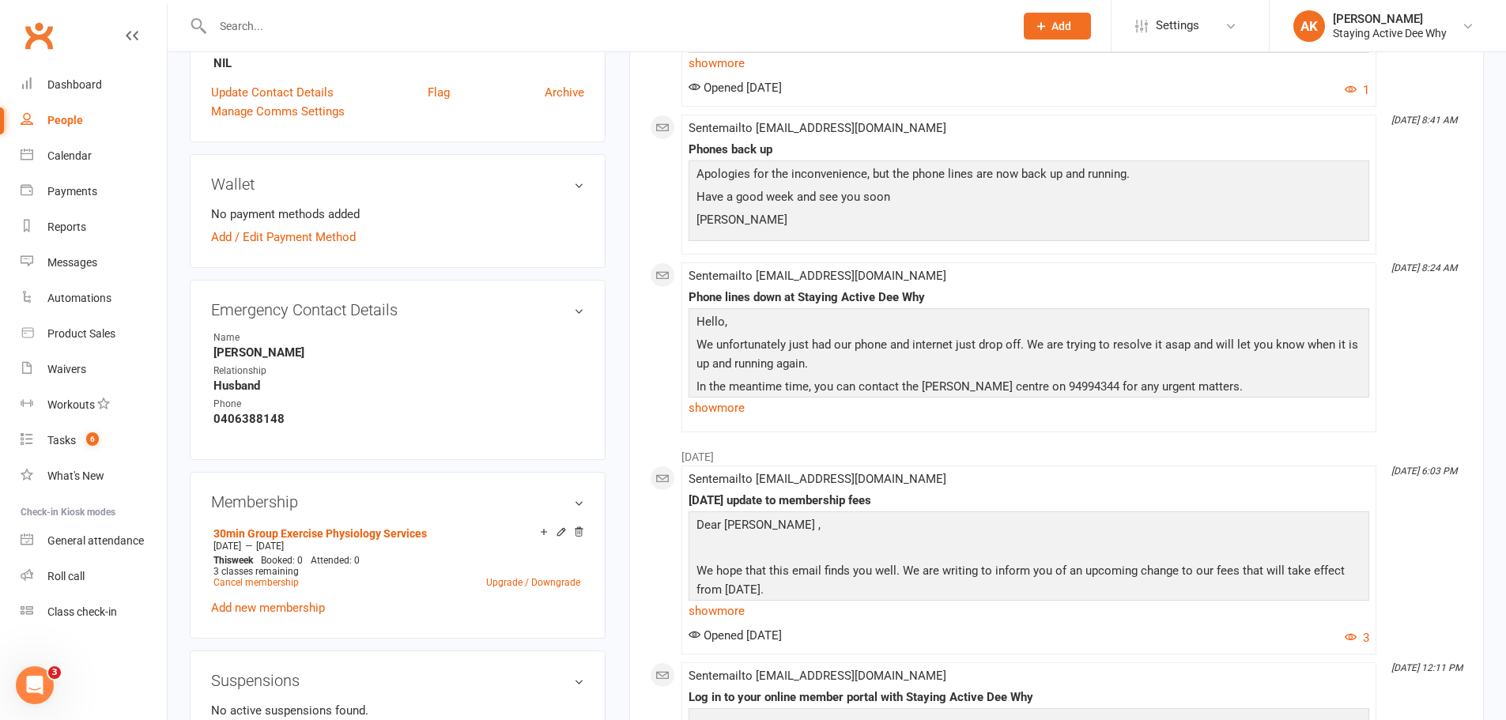
scroll to position [158, 0]
